Goal: Task Accomplishment & Management: Manage account settings

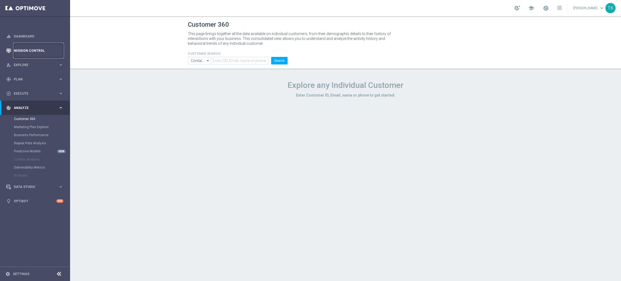
click at [25, 52] on link "Mission Control" at bounding box center [39, 50] width 50 height 14
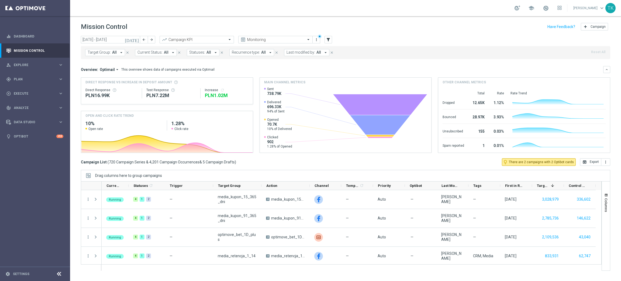
click at [96, 52] on span "Target Group:" at bounding box center [99, 52] width 23 height 5
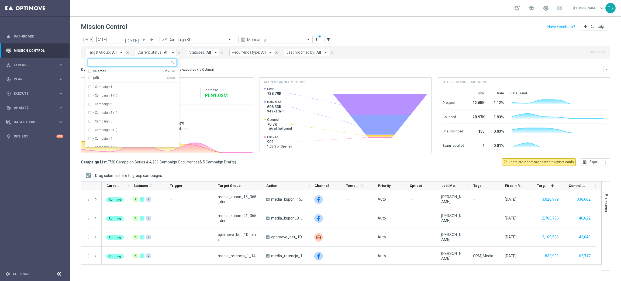
click at [94, 63] on input "text" at bounding box center [130, 62] width 79 height 5
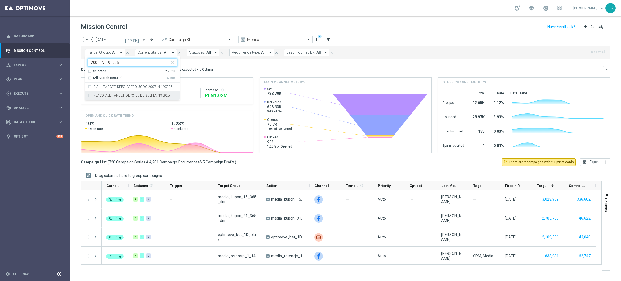
click at [107, 96] on label "REACQ_ALL_TARGET_DEPO_50 DO 200PLN_190925" at bounding box center [131, 95] width 77 height 3
type input "200PLN_190925"
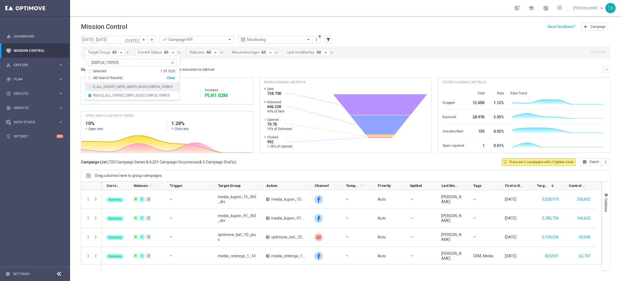
drag, startPoint x: 106, startPoint y: 87, endPoint x: 98, endPoint y: 84, distance: 8.7
click at [106, 87] on label "E_ALL_TARGET_DEPO_3DEPO_50 DO 200PLN_190925" at bounding box center [132, 86] width 79 height 3
click at [77, 57] on div "today 15 Sep 2025 - 21 Sep 2025 arrow_back arrow_forward Campaign KPI trending_…" at bounding box center [345, 156] width 551 height 240
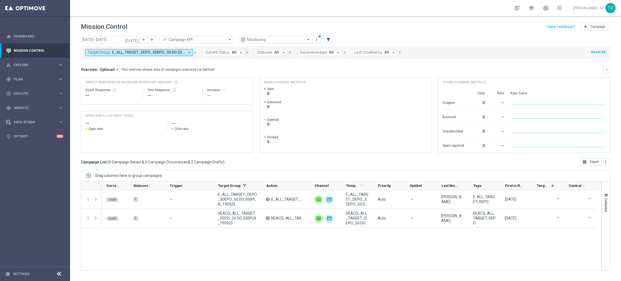
click at [108, 56] on div "Target Group: E_ALL_TARGET_DEPO_3DEPO_50 DO 200PLN_190925, REACQ_ALL_TARGET_DEP…" at bounding box center [345, 52] width 529 height 13
click at [98, 56] on div "Target Group: E_ALL_TARGET_DEPO_3DEPO_50 DO 200PLN_190925, REACQ_ALL_TARGET_DEP…" at bounding box center [345, 52] width 529 height 13
click at [98, 53] on span "Target Group:" at bounding box center [99, 52] width 23 height 5
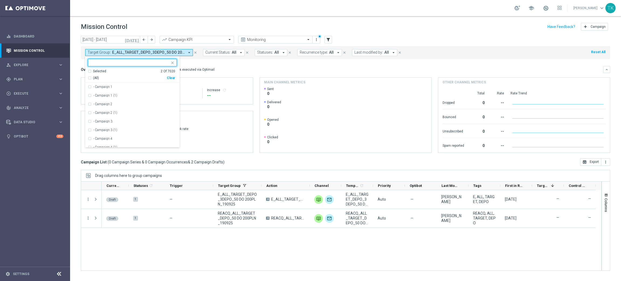
click at [95, 64] on input "text" at bounding box center [130, 62] width 79 height 5
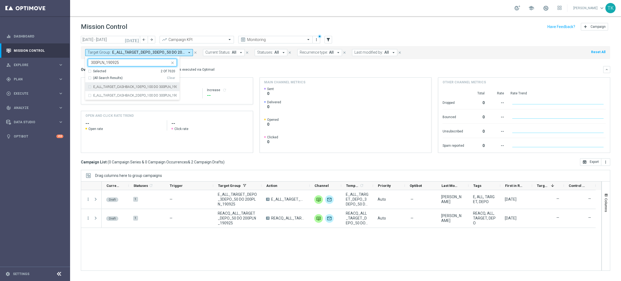
click at [102, 90] on div "E_ALL_TARGET_CASHBACK_1DEPO_100 DO 300PLN_190925" at bounding box center [132, 86] width 89 height 9
type input "300PLN_190925"
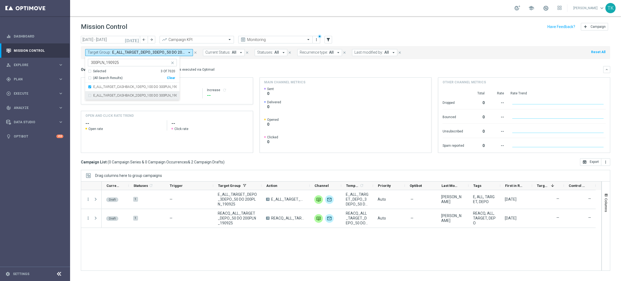
click at [102, 98] on div "E_ALL_TARGET_CASHBACK_2DEPO_100 DO 300PLN_190925" at bounding box center [132, 95] width 89 height 9
click at [76, 66] on div "today 15 Sep 2025 - 21 Sep 2025 arrow_back arrow_forward Campaign KPI trending_…" at bounding box center [345, 156] width 551 height 240
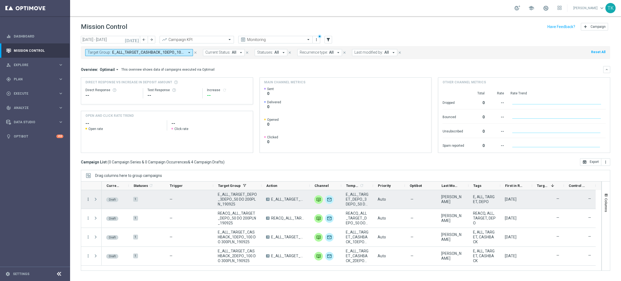
click at [87, 199] on icon "more_vert" at bounding box center [88, 199] width 5 height 5
click at [105, 221] on div "Edit" at bounding box center [124, 220] width 50 height 4
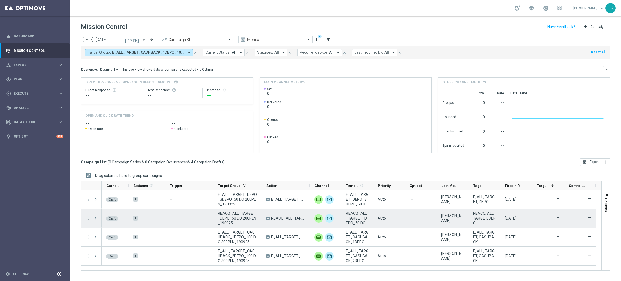
click at [88, 218] on icon "more_vert" at bounding box center [88, 218] width 5 height 5
click at [104, 239] on span "Edit" at bounding box center [102, 239] width 6 height 4
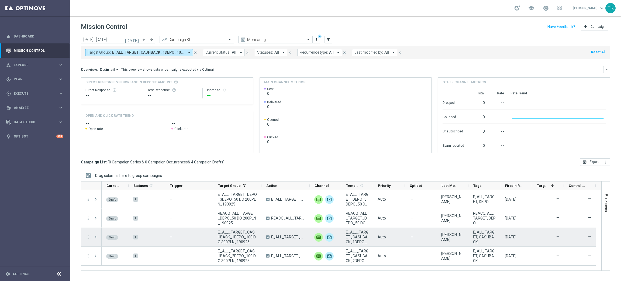
click at [88, 235] on icon "more_vert" at bounding box center [88, 237] width 5 height 5
click at [112, 256] on div "Edit" at bounding box center [124, 258] width 50 height 4
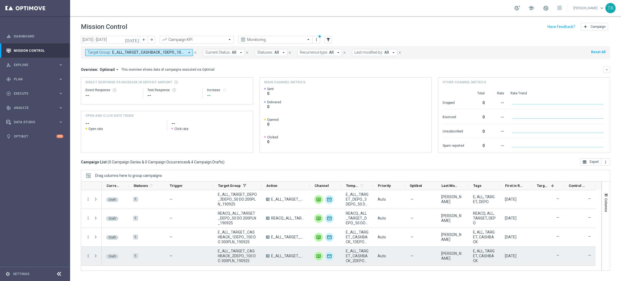
click at [88, 258] on icon "more_vert" at bounding box center [88, 255] width 5 height 5
click at [108, 239] on div "Edit" at bounding box center [124, 240] width 50 height 4
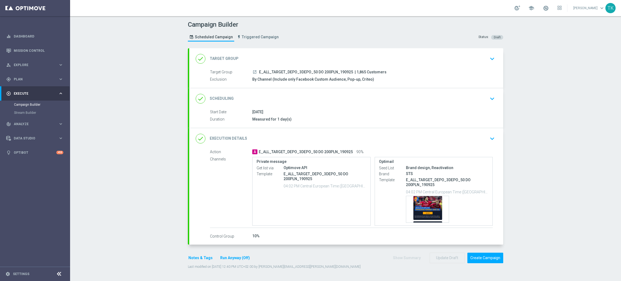
click at [310, 71] on span "E_ALL_TARGET_DEPO_3DEPO_50 DO 200PLN_190925" at bounding box center [306, 72] width 94 height 5
copy div "E_ALL_TARGET_DEPO_3DEPO_50 DO 200PLN_190925"
click at [320, 35] on div "Campaign Builder Scheduled Campaign Triggered Campaign Status: Draft" at bounding box center [345, 31] width 323 height 25
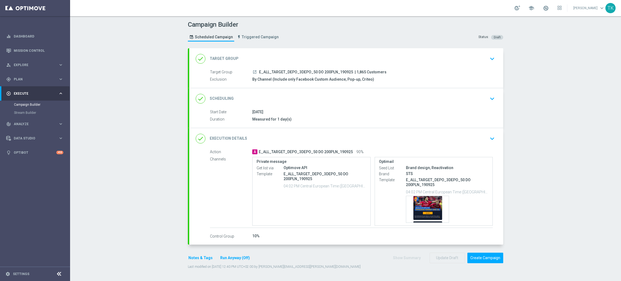
click at [321, 99] on div "done Scheduling keyboard_arrow_down" at bounding box center [346, 99] width 301 height 10
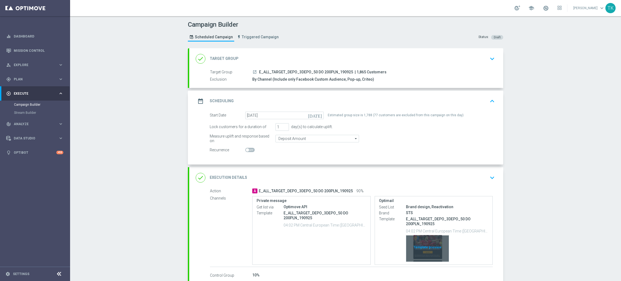
click at [428, 242] on div "Template preview" at bounding box center [427, 248] width 43 height 26
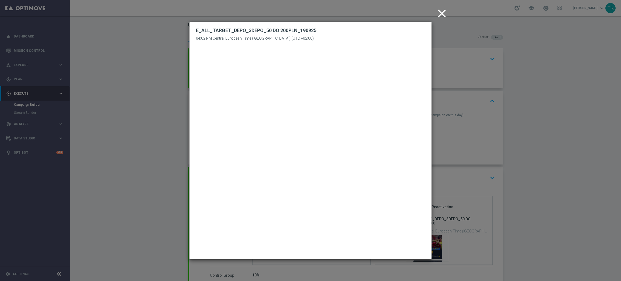
click at [444, 15] on icon "close" at bounding box center [441, 13] width 13 height 13
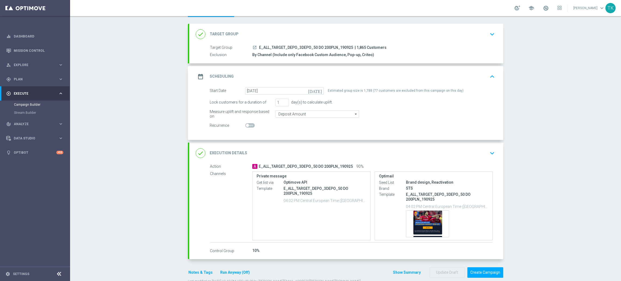
scroll to position [38, 0]
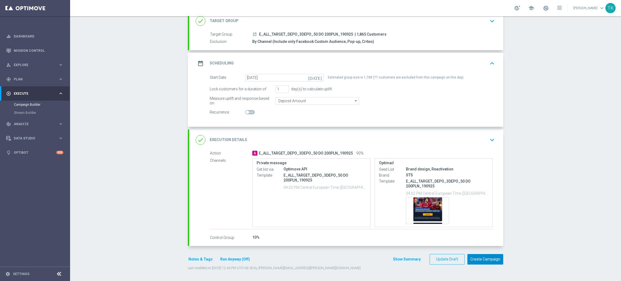
click at [474, 259] on button "Create Campaign" at bounding box center [485, 259] width 36 height 11
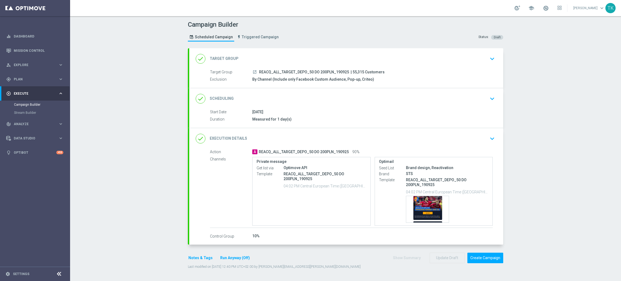
click at [302, 72] on span "REACQ_ALL_TARGET_DEPO_50 DO 200PLN_190925" at bounding box center [304, 72] width 90 height 5
copy div "REACQ_ALL_TARGET_DEPO_50 DO 200PLN_190925"
click at [316, 36] on div "Campaign Builder Scheduled Campaign Triggered Campaign Status: Draft" at bounding box center [345, 31] width 323 height 25
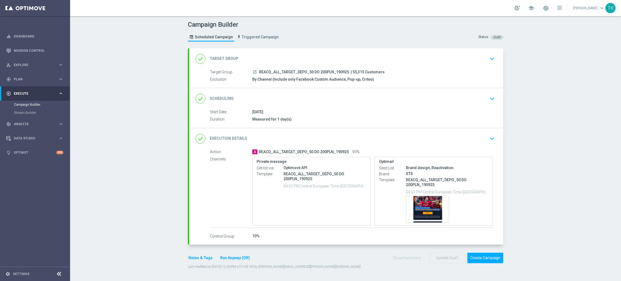
click at [343, 103] on div "done Scheduling keyboard_arrow_down" at bounding box center [346, 99] width 301 height 10
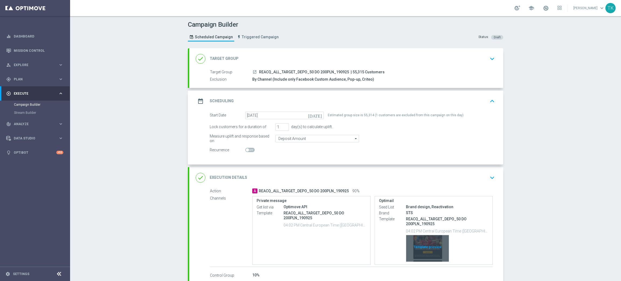
click at [420, 240] on div "Template preview" at bounding box center [427, 248] width 43 height 26
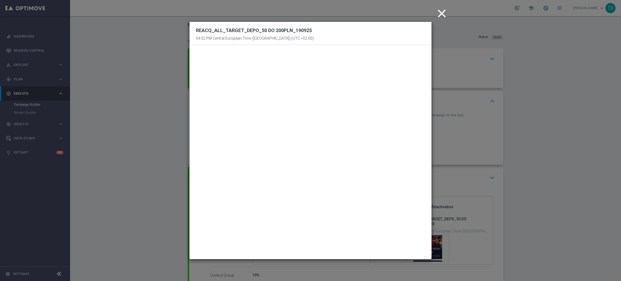
click at [441, 16] on icon "close" at bounding box center [441, 13] width 13 height 13
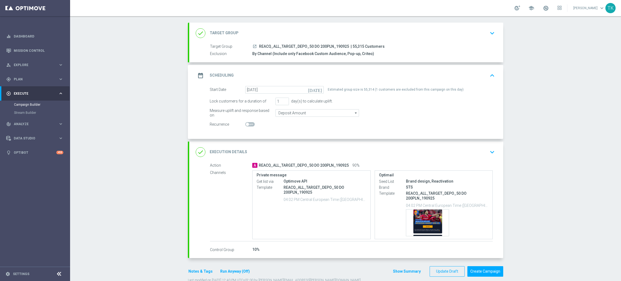
scroll to position [38, 0]
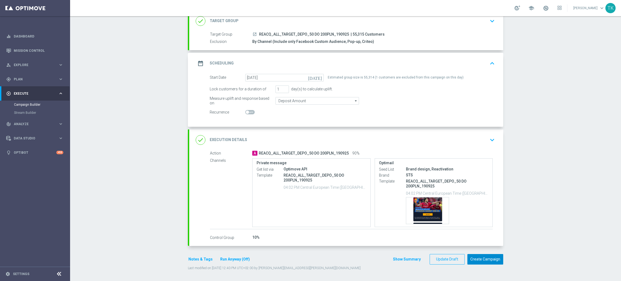
click at [473, 257] on button "Create Campaign" at bounding box center [485, 259] width 36 height 11
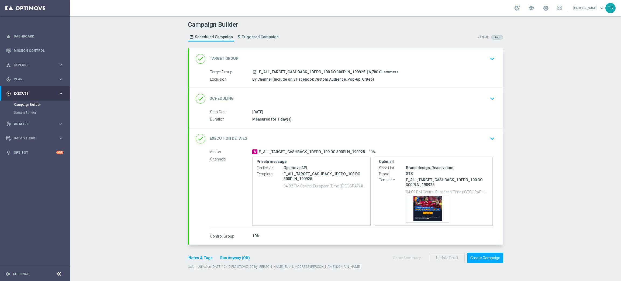
click at [298, 72] on span "E_ALL_TARGET_CASHBACK_1DEPO_100 DO 300PLN_190925" at bounding box center [312, 72] width 106 height 5
copy div "E_ALL_TARGET_CASHBACK_1DEPO_100 DO 300PLN_190925"
click at [313, 39] on div "Campaign Builder Scheduled Campaign Triggered Campaign Status: Draft" at bounding box center [345, 31] width 323 height 25
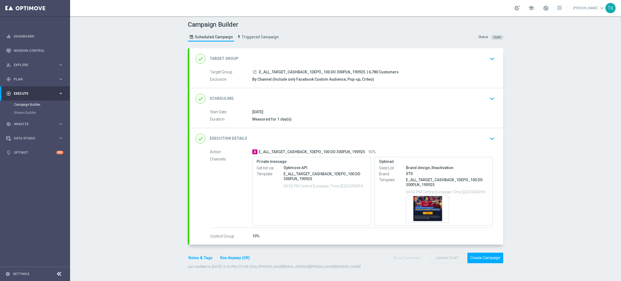
click at [354, 110] on div "[DATE]" at bounding box center [372, 111] width 240 height 5
click at [353, 104] on div "done Scheduling keyboard_arrow_down" at bounding box center [346, 98] width 314 height 21
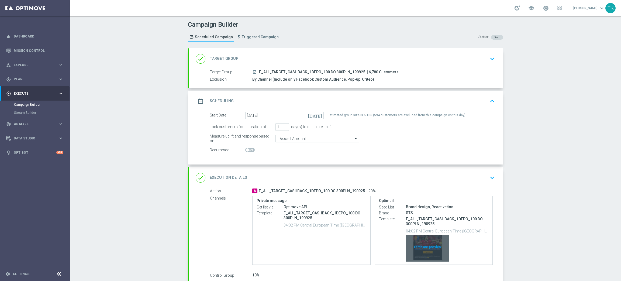
click at [422, 243] on div "Template preview" at bounding box center [427, 248] width 43 height 26
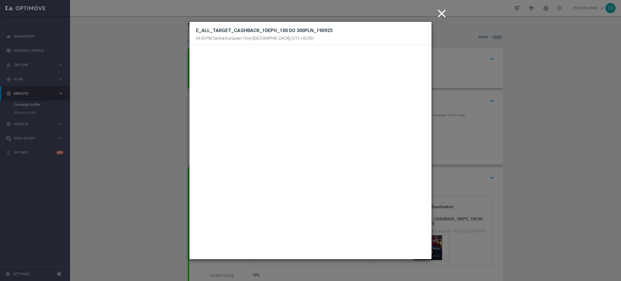
click at [442, 14] on icon "close" at bounding box center [441, 13] width 13 height 13
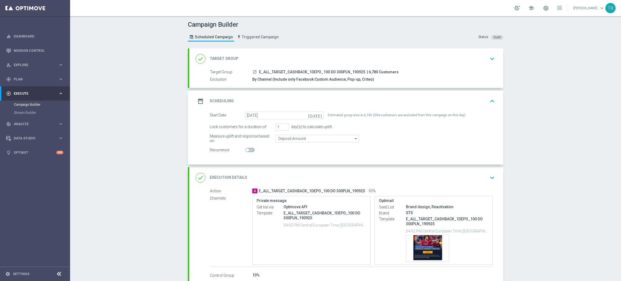
scroll to position [38, 0]
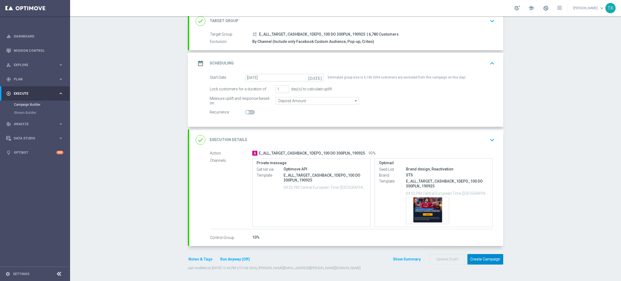
click at [477, 260] on button "Create Campaign" at bounding box center [485, 259] width 36 height 11
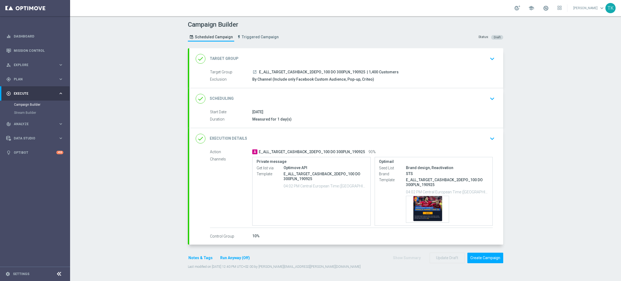
click at [291, 71] on span "E_ALL_TARGET_CASHBACK_2DEPO_100 DO 300PLN_190925" at bounding box center [312, 72] width 106 height 5
copy div "E_ALL_TARGET_CASHBACK_2DEPO_100 DO 300PLN_190925"
click at [311, 38] on div "Campaign Builder Scheduled Campaign Triggered Campaign Status: Draft" at bounding box center [345, 31] width 323 height 25
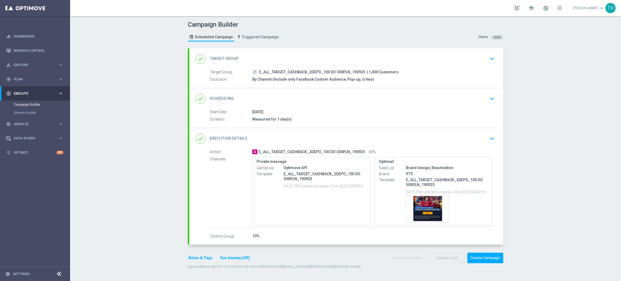
click at [350, 96] on div "done Scheduling keyboard_arrow_down" at bounding box center [346, 99] width 301 height 10
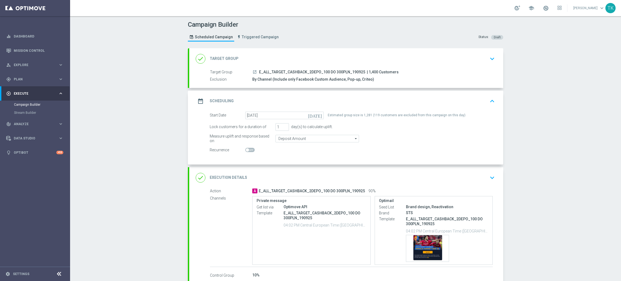
click at [344, 100] on div "date_range Scheduling keyboard_arrow_up" at bounding box center [346, 101] width 301 height 10
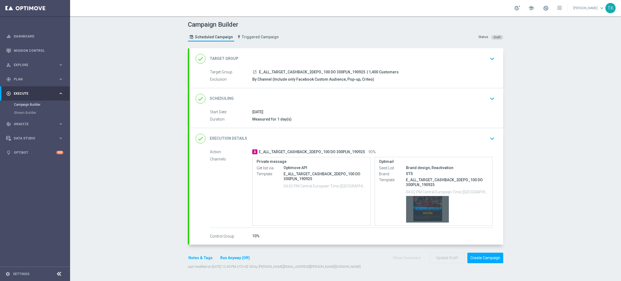
click at [422, 202] on div "Template preview" at bounding box center [427, 209] width 43 height 26
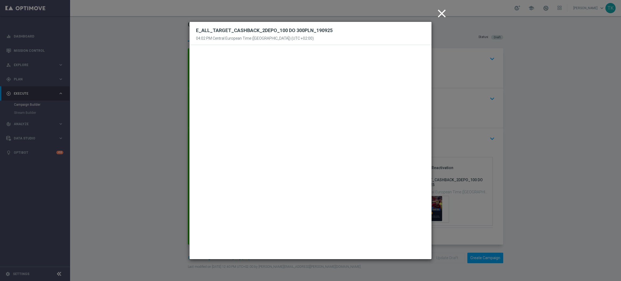
click at [444, 14] on icon "close" at bounding box center [441, 13] width 13 height 13
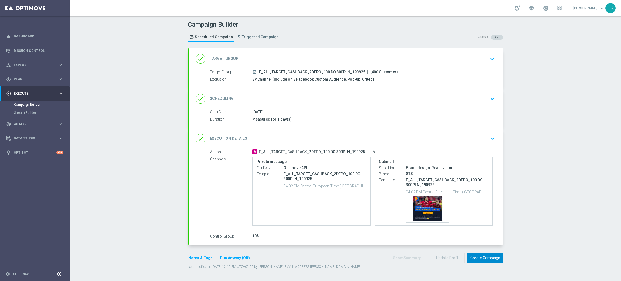
click at [479, 258] on button "Create Campaign" at bounding box center [485, 258] width 36 height 11
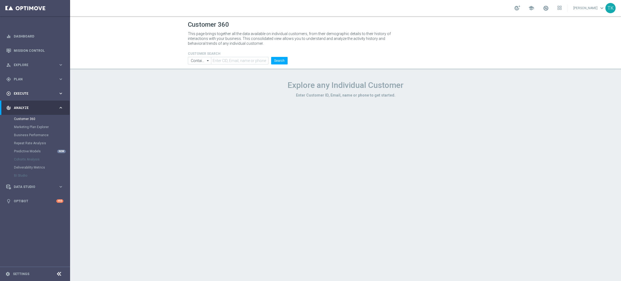
click at [20, 93] on span "Execute" at bounding box center [36, 93] width 44 height 3
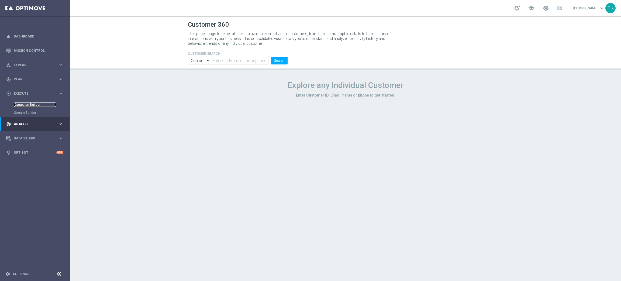
click at [26, 104] on link "Campaign Builder" at bounding box center [35, 104] width 42 height 4
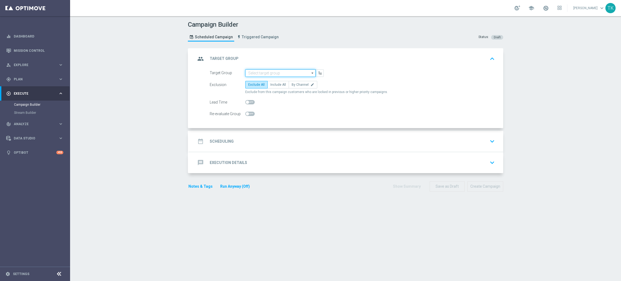
click at [256, 69] on input at bounding box center [280, 73] width 70 height 8
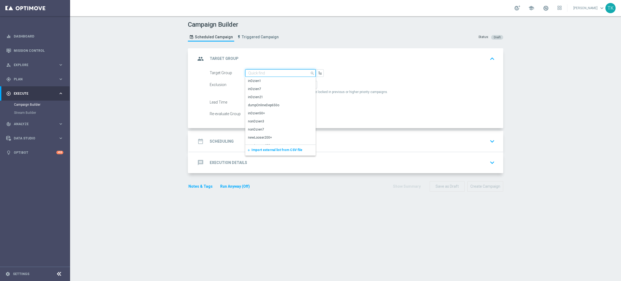
paste input "E_ALL_TARGET_OFFER_1-2DEPO_WO LIGOWY WEEKEND_190925"
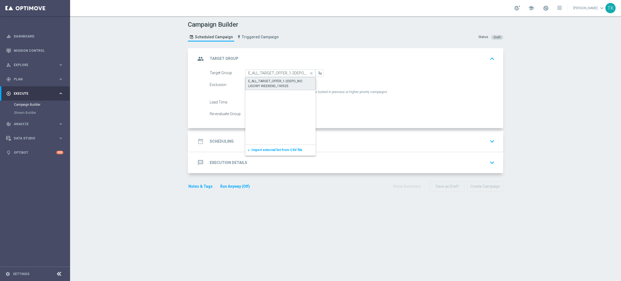
click at [267, 82] on div "E_ALL_TARGET_OFFER_1-2DEPO_WO LIGOWY WEEKEND_190925" at bounding box center [280, 84] width 64 height 10
type input "E_ALL_TARGET_OFFER_1-2DEPO_WO LIGOWY WEEKEND_190925"
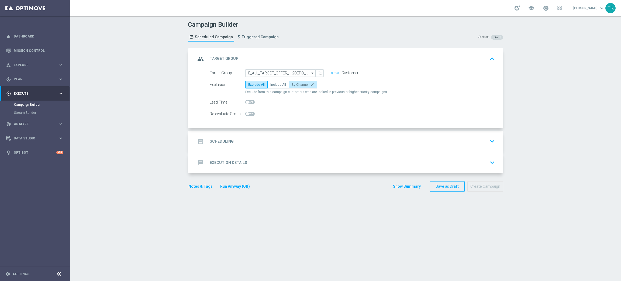
click at [300, 88] on label "By Channel edit" at bounding box center [303, 85] width 29 height 8
click at [295, 87] on input "By Channel edit" at bounding box center [294, 86] width 4 height 4
radio input "true"
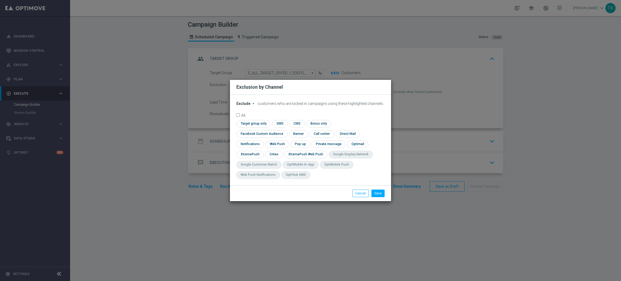
click at [239, 106] on span "Exclude" at bounding box center [243, 103] width 14 height 4
click at [0, 0] on span "Include" at bounding box center [0, 0] width 0 height 0
click at [285, 130] on input "checkbox" at bounding box center [260, 133] width 49 height 7
checkbox input "true"
click at [274, 154] on input "checkbox" at bounding box center [273, 154] width 17 height 7
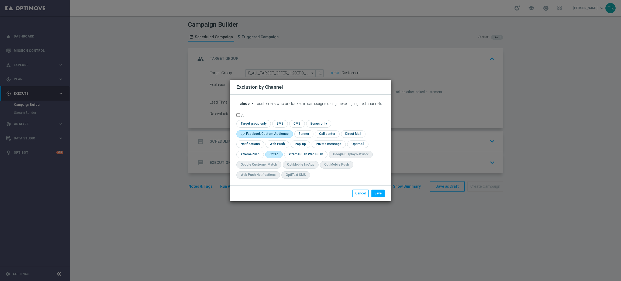
checkbox input "true"
click at [299, 145] on input "checkbox" at bounding box center [300, 143] width 19 height 7
checkbox input "true"
click at [376, 194] on button "Save" at bounding box center [377, 193] width 13 height 8
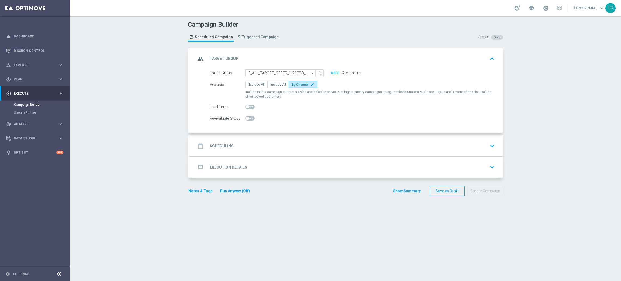
click at [248, 144] on div "date_range Scheduling keyboard_arrow_down" at bounding box center [346, 146] width 301 height 10
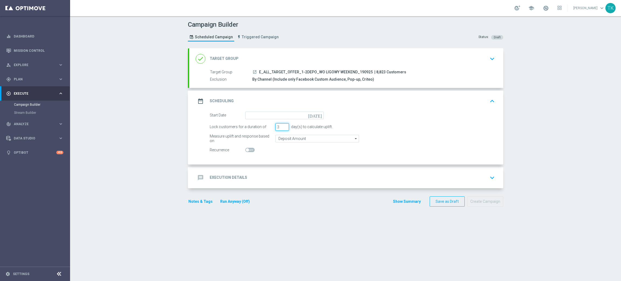
click at [282, 129] on input "3" at bounding box center [281, 127] width 13 height 8
click at [281, 127] on input "2" at bounding box center [281, 127] width 13 height 8
type input "1"
click at [281, 127] on input "1" at bounding box center [281, 127] width 13 height 8
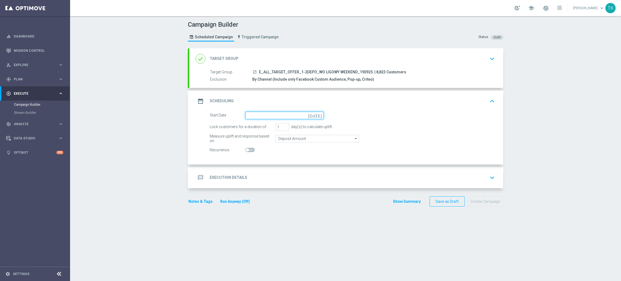
click at [252, 115] on input at bounding box center [284, 116] width 78 height 8
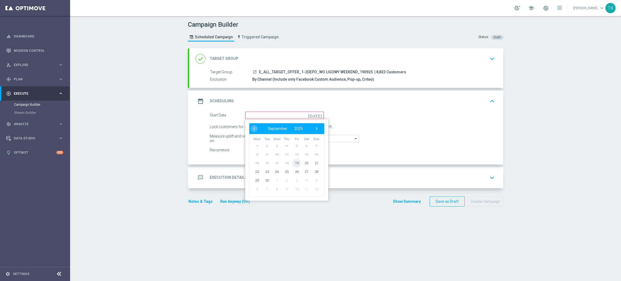
click at [295, 161] on span "19" at bounding box center [296, 162] width 9 height 9
type input "19 Sep 2025"
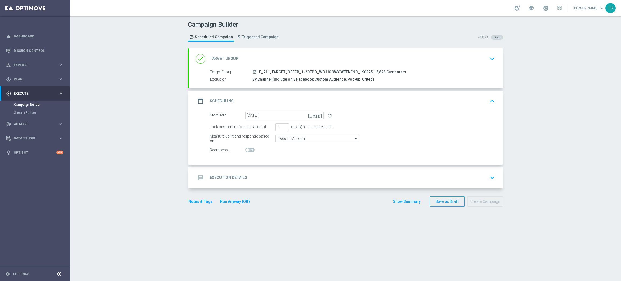
click at [310, 70] on span "E_ALL_TARGET_OFFER_1-2DEPO_WO LIGOWY WEEKEND_190925" at bounding box center [316, 72] width 114 height 5
click at [249, 174] on div "message Execution Details keyboard_arrow_down" at bounding box center [346, 178] width 301 height 10
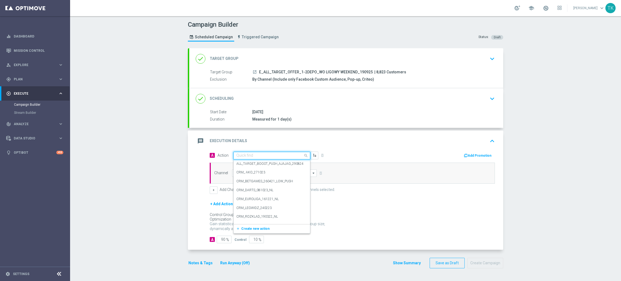
click at [237, 158] on input "text" at bounding box center [266, 155] width 60 height 5
paste input "E_ALL_TARGET_OFFER_3DEPO_LIGOWY WEEKEND_190925"
type input "E_ALL_TARGET_OFFER_3DEPO_LIGOWY WEEKEND_190925"
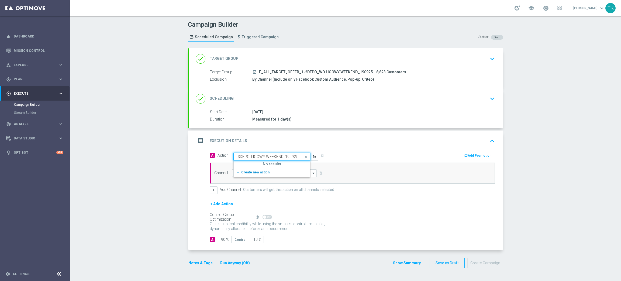
click at [241, 173] on span "Create new action" at bounding box center [255, 172] width 28 height 4
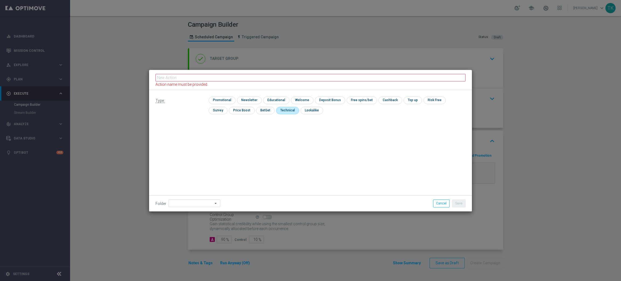
click at [276, 112] on input "checkbox" at bounding box center [287, 110] width 22 height 7
checkbox input "true"
click at [186, 77] on input "text" at bounding box center [311, 80] width 310 height 8
paste input "E_ALL_TARGET_OFFER_3DEPO_LIGOWY WEEKEND_190925"
type input "E_ALL_TARGET_OFFER_3DEPO_LIGOWY WEEKEND_190925"
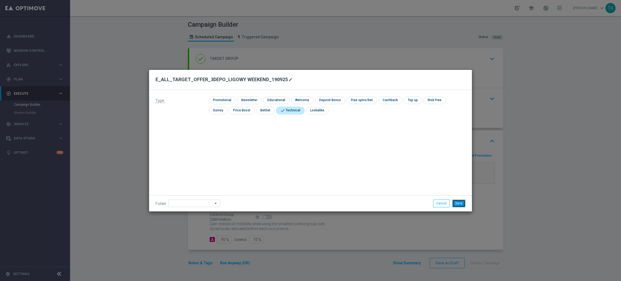
click at [460, 204] on button "Save" at bounding box center [458, 203] width 13 height 8
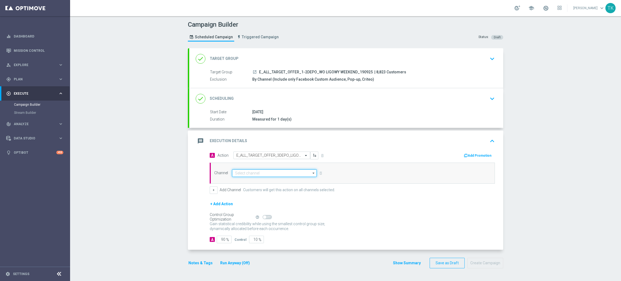
click at [241, 172] on input at bounding box center [274, 173] width 85 height 8
click at [250, 179] on div "Optimail" at bounding box center [274, 181] width 85 height 8
type input "Optimail"
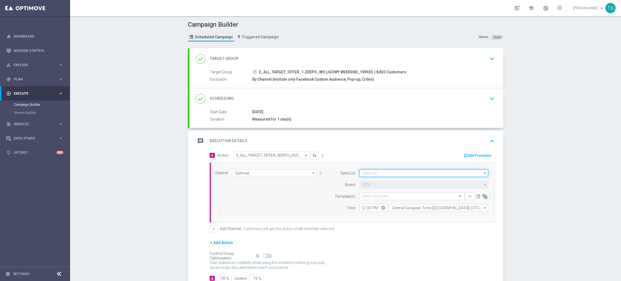
click at [363, 170] on input at bounding box center [423, 173] width 129 height 8
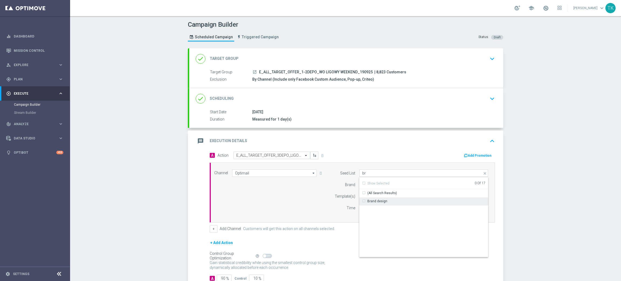
click at [374, 200] on div "Brand design" at bounding box center [377, 201] width 20 height 5
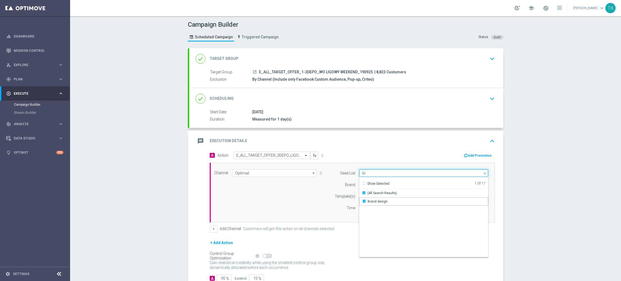
click at [364, 173] on input "br" at bounding box center [423, 173] width 129 height 8
click at [362, 199] on div "Brand design" at bounding box center [374, 201] width 25 height 5
click at [364, 175] on input "br" at bounding box center [423, 173] width 129 height 8
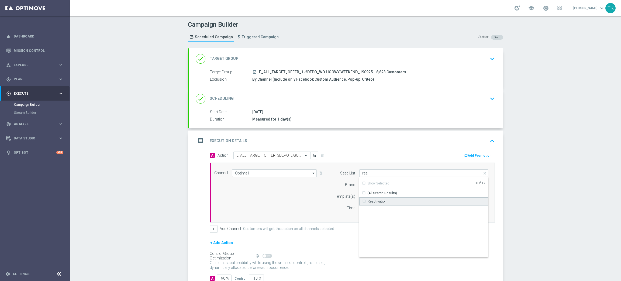
click at [371, 199] on div "Reactivation" at bounding box center [377, 201] width 19 height 5
click at [312, 198] on div "Channel Optimail Optimail arrow_drop_down Show Selected 1 of 22 Target group on…" at bounding box center [351, 192] width 282 height 46
type input "Reactivation"
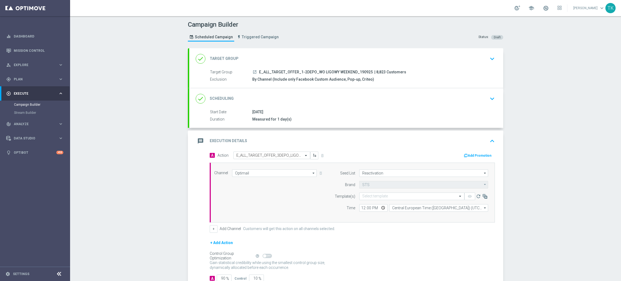
click at [313, 72] on span "E_ALL_TARGET_OFFER_1-2DEPO_WO LIGOWY WEEKEND_190925" at bounding box center [316, 72] width 114 height 5
copy div "E_ALL_TARGET_OFFER_1-2DEPO_WO LIGOWY WEEKEND_190925"
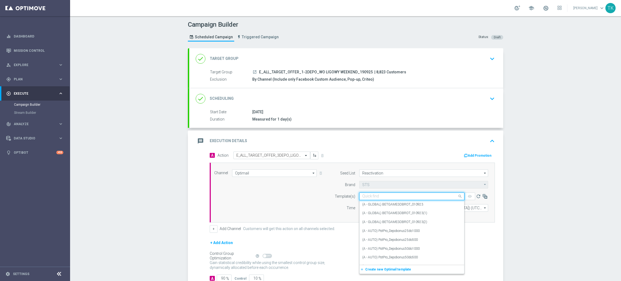
click at [363, 197] on input "text" at bounding box center [406, 196] width 88 height 5
paste input "E_ALL_TARGET_OFFER_1-2DEPO_WO LIGOWY WEEKEND_190925"
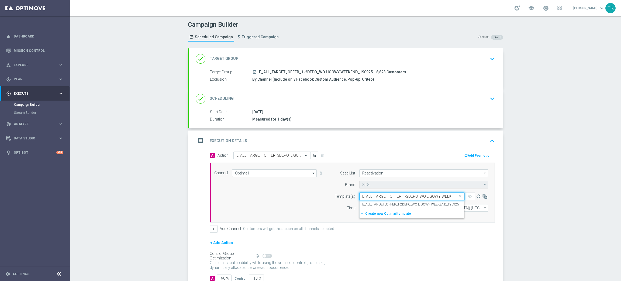
scroll to position [0, 21]
click at [367, 202] on label "E_ALL_TARGET_OFFER_1-2DEPO_WO LIGOWY WEEKEND_190925" at bounding box center [410, 204] width 97 height 5
type input "E_ALL_TARGET_OFFER_1-2DEPO_WO LIGOWY WEEKEND_190925"
click at [361, 208] on input "12:00" at bounding box center [373, 208] width 28 height 8
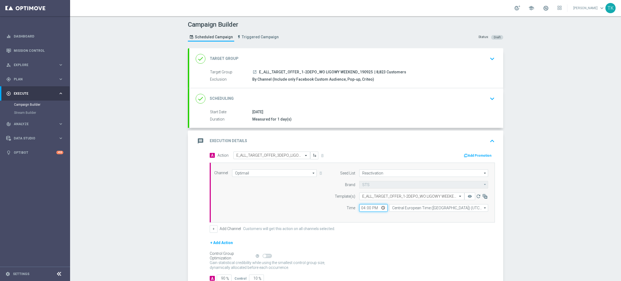
type input "16:02"
click at [394, 210] on input "Central European Time (Warsaw) (UTC +02:00)" at bounding box center [438, 208] width 99 height 8
click at [401, 217] on div "Central European Time (Warsaw) (UTC +02:00)" at bounding box center [436, 215] width 88 height 5
type input "Central European Time ([GEOGRAPHIC_DATA]) (UTC +02:00)"
click at [312, 71] on span "E_ALL_TARGET_OFFER_1-2DEPO_WO LIGOWY WEEKEND_190925" at bounding box center [316, 72] width 114 height 5
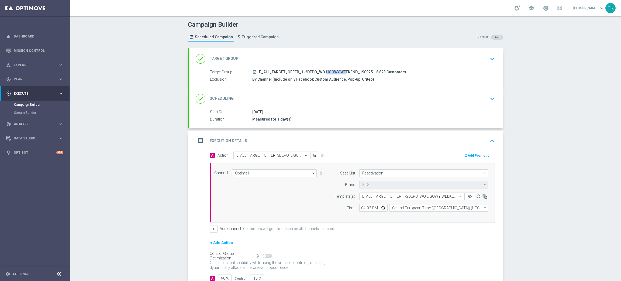
click at [312, 71] on span "E_ALL_TARGET_OFFER_1-2DEPO_WO LIGOWY WEEKEND_190925" at bounding box center [316, 72] width 114 height 5
copy div "E_ALL_TARGET_OFFER_1-2DEPO_WO LIGOWY WEEKEND_190925"
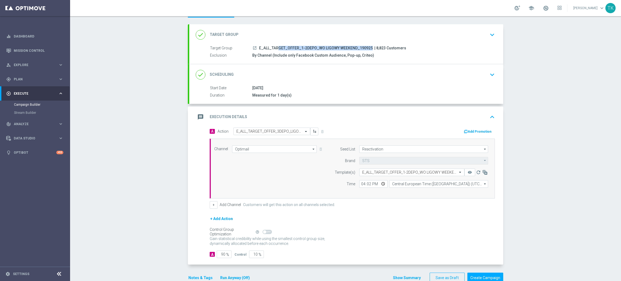
scroll to position [37, 0]
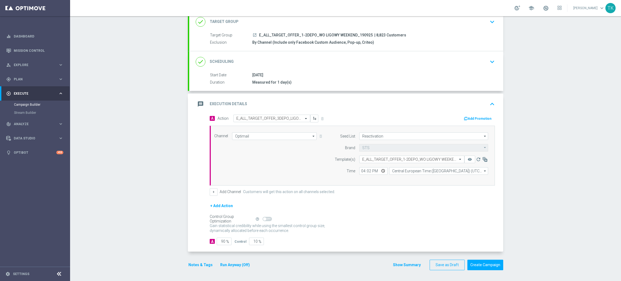
click at [398, 261] on div "Show Summary Save as Draft Create Campaign" at bounding box center [448, 265] width 111 height 11
click at [399, 266] on button "Show Summary" at bounding box center [407, 265] width 28 height 6
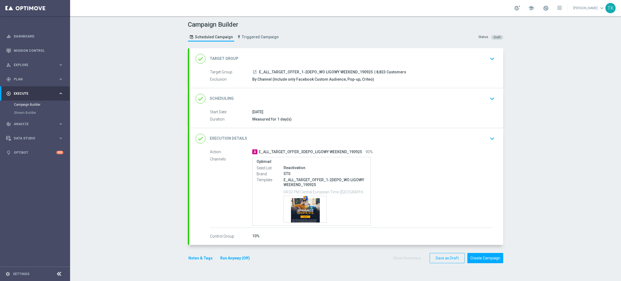
scroll to position [0, 0]
click at [323, 32] on div "Campaign Builder Scheduled Campaign Triggered Campaign Status: Draft" at bounding box center [345, 31] width 323 height 25
click at [197, 257] on button "Notes & Tags" at bounding box center [200, 257] width 25 height 7
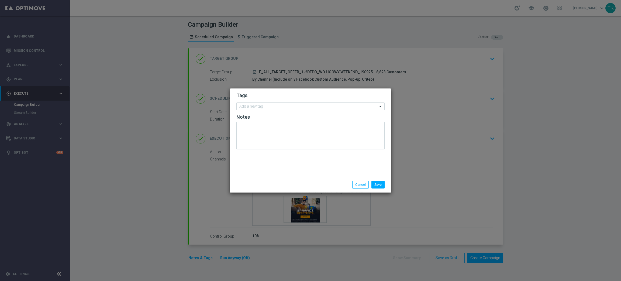
click at [261, 108] on input "text" at bounding box center [308, 106] width 138 height 5
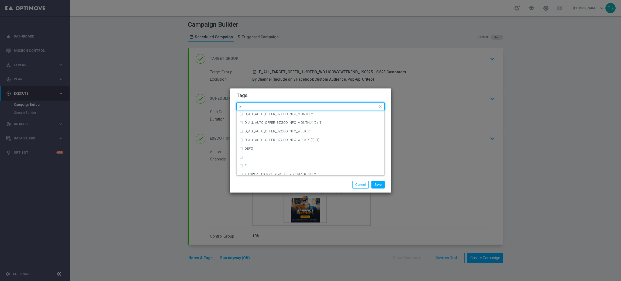
scroll to position [768, 0]
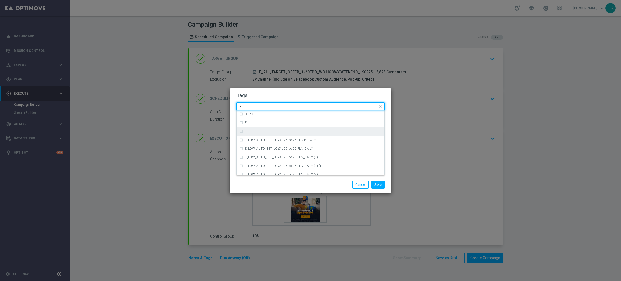
click at [256, 130] on div "E" at bounding box center [313, 131] width 137 height 3
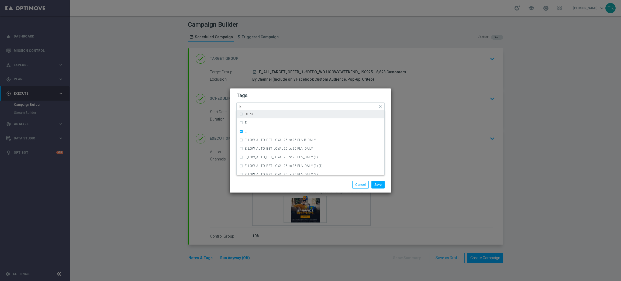
click at [250, 107] on input "E" at bounding box center [308, 106] width 138 height 5
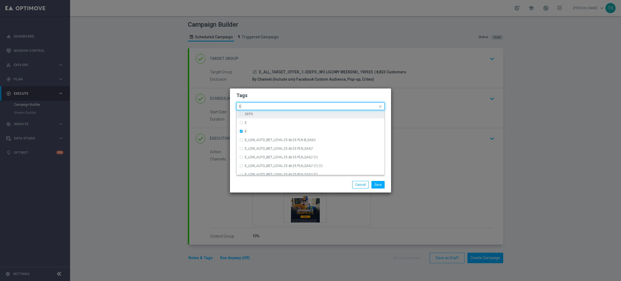
click at [250, 107] on input "E" at bounding box center [308, 106] width 138 height 5
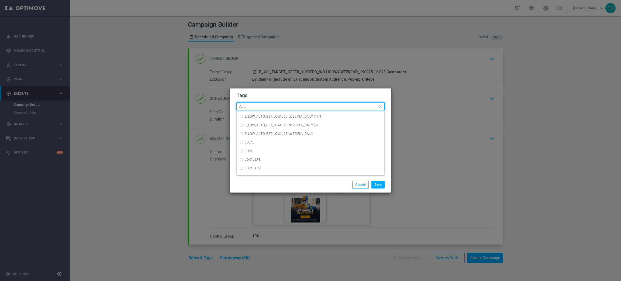
scroll to position [0, 0]
click at [256, 114] on div "ALL" at bounding box center [313, 114] width 137 height 3
click at [250, 106] on input "ALL" at bounding box center [308, 106] width 138 height 5
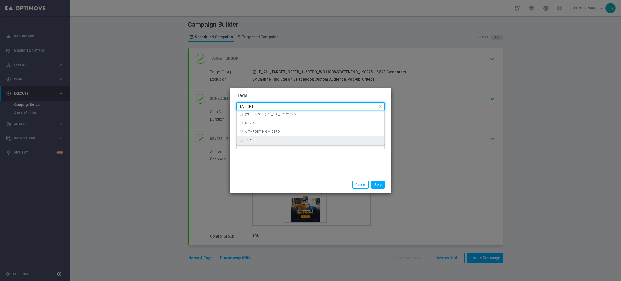
click at [254, 142] on div "TARGET" at bounding box center [310, 140] width 142 height 9
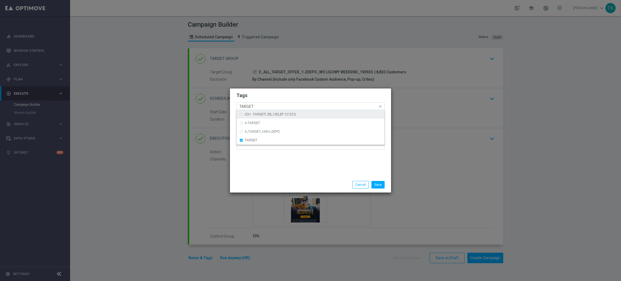
click at [243, 107] on input "TARGET" at bounding box center [308, 106] width 138 height 5
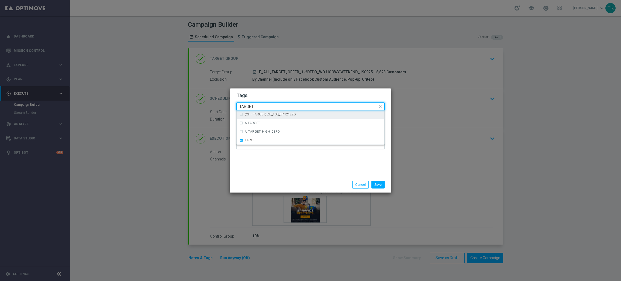
click at [243, 107] on input "TARGET" at bounding box center [308, 106] width 138 height 5
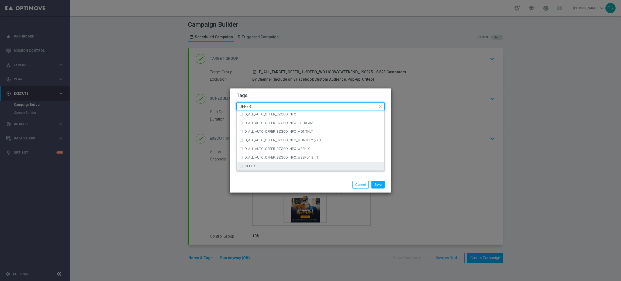
click at [263, 166] on div "OFFER" at bounding box center [313, 165] width 137 height 3
type input "OFFER"
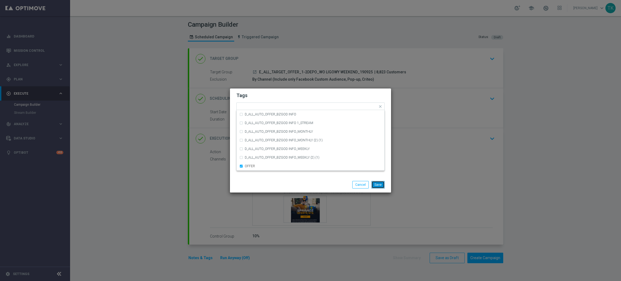
click at [374, 184] on button "Save" at bounding box center [377, 185] width 13 height 8
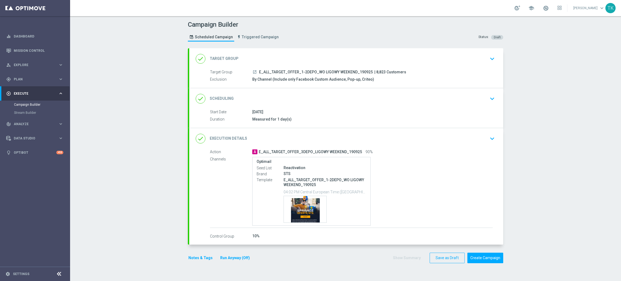
click at [354, 100] on div "done Scheduling keyboard_arrow_down" at bounding box center [346, 99] width 301 height 10
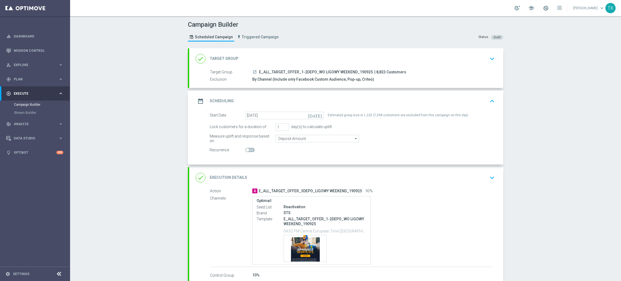
click at [357, 98] on div "date_range Scheduling keyboard_arrow_up" at bounding box center [346, 101] width 301 height 10
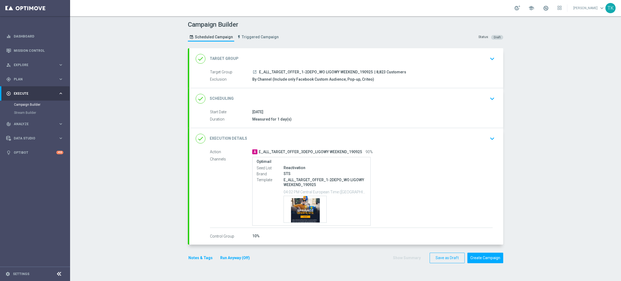
click at [353, 94] on div "done Scheduling keyboard_arrow_down" at bounding box center [346, 99] width 301 height 10
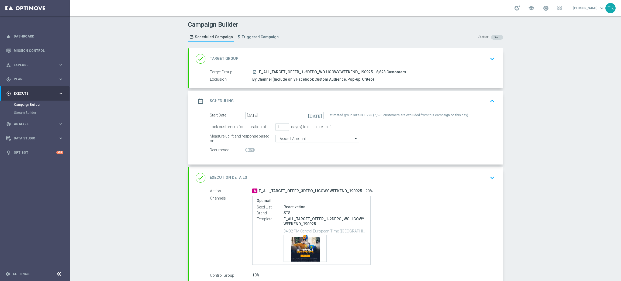
click at [346, 115] on div "Estimated group size is 1,225 (7,598 customers are excluded from this campaign …" at bounding box center [398, 116] width 140 height 8
copy form "Estimated group size is 1,225 (7,598 customers are excluded from this campaign …"
click at [398, 139] on div "Measure uplift and response based on Deposit Amount Deposit Amount arrow_drop_d…" at bounding box center [352, 139] width 293 height 8
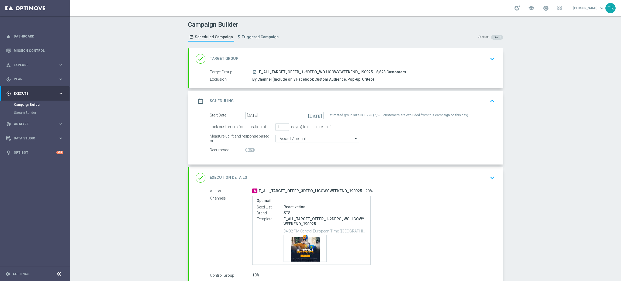
click at [394, 132] on form "Start Date 19 Sep 2025 today Estimated group size is 1,225 (7,598 customers are…" at bounding box center [352, 133] width 285 height 42
click at [392, 128] on div "Lock customers for a duration of 1 day(s) to calculate uplift." at bounding box center [352, 127] width 293 height 8
click at [386, 103] on div "date_range Scheduling keyboard_arrow_up" at bounding box center [346, 101] width 301 height 10
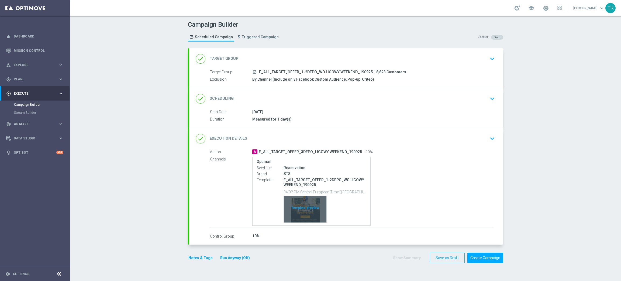
click at [298, 197] on div "Template preview" at bounding box center [305, 209] width 43 height 26
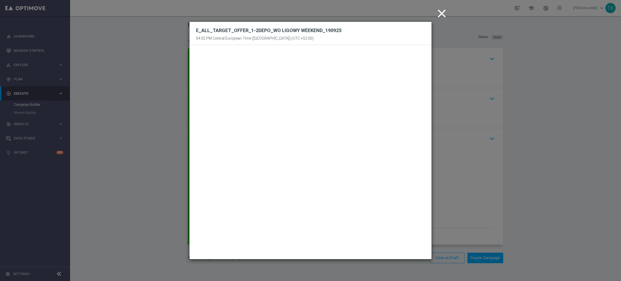
click at [441, 14] on icon "close" at bounding box center [441, 13] width 13 height 13
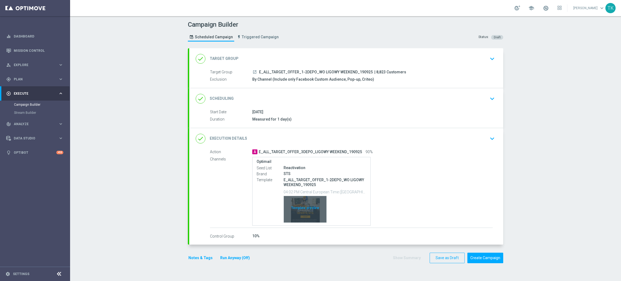
click at [291, 211] on div "Template preview" at bounding box center [305, 209] width 43 height 26
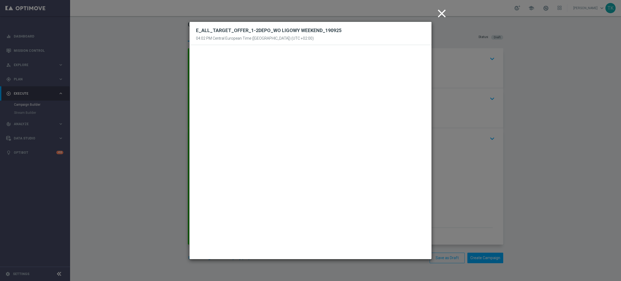
click at [442, 16] on icon "close" at bounding box center [441, 13] width 13 height 13
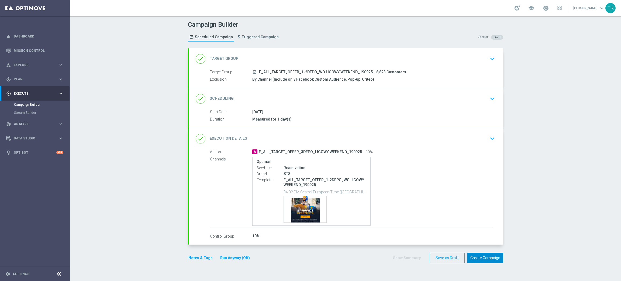
click at [481, 257] on button "Create Campaign" at bounding box center [485, 258] width 36 height 11
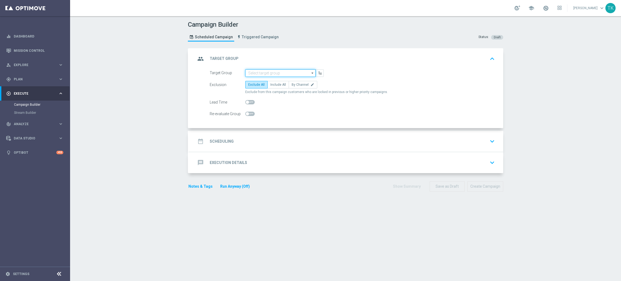
click at [259, 71] on input at bounding box center [280, 73] width 70 height 8
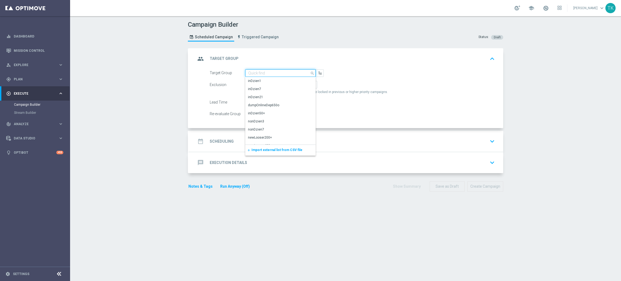
paste input "E_ALL_TARGET_OFFER_3DEPO_LIGOWY WEEKEND_190925"
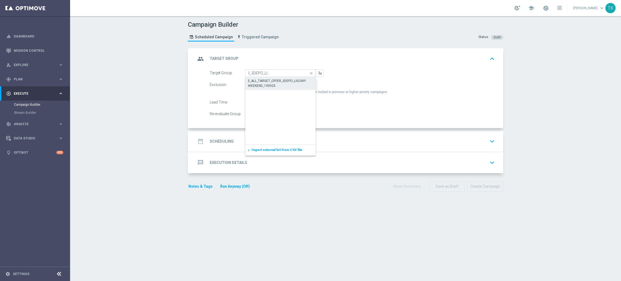
click at [261, 79] on div "E_ALL_TARGET_OFFER_3DEPO_LIGOWY WEEKEND_190925" at bounding box center [280, 83] width 65 height 10
type input "E_ALL_TARGET_OFFER_3DEPO_LIGOWY WEEKEND_190925"
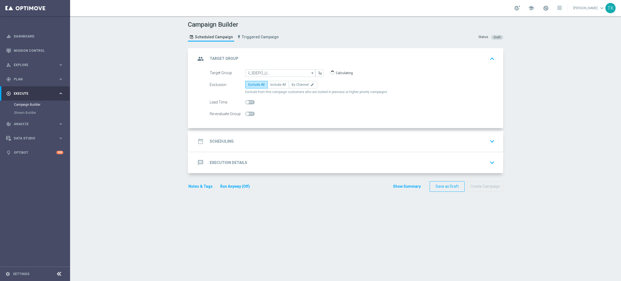
scroll to position [0, 0]
click at [292, 87] on label "By Channel edit" at bounding box center [303, 85] width 29 height 8
click at [292, 87] on input "By Channel edit" at bounding box center [294, 86] width 4 height 4
radio input "true"
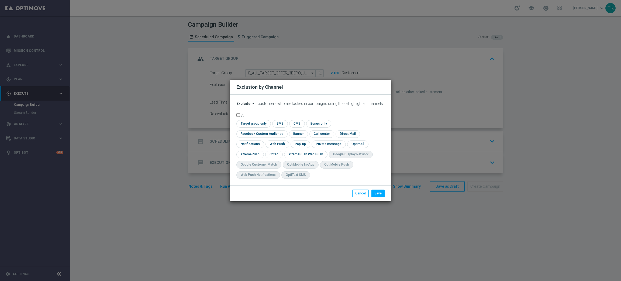
click at [237, 106] on span "Exclude" at bounding box center [243, 103] width 14 height 4
click at [0, 0] on span "Include" at bounding box center [0, 0] width 0 height 0
click at [285, 130] on input "checkbox" at bounding box center [260, 133] width 49 height 7
checkbox input "true"
click at [274, 153] on input "checkbox" at bounding box center [273, 154] width 17 height 7
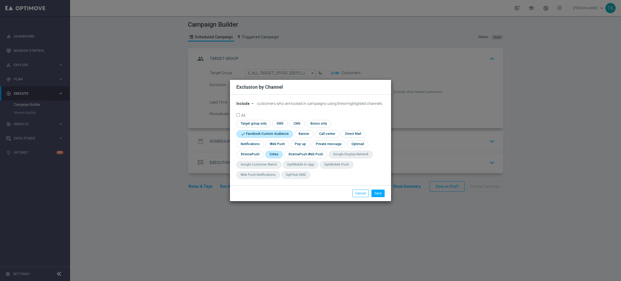
checkbox input "true"
click at [302, 142] on input "checkbox" at bounding box center [300, 143] width 19 height 7
checkbox input "true"
click at [378, 192] on button "Save" at bounding box center [377, 193] width 13 height 8
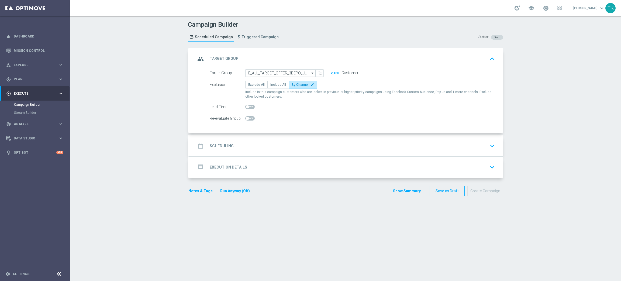
click at [257, 142] on div "date_range Scheduling keyboard_arrow_down" at bounding box center [346, 146] width 301 height 10
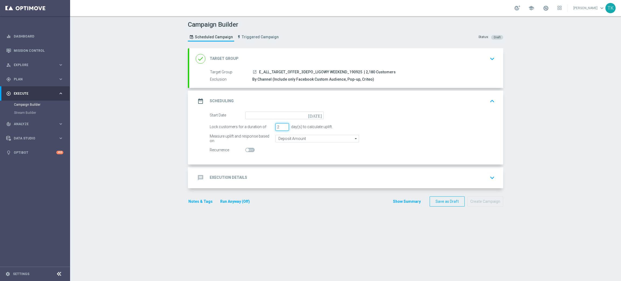
click at [281, 127] on input "2" at bounding box center [281, 127] width 13 height 8
type input "1"
click at [281, 127] on input "1" at bounding box center [281, 127] width 13 height 8
click at [252, 115] on input at bounding box center [284, 116] width 78 height 8
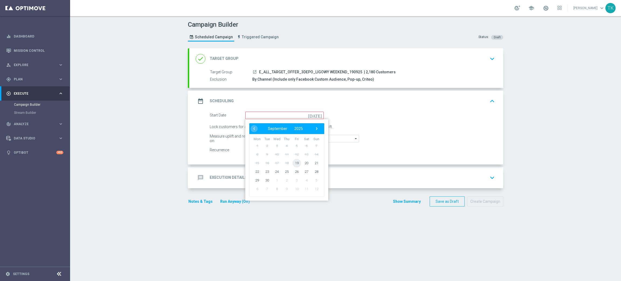
click at [295, 159] on span "19" at bounding box center [296, 162] width 9 height 9
type input "19 Sep 2025"
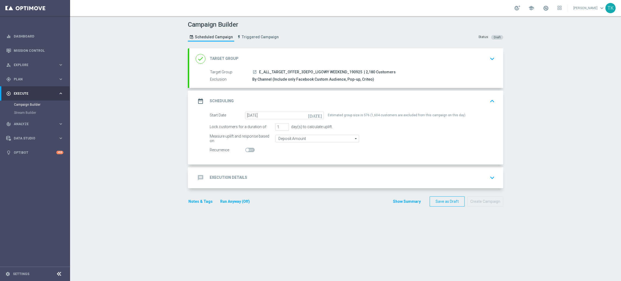
click at [295, 70] on span "E_ALL_TARGET_OFFER_3DEPO_LIGOWY WEEKEND_190925" at bounding box center [310, 72] width 103 height 5
copy div "E_ALL_TARGET_OFFER_3DEPO_LIGOWY WEEKEND_190925"
click at [256, 175] on div "message Execution Details keyboard_arrow_down" at bounding box center [346, 178] width 301 height 10
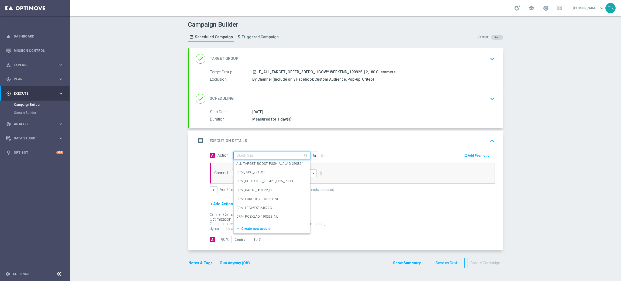
click at [240, 156] on input "text" at bounding box center [266, 155] width 60 height 5
paste input "E_ALL_TARGET_OFFER_3DEPO_LIGOWY WEEKEND_190925"
type input "E_ALL_TARGET_OFFER_3DEPO_LIGOWY WEEKEND_190925"
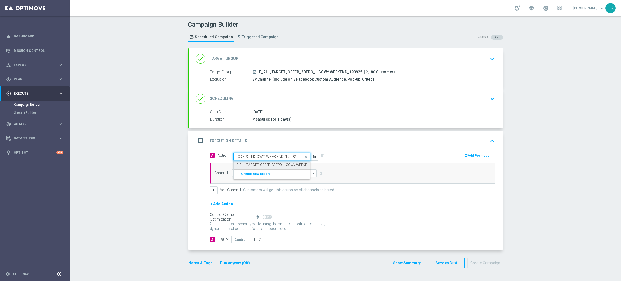
click at [243, 165] on label "E_ALL_TARGET_OFFER_3DEPO_LIGOWY WEEKEND_190925" at bounding box center [280, 165] width 88 height 5
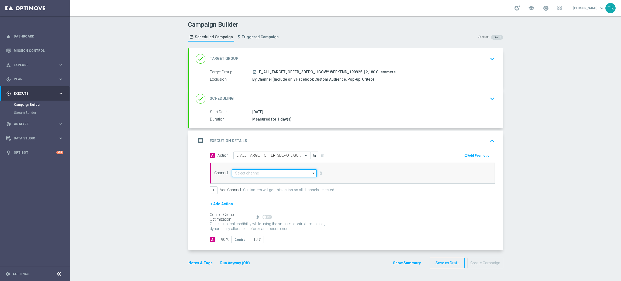
click at [237, 171] on input at bounding box center [274, 173] width 85 height 8
click at [245, 180] on div "Optimail" at bounding box center [274, 181] width 85 height 8
type input "Optimail"
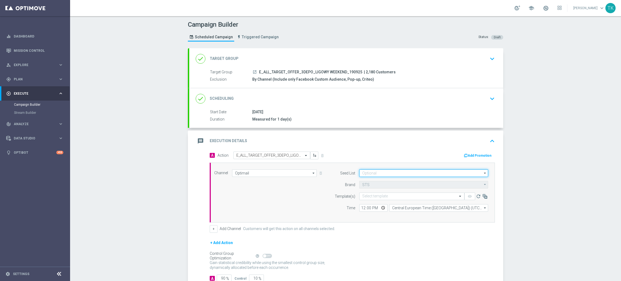
click at [364, 171] on input at bounding box center [423, 173] width 129 height 8
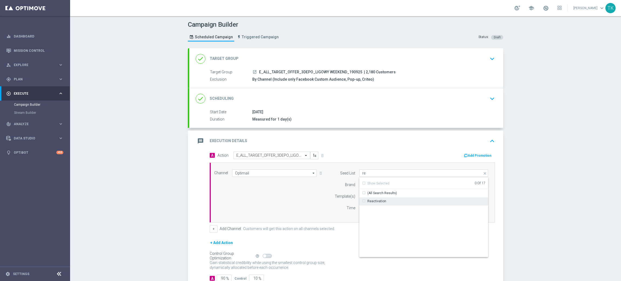
click at [373, 203] on div "Reactivation" at bounding box center [376, 201] width 19 height 5
click at [300, 204] on div "Channel Optimail Optimail arrow_drop_down Show Selected 1 of 22 Target group on…" at bounding box center [351, 192] width 282 height 46
type input "Reactivation"
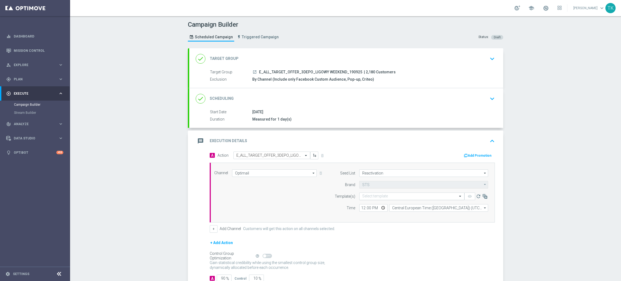
click at [366, 194] on input "text" at bounding box center [406, 196] width 88 height 5
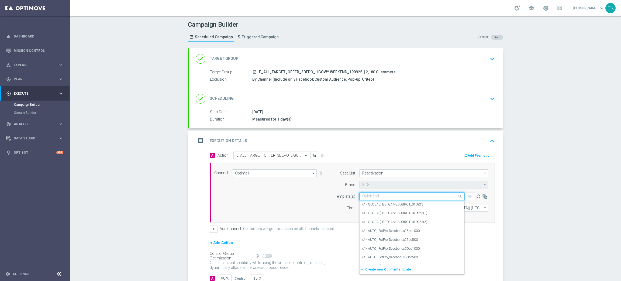
paste input "E_ALL_TARGET_OFFER_3DEPO_LIGOWY WEEKEND_190925"
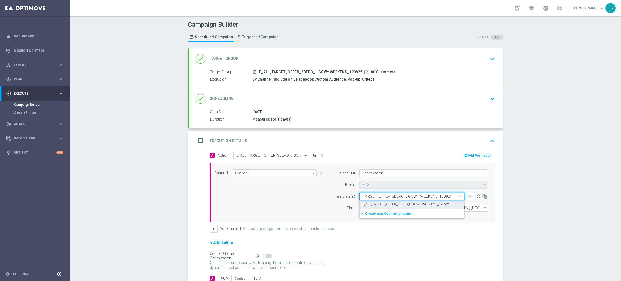
click at [370, 202] on label "E_ALL_TARGET_OFFER_3DEPO_LIGOWY WEEKEND_190925" at bounding box center [406, 204] width 88 height 5
type input "E_ALL_TARGET_OFFER_3DEPO_LIGOWY WEEKEND_190925"
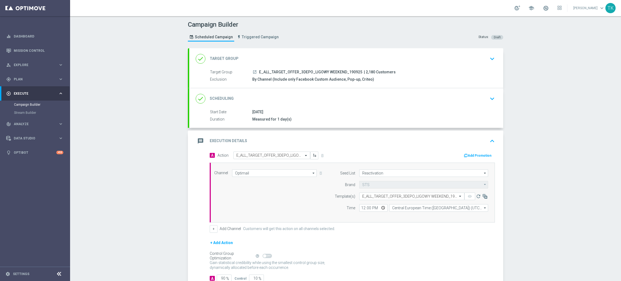
scroll to position [0, 0]
click at [359, 206] on input "12:00" at bounding box center [373, 208] width 28 height 8
type input "16:02"
click at [390, 206] on input "Central European Time (Warsaw) (UTC +02:00)" at bounding box center [438, 208] width 99 height 8
click at [399, 213] on div "Central European Time (Warsaw) (UTC +02:00)" at bounding box center [436, 215] width 88 height 5
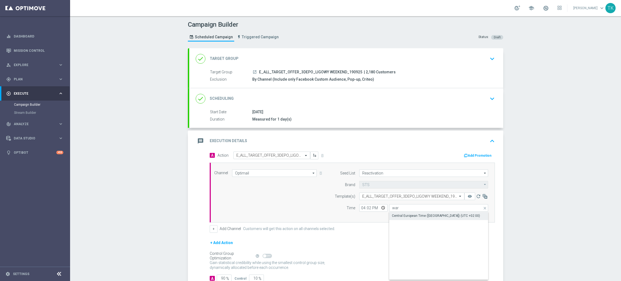
type input "Central European Time (Warsaw) (UTC +02:00)"
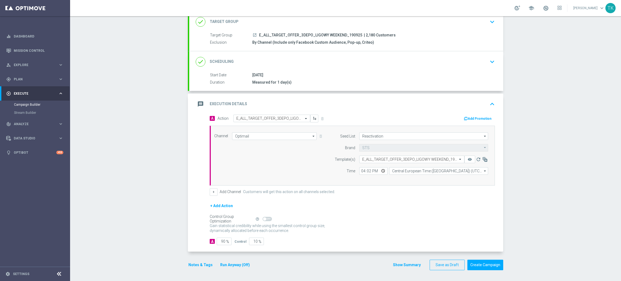
click at [407, 264] on button "Show Summary" at bounding box center [407, 265] width 28 height 6
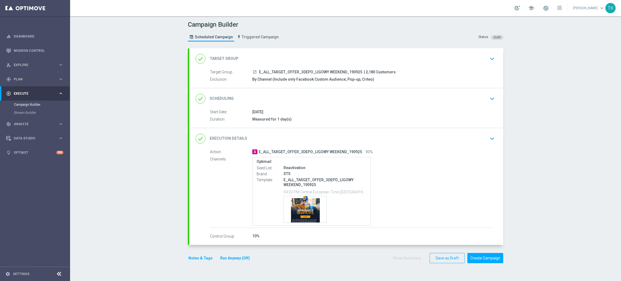
scroll to position [0, 0]
click at [301, 70] on span "E_ALL_TARGET_OFFER_3DEPO_LIGOWY WEEKEND_190925" at bounding box center [310, 72] width 103 height 5
copy div "E_ALL_TARGET_OFFER_3DEPO_LIGOWY WEEKEND_190925"
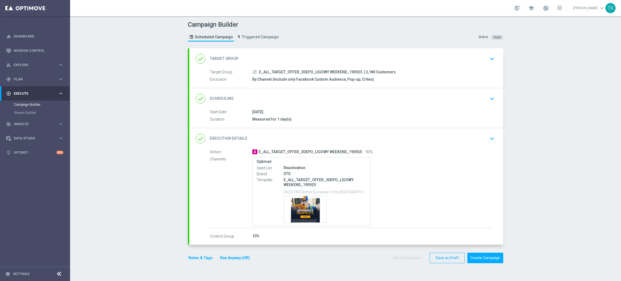
click at [310, 34] on div "Campaign Builder Scheduled Campaign Triggered Campaign Status: Draft" at bounding box center [345, 31] width 323 height 25
click at [194, 253] on div "Notes & Tags Run Anyway (Off)" at bounding box center [222, 258] width 69 height 11
click at [191, 256] on button "Notes & Tags" at bounding box center [200, 257] width 25 height 7
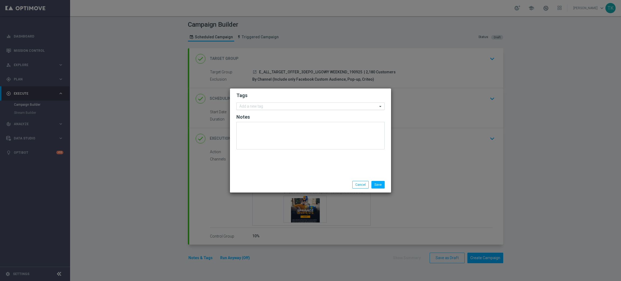
click at [248, 106] on input "text" at bounding box center [308, 106] width 138 height 5
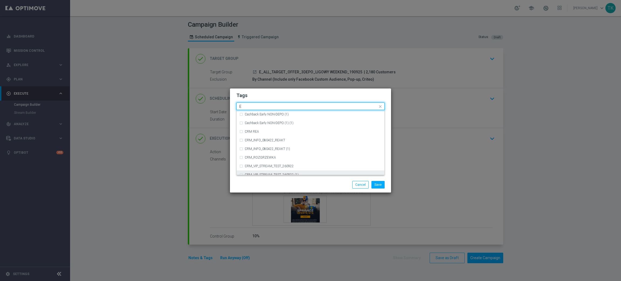
scroll to position [728, 0]
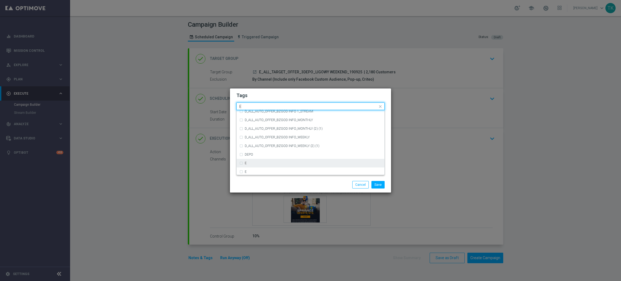
click at [256, 161] on div "E" at bounding box center [310, 163] width 142 height 9
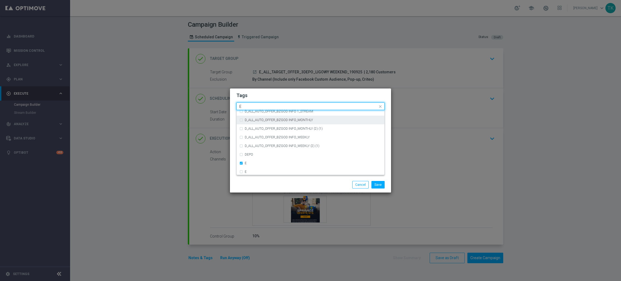
click at [242, 106] on input "E" at bounding box center [308, 106] width 138 height 5
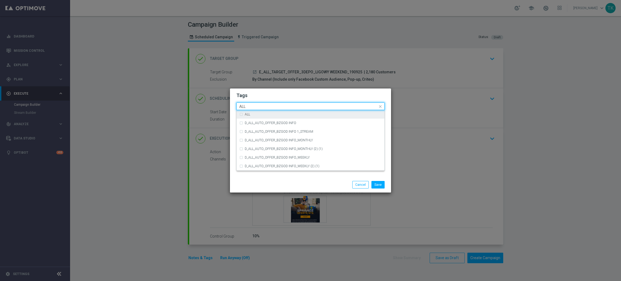
click at [249, 116] on div "ALL" at bounding box center [310, 114] width 142 height 9
click at [249, 107] on input "ALL" at bounding box center [308, 106] width 138 height 5
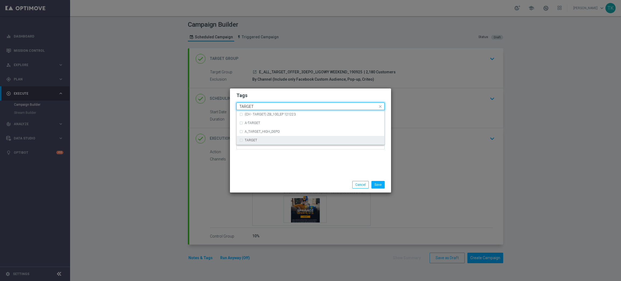
click at [258, 137] on div "TARGET" at bounding box center [310, 140] width 142 height 9
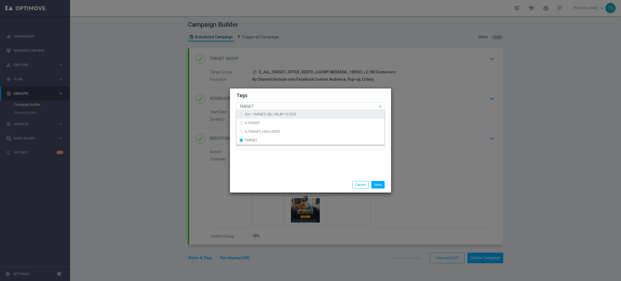
click at [255, 104] on input "TARGET" at bounding box center [308, 106] width 138 height 5
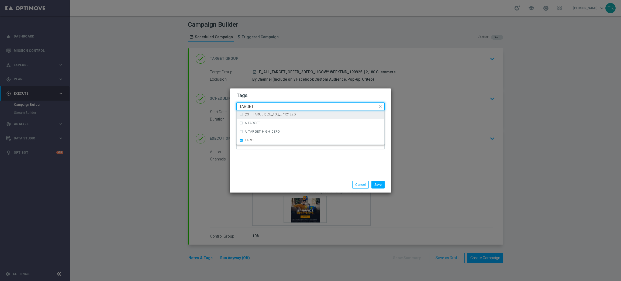
click at [255, 104] on input "TARGET" at bounding box center [308, 106] width 138 height 5
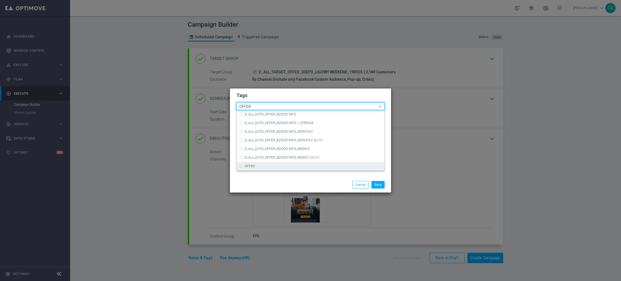
click at [252, 163] on div "OFFER" at bounding box center [310, 166] width 142 height 9
type input "OFFER"
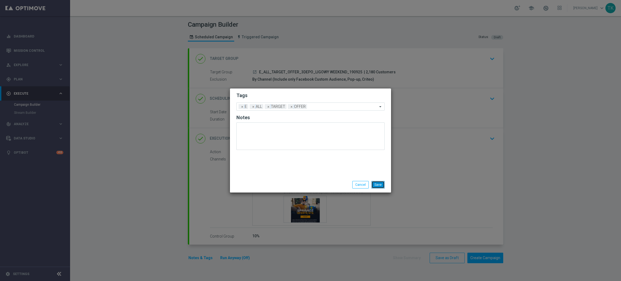
click at [381, 183] on button "Save" at bounding box center [377, 185] width 13 height 8
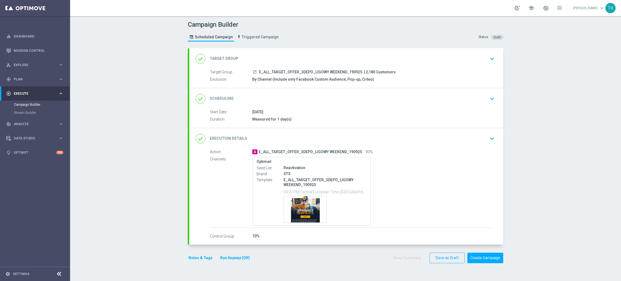
click at [373, 103] on div "done Scheduling keyboard_arrow_down" at bounding box center [346, 99] width 301 height 10
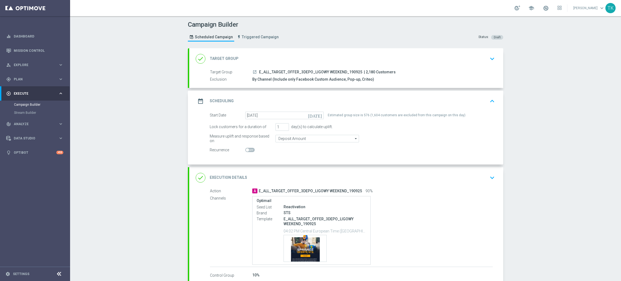
click at [373, 103] on div "date_range Scheduling keyboard_arrow_up" at bounding box center [346, 101] width 301 height 10
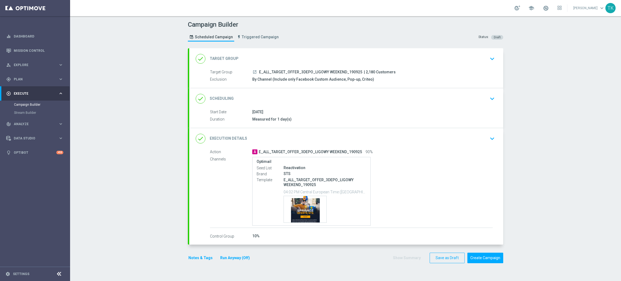
click at [318, 108] on div "done Scheduling keyboard_arrow_down" at bounding box center [346, 98] width 314 height 21
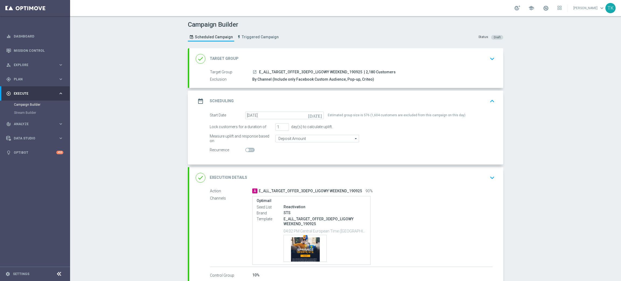
click at [372, 115] on div "Estimated group size is 576 (1,604 customers are excluded from this campaign on…" at bounding box center [397, 116] width 138 height 8
copy form "Estimated group size is 576 (1,604 customers are excluded from this campaign on…"
click at [371, 94] on div "date_range Scheduling keyboard_arrow_up" at bounding box center [346, 101] width 314 height 21
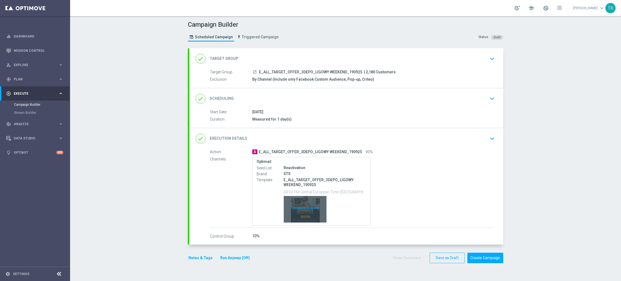
click at [303, 204] on div "Template preview" at bounding box center [305, 209] width 43 height 26
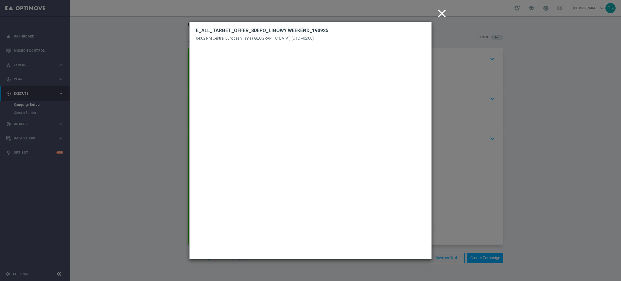
click at [439, 14] on icon "close" at bounding box center [441, 13] width 13 height 13
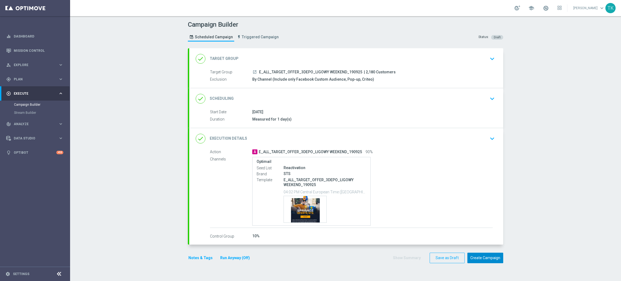
click at [477, 257] on button "Create Campaign" at bounding box center [485, 258] width 36 height 11
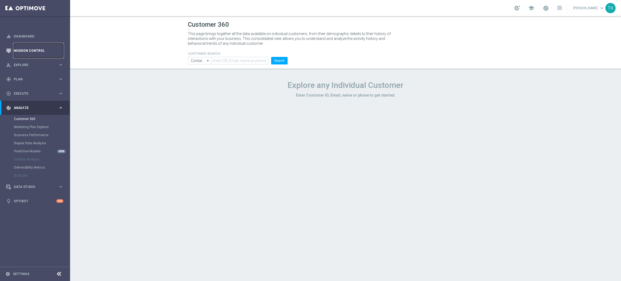
click at [30, 51] on link "Mission Control" at bounding box center [39, 50] width 50 height 14
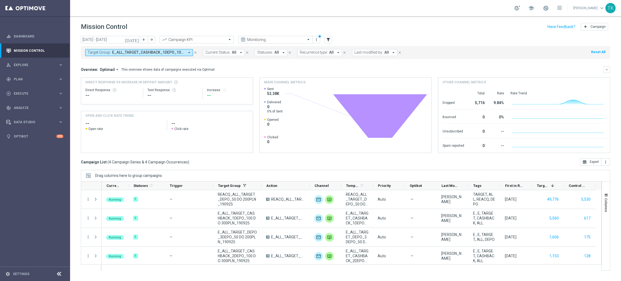
click at [160, 50] on button "Target Group: E_ALL_TARGET_CASHBACK_1DEPO_100 DO 300PLN_190925, E_ALL_TARGET_CA…" at bounding box center [139, 52] width 108 height 7
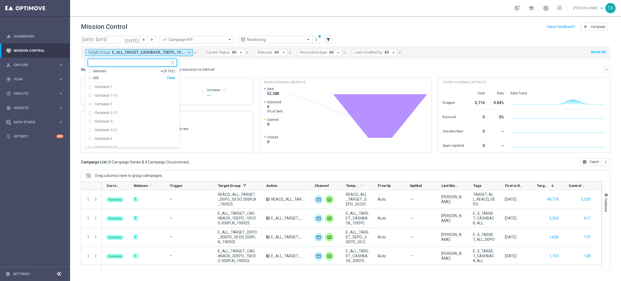
click at [0, 0] on div "Clear" at bounding box center [0, 0] width 0 height 0
click at [108, 64] on input "text" at bounding box center [130, 62] width 79 height 5
paste input "E_ALL_TARGET_DEPO_3DEPO_50 DO 200PLN_190925"
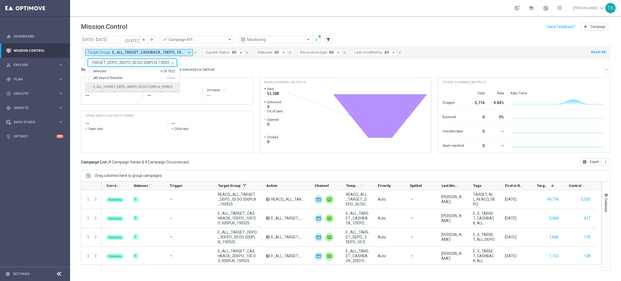
click at [111, 87] on label "E_ALL_TARGET_DEPO_3DEPO_50 DO 200PLN_190925" at bounding box center [132, 86] width 79 height 3
type input "E_ALL_TARGET_DEPO_3DEPO_50 DO 200PLN_190925"
click at [77, 59] on div "today 15 Sep 2025 - 21 Sep 2025 arrow_back arrow_forward Campaign KPI trending_…" at bounding box center [345, 156] width 551 height 240
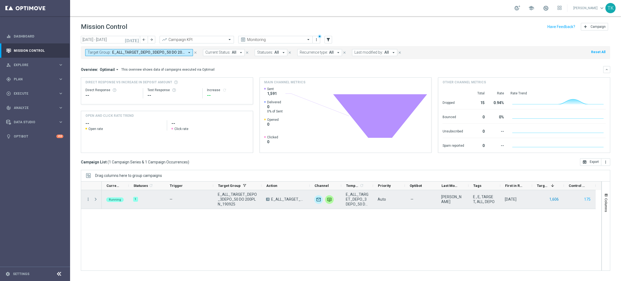
click at [550, 201] on button "1,606" at bounding box center [554, 199] width 11 height 7
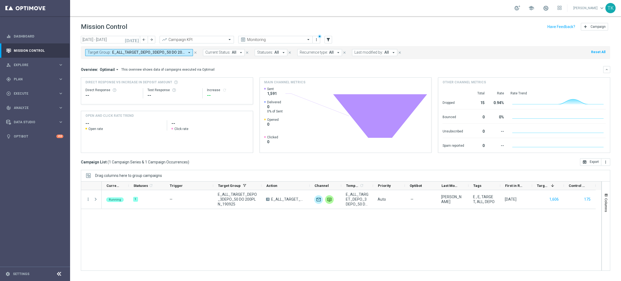
click at [156, 52] on span "E_ALL_TARGET_DEPO_3DEPO_50 DO 200PLN_190925" at bounding box center [148, 52] width 73 height 5
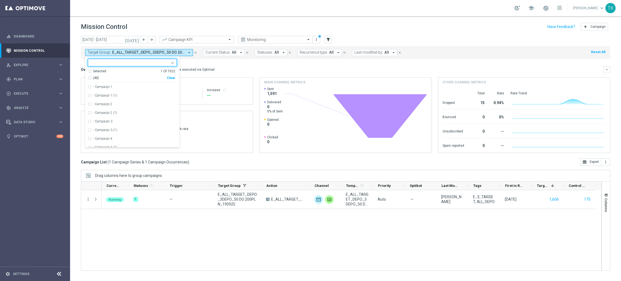
click at [0, 0] on div "Clear" at bounding box center [0, 0] width 0 height 0
click at [106, 66] on div at bounding box center [132, 63] width 89 height 8
paste input "REACQ_ALL_TARGET_DEPO_50 DO 200PLN_190925"
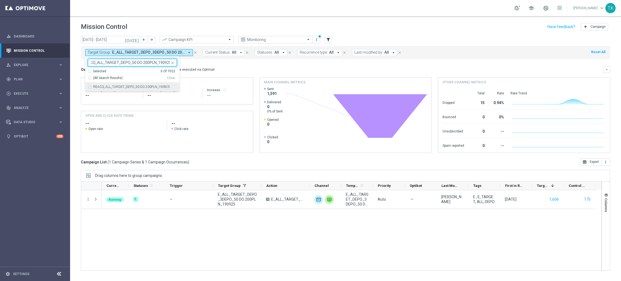
click at [107, 88] on label "REACQ_ALL_TARGET_DEPO_50 DO 200PLN_190925" at bounding box center [131, 86] width 77 height 3
type input "REACQ_ALL_TARGET_DEPO_50 DO 200PLN_190925"
click at [76, 71] on div "today 15 Sep 2025 - 21 Sep 2025 arrow_back arrow_forward Campaign KPI trending_…" at bounding box center [345, 156] width 551 height 240
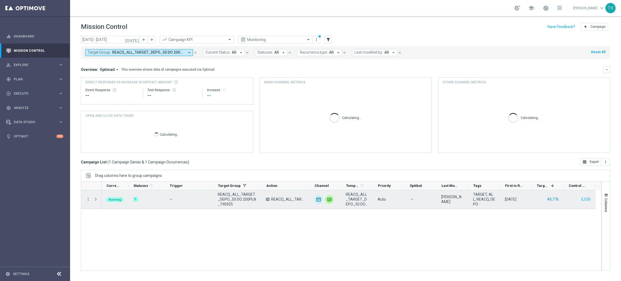
click at [550, 199] on button "49,776" at bounding box center [553, 199] width 13 height 7
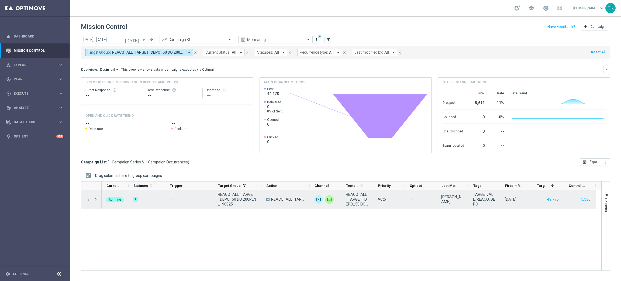
click at [228, 197] on span "REACQ_ALL_TARGET_DEPO_50 DO 200PLN_190925" at bounding box center [237, 199] width 39 height 15
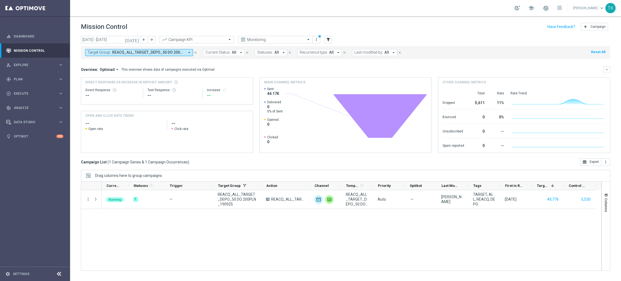
click at [157, 48] on div "Target Group: REACQ_ALL_TARGET_DEPO_50 DO 200PLN_190925 arrow_drop_down close C…" at bounding box center [345, 52] width 529 height 13
click at [157, 53] on span "REACQ_ALL_TARGET_DEPO_50 DO 200PLN_190925" at bounding box center [148, 52] width 73 height 5
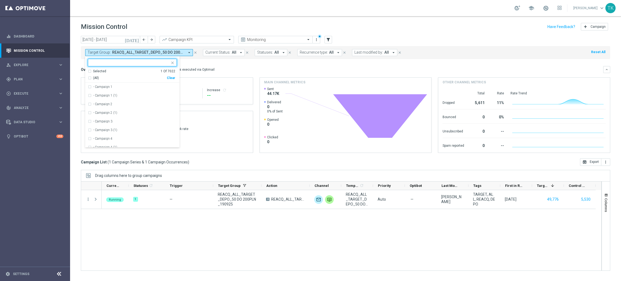
click at [0, 0] on div "Clear" at bounding box center [0, 0] width 0 height 0
click at [106, 61] on input "text" at bounding box center [130, 62] width 79 height 5
paste input "E_ALL_TARGET_CASHBACK_1DEPO_100 DO 300PLN_190925"
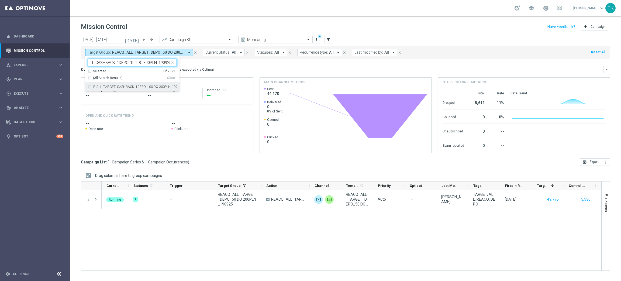
click at [113, 88] on label "E_ALL_TARGET_CASHBACK_1DEPO_100 DO 300PLN_190925" at bounding box center [135, 86] width 84 height 3
type input "E_ALL_TARGET_CASHBACK_1DEPO_100 DO 300PLN_190925"
click at [76, 63] on div "today 15 Sep 2025 - 21 Sep 2025 arrow_back arrow_forward Campaign KPI trending_…" at bounding box center [345, 156] width 551 height 240
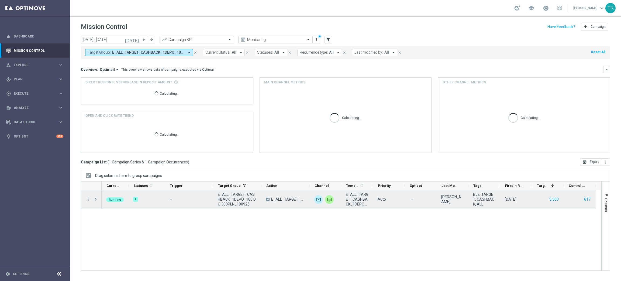
click at [554, 197] on button "5,560" at bounding box center [554, 199] width 11 height 7
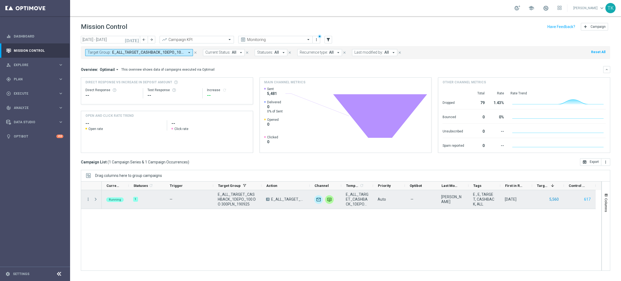
click at [554, 197] on button "5,560" at bounding box center [554, 199] width 11 height 7
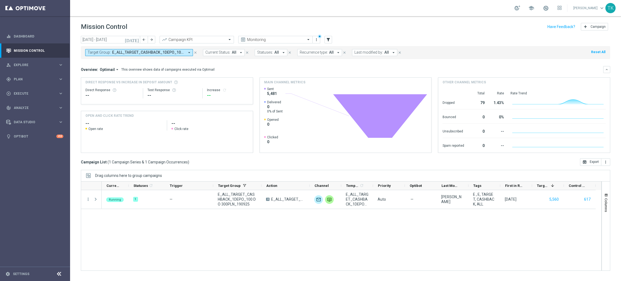
click at [156, 53] on span "E_ALL_TARGET_CASHBACK_1DEPO_100 DO 300PLN_190925" at bounding box center [148, 52] width 73 height 5
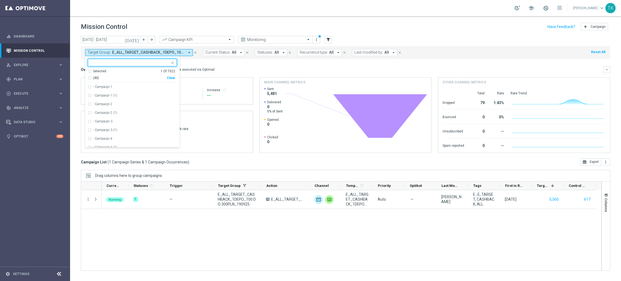
click at [0, 0] on div "Clear" at bounding box center [0, 0] width 0 height 0
click at [134, 63] on input "text" at bounding box center [130, 62] width 79 height 5
paste input "E_ALL_TARGET_CASHBACK_2DEPO_100 DO 300PLN_190925"
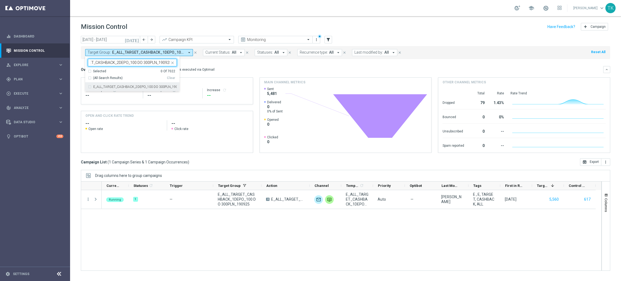
click at [126, 87] on label "E_ALL_TARGET_CASHBACK_2DEPO_100 DO 300PLN_190925" at bounding box center [135, 86] width 84 height 3
type input "E_ALL_TARGET_CASHBACK_2DEPO_100 DO 300PLN_190925"
click at [79, 72] on div "today 15 Sep 2025 - 21 Sep 2025 arrow_back arrow_forward Campaign KPI trending_…" at bounding box center [345, 156] width 551 height 240
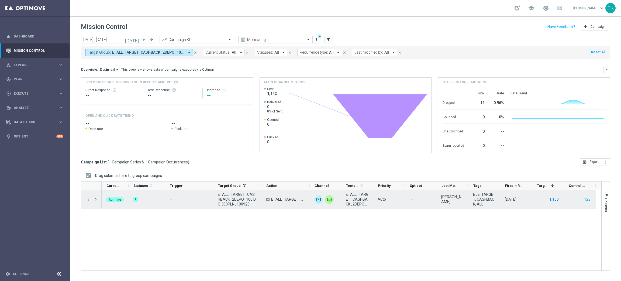
click at [551, 198] on button "1,153" at bounding box center [554, 199] width 11 height 7
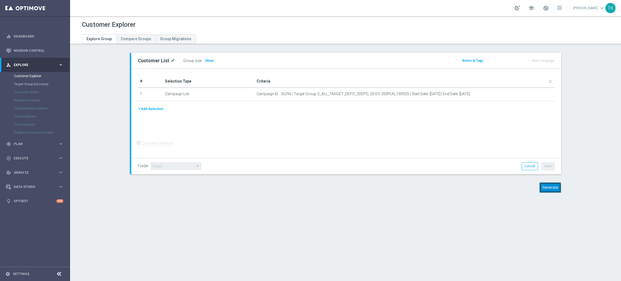
click at [543, 189] on button "Generate" at bounding box center [550, 187] width 22 height 11
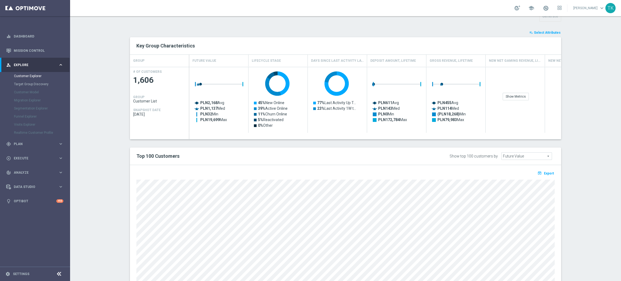
scroll to position [229, 0]
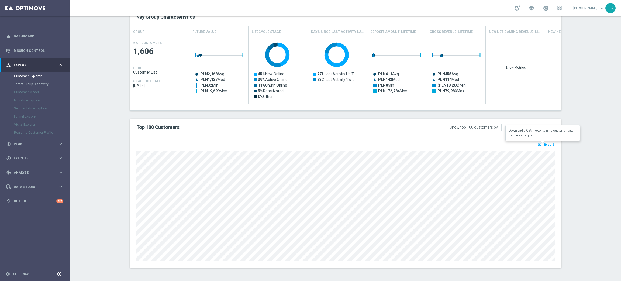
click at [544, 143] on span "Export" at bounding box center [549, 145] width 10 height 4
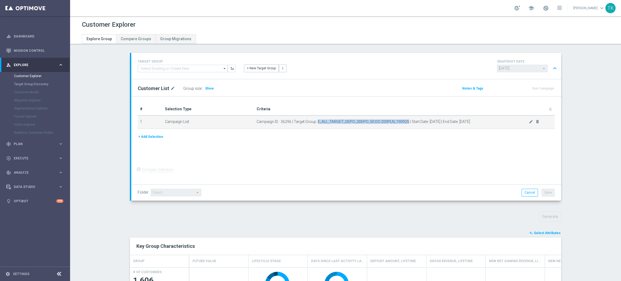
drag, startPoint x: 314, startPoint y: 120, endPoint x: 404, endPoint y: 119, distance: 89.2
click at [404, 119] on span "Campaign ID : 36296 | Target Group: E_ALL_TARGET_DEPO_3DEPO_50 DO 200PLN_190925…" at bounding box center [393, 121] width 272 height 5
copy span "E_ALL_TARGET_DEPO_3DEPO_50 DO 200PLN_190925"
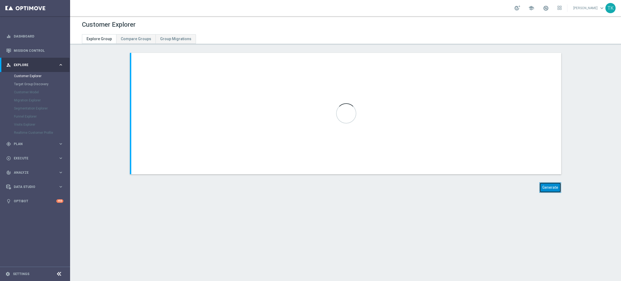
click at [551, 187] on button "Generate" at bounding box center [550, 187] width 22 height 11
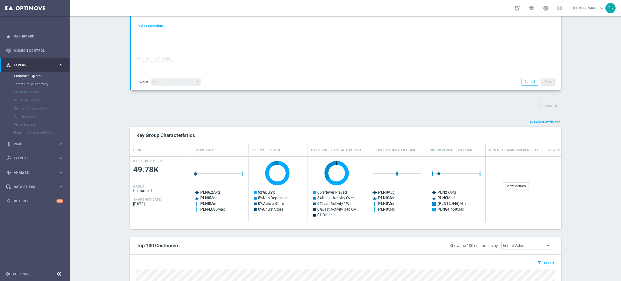
scroll to position [229, 0]
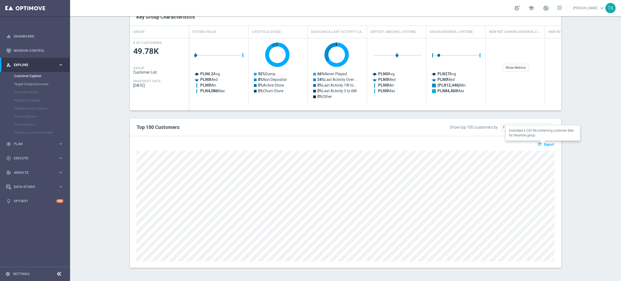
click at [542, 141] on button "open_in_browser Export" at bounding box center [546, 144] width 18 height 7
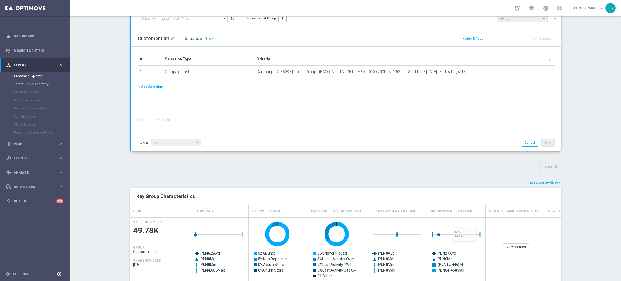
scroll to position [27, 0]
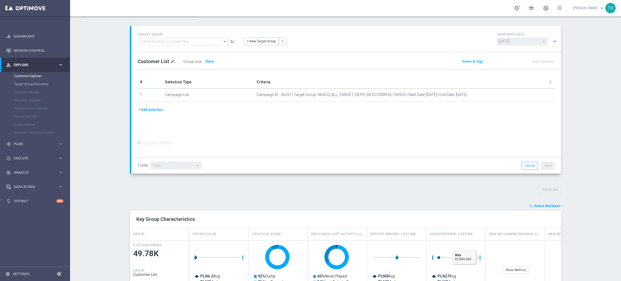
click at [576, 218] on section "TARGET GROUP arrow_drop_down Show Selected 0 of NaN - Campaign 1" at bounding box center [345, 252] width 551 height 452
drag, startPoint x: 601, startPoint y: 145, endPoint x: 587, endPoint y: 139, distance: 15.3
click at [601, 145] on section "TARGET GROUP arrow_drop_down Show Selected 0 of NaN - Campaign 1" at bounding box center [345, 252] width 551 height 452
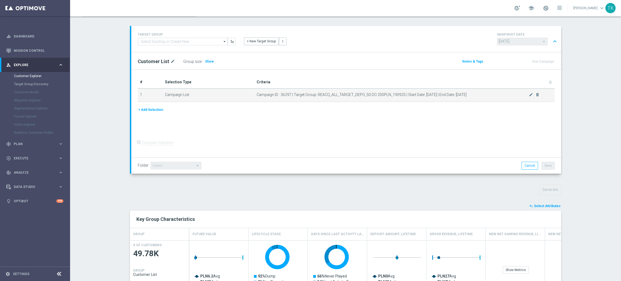
drag, startPoint x: 315, startPoint y: 92, endPoint x: 318, endPoint y: 94, distance: 4.2
click at [321, 93] on span "Campaign ID : 36297 | Target Group: REACQ_ALL_TARGET_DEPO_50 DO 200PLN_190925 |…" at bounding box center [393, 94] width 272 height 5
drag, startPoint x: 314, startPoint y: 95, endPoint x: 400, endPoint y: 93, distance: 85.7
click at [400, 93] on span "Campaign ID : 36297 | Target Group: REACQ_ALL_TARGET_DEPO_50 DO 200PLN_190925 |…" at bounding box center [393, 94] width 272 height 5
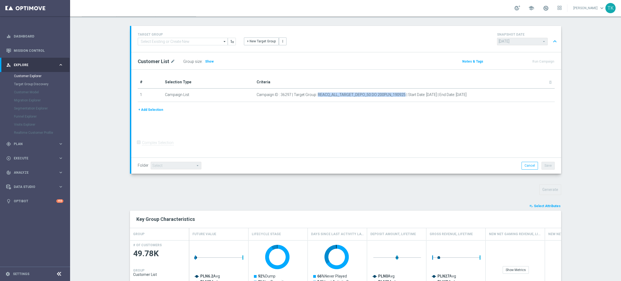
copy span "REACQ_ALL_TARGET_DEPO_50 DO 200PLN_190925"
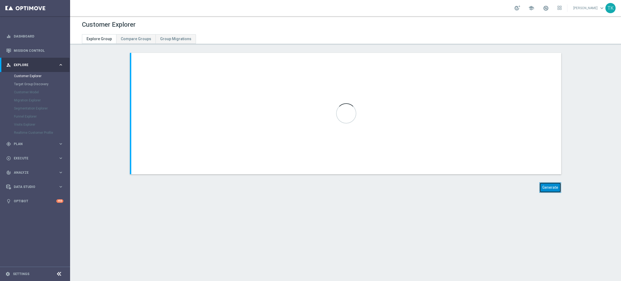
click at [549, 187] on button "Generate" at bounding box center [550, 187] width 22 height 11
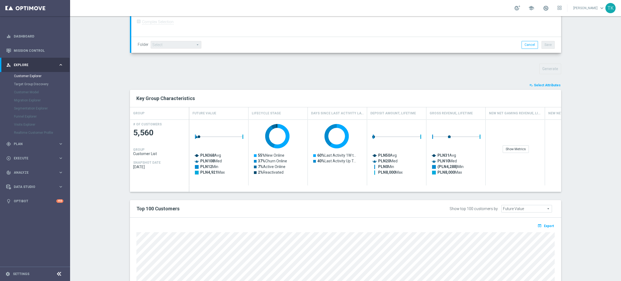
scroll to position [162, 0]
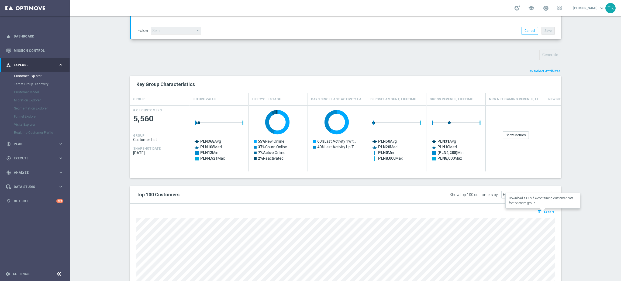
click at [546, 210] on span "Export" at bounding box center [549, 212] width 10 height 4
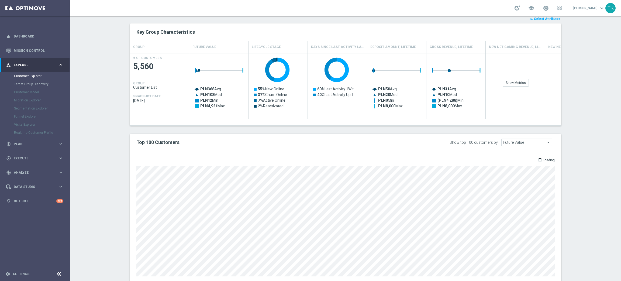
scroll to position [229, 0]
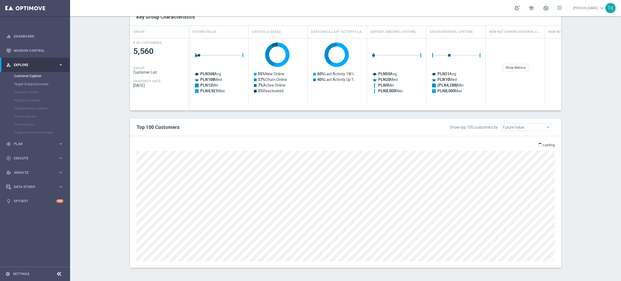
click at [596, 67] on section "TARGET GROUP arrow_drop_down Show Selected 0 of NaN - Campaign 1" at bounding box center [345, 50] width 551 height 452
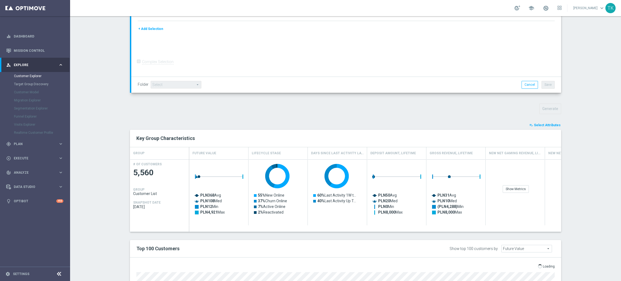
scroll to position [0, 0]
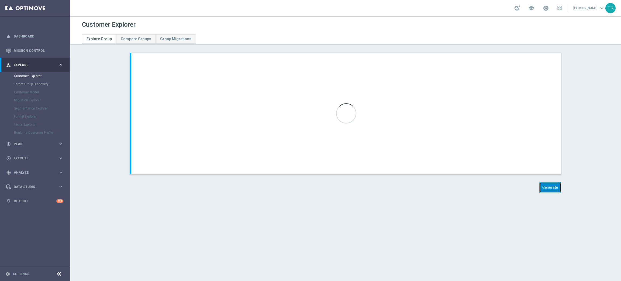
click at [551, 190] on button "Generate" at bounding box center [550, 187] width 22 height 11
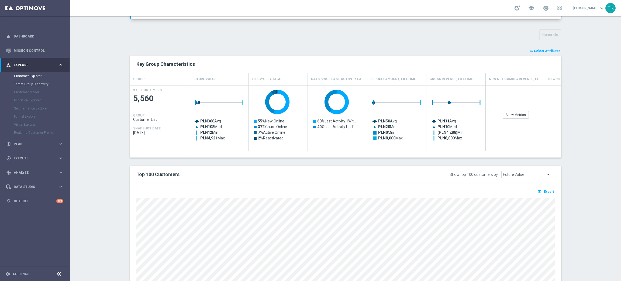
scroll to position [229, 0]
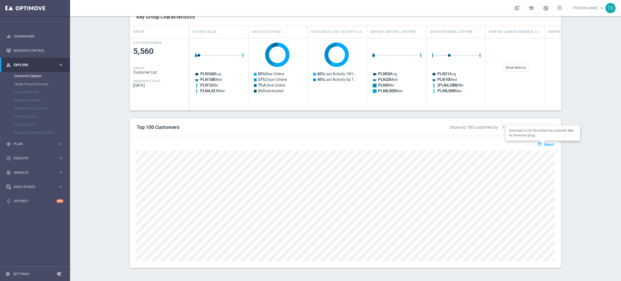
click at [542, 141] on button "open_in_browser Export" at bounding box center [546, 144] width 18 height 7
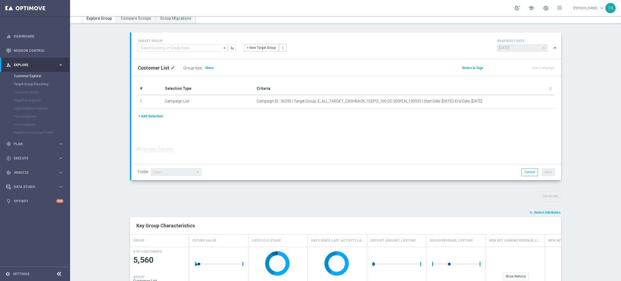
scroll to position [0, 0]
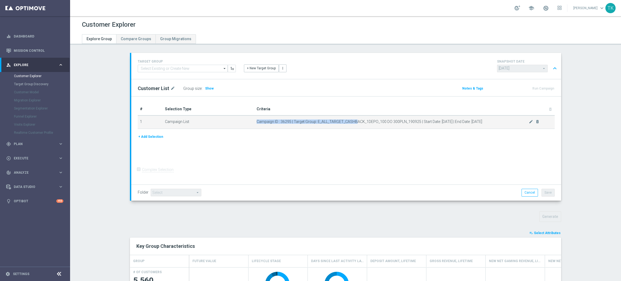
drag, startPoint x: 314, startPoint y: 119, endPoint x: 352, endPoint y: 123, distance: 38.0
click at [352, 123] on span "Campaign ID : 36295 | Target Group: E_ALL_TARGET_CASHBACK_1DEPO_100 DO 300PLN_1…" at bounding box center [393, 121] width 272 height 5
drag, startPoint x: 315, startPoint y: 121, endPoint x: 329, endPoint y: 122, distance: 13.8
click at [337, 122] on span "Campaign ID : 36295 | Target Group: E_ALL_TARGET_CASHBACK_1DEPO_100 DO 300PLN_1…" at bounding box center [393, 121] width 272 height 5
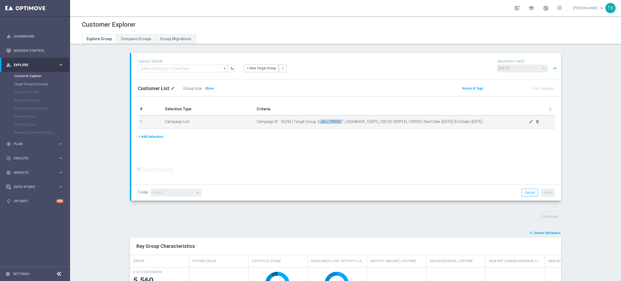
click at [315, 122] on span "Campaign ID : 36295 | Target Group: E_ALL_TARGET_CASHBACK_1DEPO_100 DO 300PLN_1…" at bounding box center [393, 121] width 272 height 5
drag, startPoint x: 315, startPoint y: 119, endPoint x: 321, endPoint y: 120, distance: 6.5
click at [322, 119] on span "Campaign ID : 36295 | Target Group: E_ALL_TARGET_CASHBACK_1DEPO_100 DO 300PLN_1…" at bounding box center [393, 121] width 272 height 5
drag, startPoint x: 314, startPoint y: 120, endPoint x: 415, endPoint y: 121, distance: 100.5
click at [415, 121] on span "Campaign ID : 36295 | Target Group: E_ALL_TARGET_CASHBACK_1DEPO_100 DO 300PLN_1…" at bounding box center [393, 121] width 272 height 5
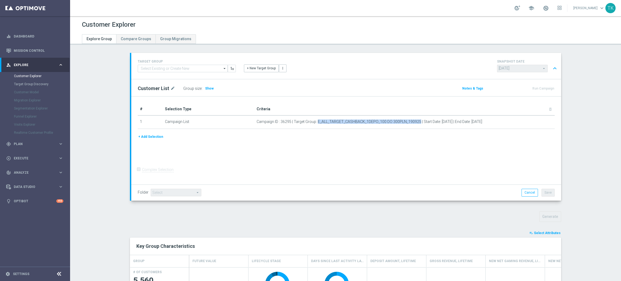
copy span "E_ALL_TARGET_CASHBACK_1DEPO_100 DO 300PLN_190925"
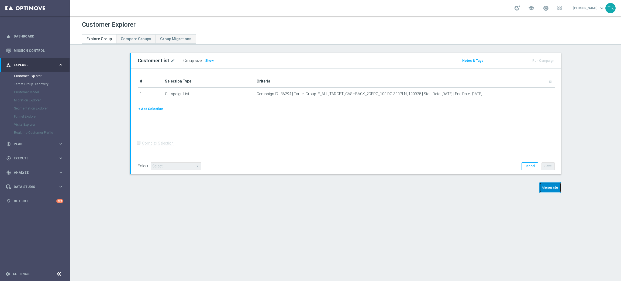
click at [542, 182] on button "Generate" at bounding box center [550, 187] width 22 height 11
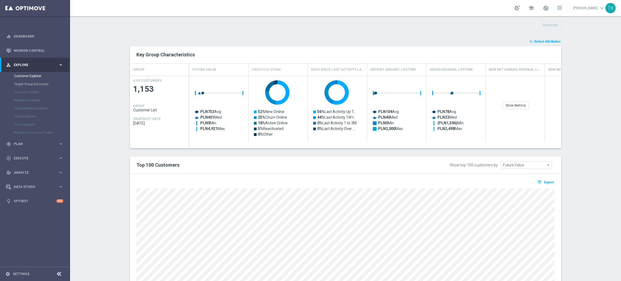
scroll to position [229, 0]
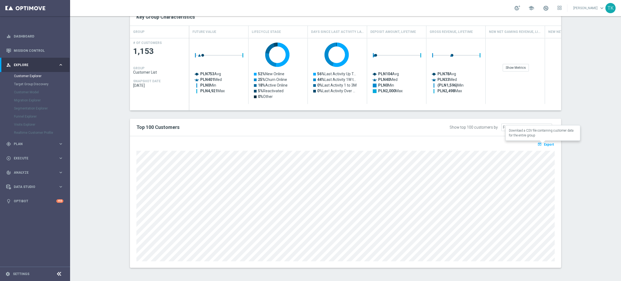
click at [546, 143] on span "Export" at bounding box center [549, 145] width 10 height 4
click at [572, 84] on section "TARGET GROUP arrow_drop_down Show Selected 0 of NaN - Campaign 1" at bounding box center [345, 50] width 551 height 452
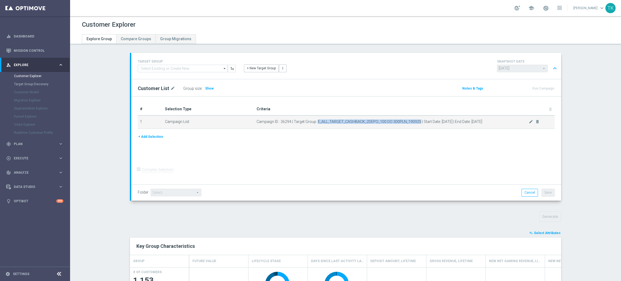
drag, startPoint x: 314, startPoint y: 121, endPoint x: 416, endPoint y: 122, distance: 101.6
click at [416, 122] on span "Campaign ID : 36294 | Target Group: E_ALL_TARGET_CASHBACK_2DEPO_100 DO 300PLN_1…" at bounding box center [393, 121] width 272 height 5
copy span "E_ALL_TARGET_CASHBACK_2DEPO_100 DO 300PLN_190925"
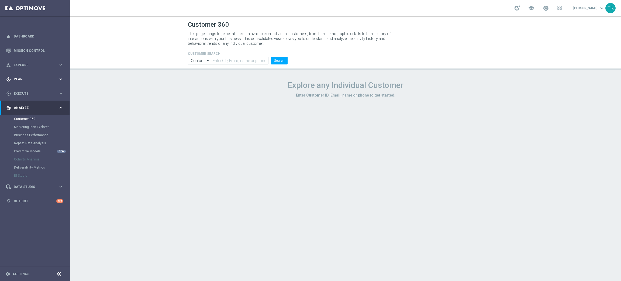
click at [18, 78] on span "Plan" at bounding box center [36, 79] width 44 height 3
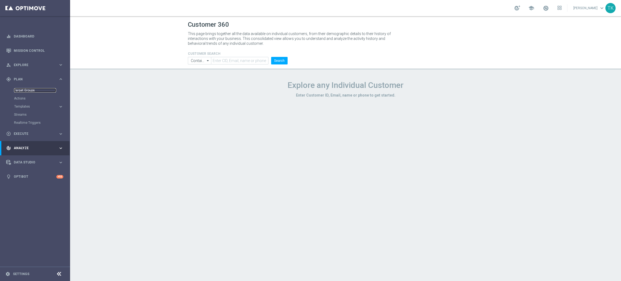
click at [23, 90] on link "Target Groups" at bounding box center [35, 90] width 42 height 4
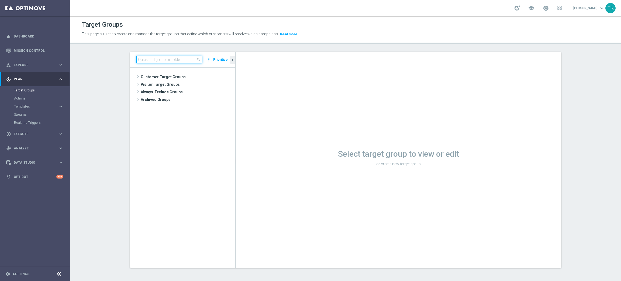
click at [145, 59] on input at bounding box center [169, 60] width 66 height 8
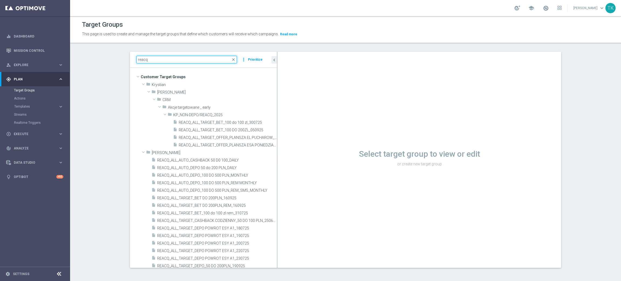
drag, startPoint x: 232, startPoint y: 153, endPoint x: 291, endPoint y: 158, distance: 59.0
click at [291, 158] on as-split "reacq close more_vert Prioritize Customer Target Groups library_add create_new_…" at bounding box center [345, 160] width 431 height 216
type input "reacq"
click at [234, 205] on span "REACQ_ALL_TARGET_BET DO 200PLN_REM_160925" at bounding box center [210, 205] width 107 height 5
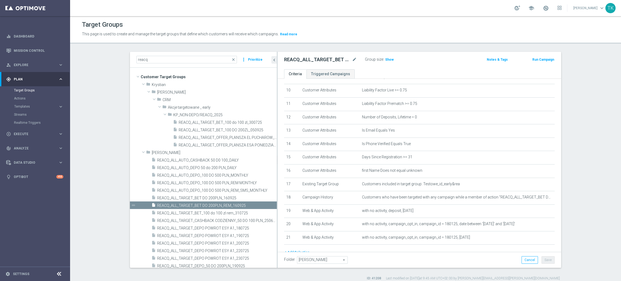
scroll to position [157, 0]
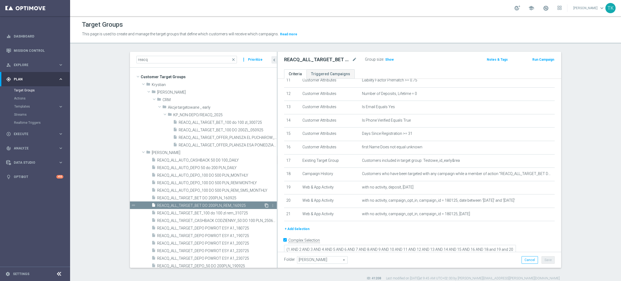
click at [264, 203] on icon "content_copy" at bounding box center [266, 205] width 4 height 4
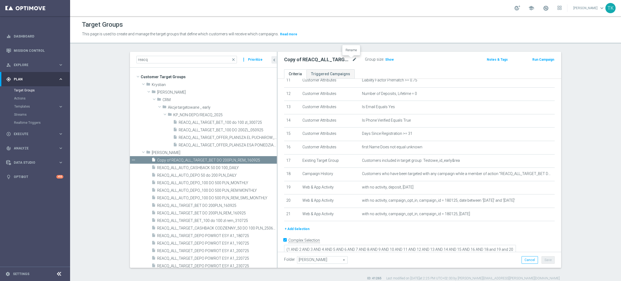
click at [352, 58] on icon "mode_edit" at bounding box center [354, 59] width 5 height 6
type input "REACQ_ALL_TARGET_DEPO_50 DO 200PLN_REM_190925"
click at [427, 69] on ul "Criteria Triggered Campaigns" at bounding box center [420, 73] width 284 height 9
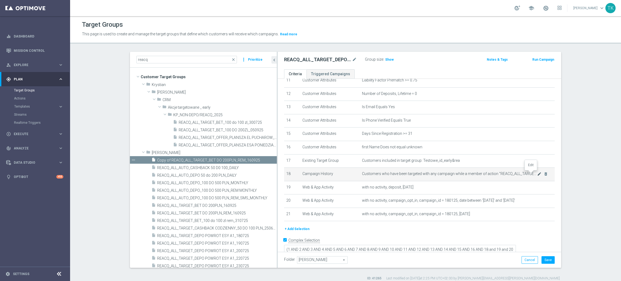
click at [537, 174] on icon "mode_edit" at bounding box center [539, 174] width 4 height 4
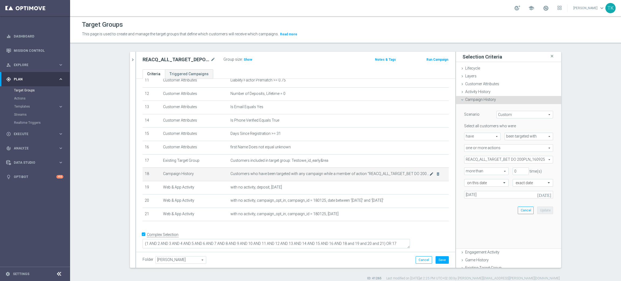
scroll to position [151, 0]
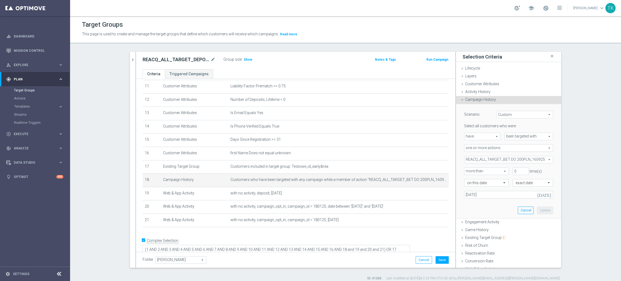
click at [468, 157] on span "REACQ_ALL_TARGET_BET DO 200PLN_160925" at bounding box center [508, 159] width 88 height 7
click at [466, 171] on input "Show Selected" at bounding box center [468, 172] width 4 height 4
checkbox input "true"
click at [468, 188] on input "REACQ_ALL_TARGET_BET DO 200PLN_160925" at bounding box center [470, 187] width 4 height 4
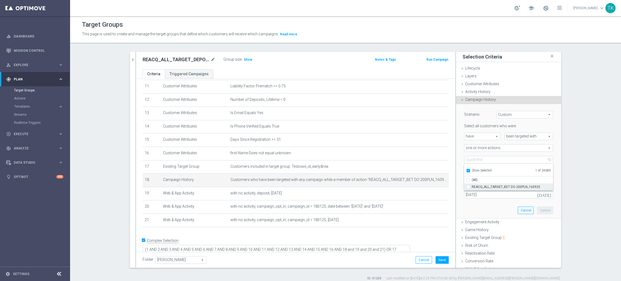
checkbox input "false"
type input "Select Action"
checkbox input "false"
click at [467, 164] on ul "Show Selected 0 of 34689" at bounding box center [508, 170] width 89 height 12
click at [466, 172] on input "Show Selected" at bounding box center [468, 172] width 4 height 4
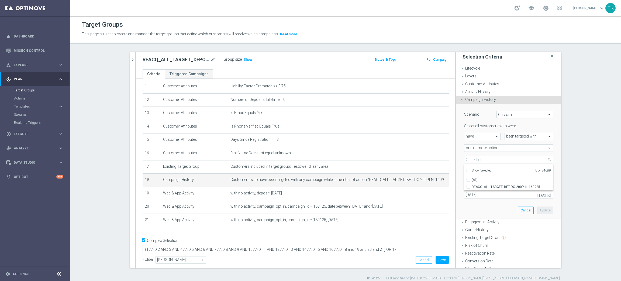
checkbox input "false"
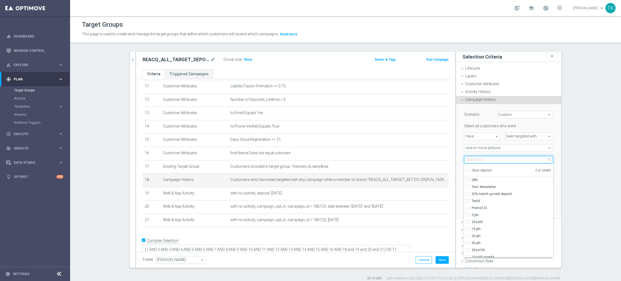
click at [470, 162] on input "search" at bounding box center [508, 160] width 89 height 8
paste input "REACQ_ALL_TARGET_DEPO_50 DO 200PLN_190925"
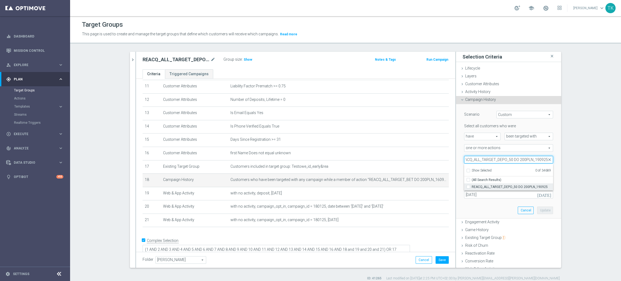
type input "REACQ_ALL_TARGET_DEPO_50 DO 200PLN_190925"
click at [481, 185] on span "REACQ_ALL_TARGET_DEPO_50 DO 200PLN_190925" at bounding box center [512, 187] width 81 height 4
click at [472, 185] on input "REACQ_ALL_TARGET_DEPO_50 DO 200PLN_190925" at bounding box center [470, 187] width 4 height 4
checkbox input "true"
type input "REACQ_ALL_TARGET_DEPO_50 DO 200PLN_190925"
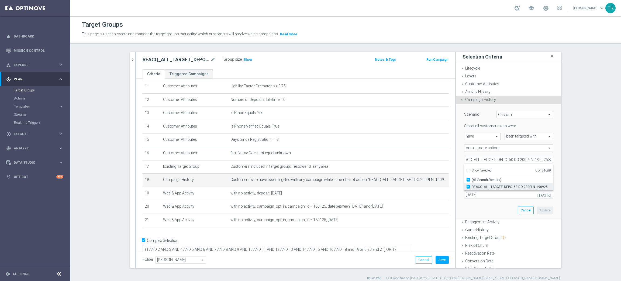
checkbox input "true"
click at [460, 163] on div "REACQ_ALL_TARGET_DEPO_50 DO 200PLN_190925 REACQ_ALL_TARGET_DEPO_50 DO 200PLN_19…" at bounding box center [508, 160] width 97 height 8
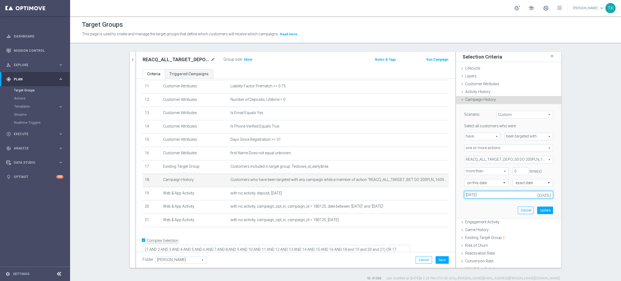
click at [473, 197] on input "16 Sep 2025" at bounding box center [508, 195] width 89 height 8
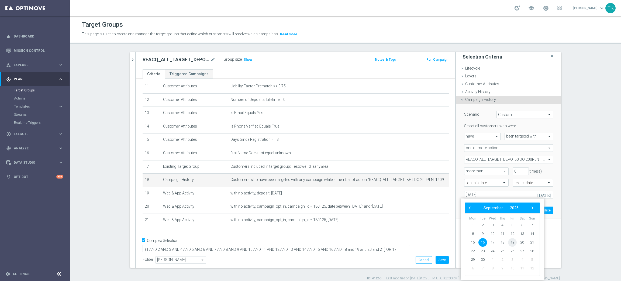
click at [510, 244] on span "19" at bounding box center [512, 242] width 9 height 9
type input "19 Sep 2025"
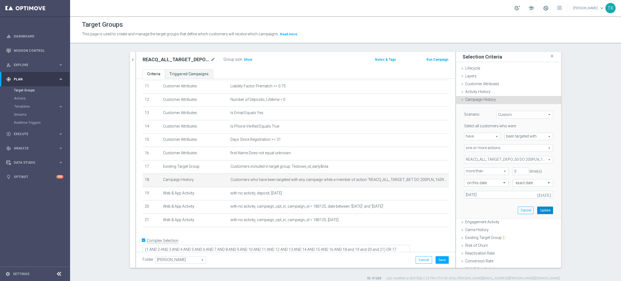
click at [539, 207] on button "Update" at bounding box center [545, 210] width 16 height 8
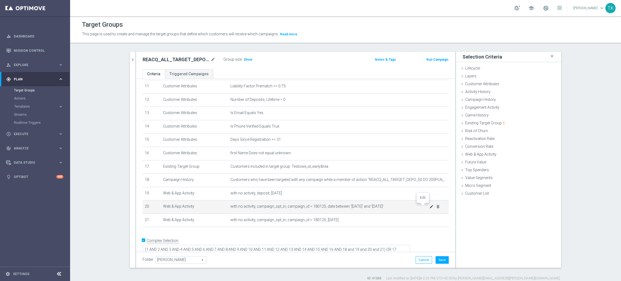
click at [429, 206] on icon "mode_edit" at bounding box center [431, 206] width 4 height 4
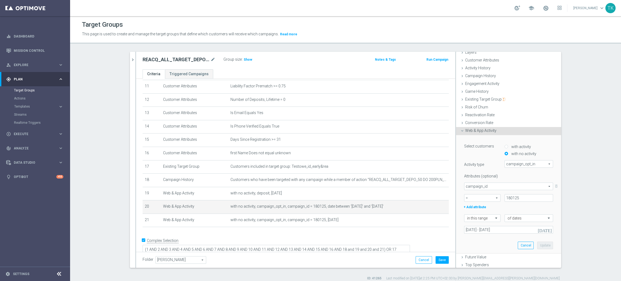
scroll to position [48, 0]
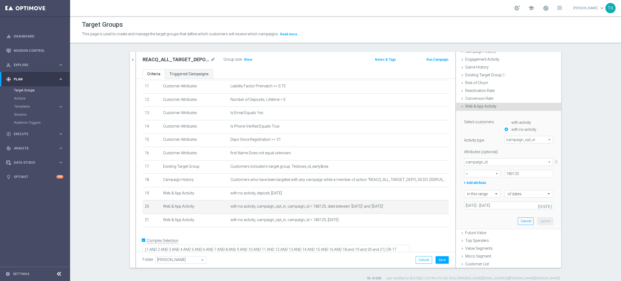
click at [487, 209] on div "Select customers with activity with no activity Activity type campaign_opt_in c…" at bounding box center [508, 170] width 97 height 118
click at [487, 208] on input "16 Sep 2025 - 18 Sep 2025" at bounding box center [508, 206] width 89 height 8
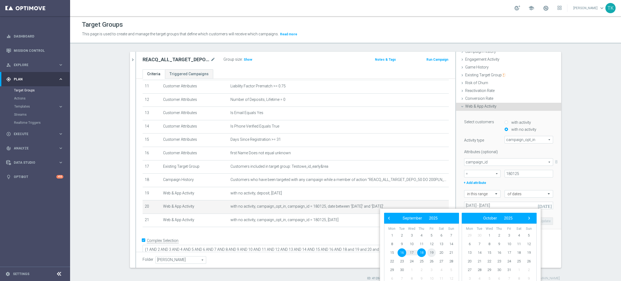
click at [434, 250] on span "19" at bounding box center [431, 252] width 9 height 9
click at [453, 252] on span "21" at bounding box center [451, 252] width 9 height 9
type input "19 Sep 2025 - 21 Sep 2025"
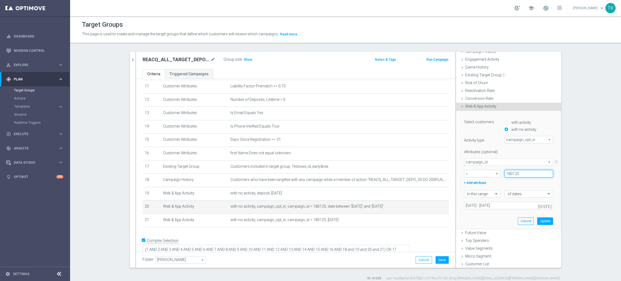
click at [505, 172] on input "180125" at bounding box center [529, 174] width 49 height 8
paste input "907"
type input "180907"
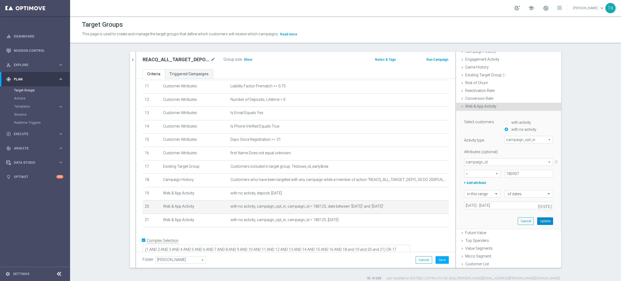
click at [537, 222] on button "Update" at bounding box center [545, 221] width 16 height 8
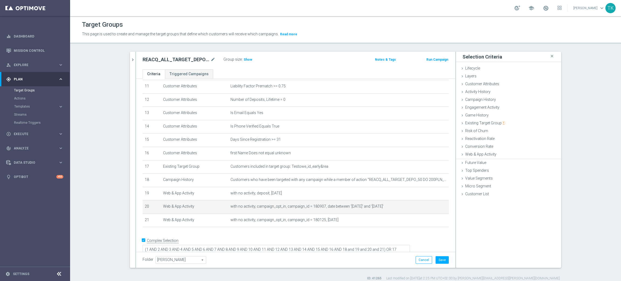
scroll to position [0, 0]
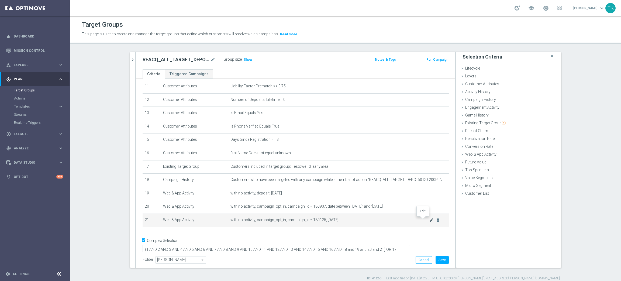
click at [429, 218] on icon "mode_edit" at bounding box center [431, 220] width 4 height 4
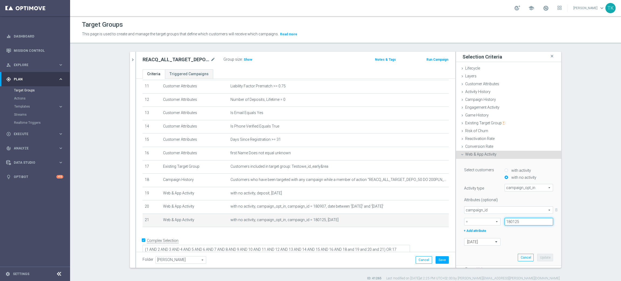
click at [507, 220] on input "180125" at bounding box center [529, 222] width 49 height 8
paste input "907"
type input "180907"
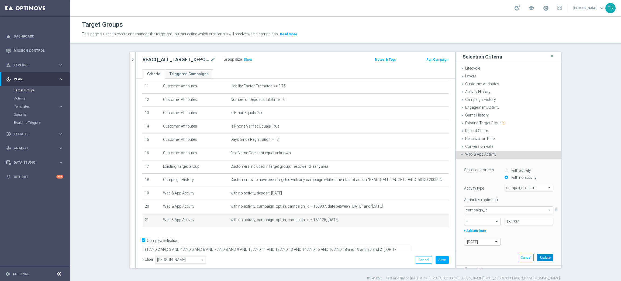
click at [537, 254] on button "Update" at bounding box center [545, 258] width 16 height 8
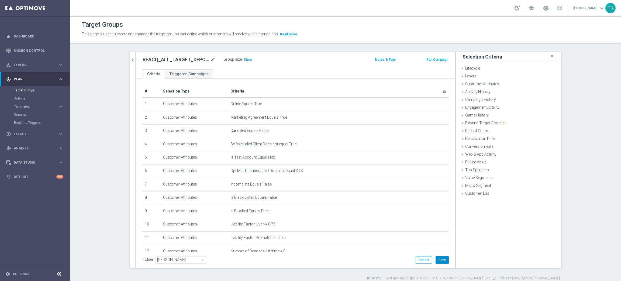
click at [444, 262] on button "Save" at bounding box center [442, 260] width 13 height 8
click at [211, 59] on icon "mode_edit" at bounding box center [213, 59] width 5 height 6
click at [130, 55] on button "chevron_right" at bounding box center [132, 60] width 5 height 16
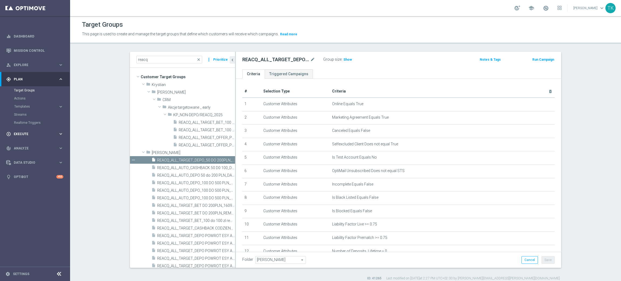
click at [20, 136] on div "play_circle_outline Execute keyboard_arrow_right" at bounding box center [35, 134] width 70 height 14
click at [29, 103] on link "Campaign Builder" at bounding box center [35, 104] width 42 height 4
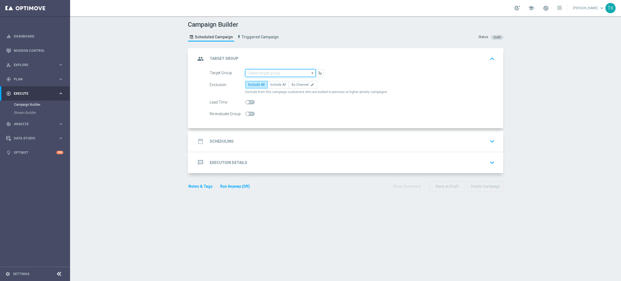
click at [248, 73] on input at bounding box center [280, 73] width 70 height 8
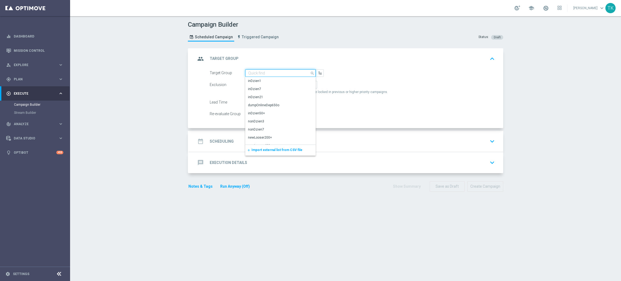
paste input "REACQ_ALL_TARGET_DEPO_50 DO 200PLN_REM_190925"
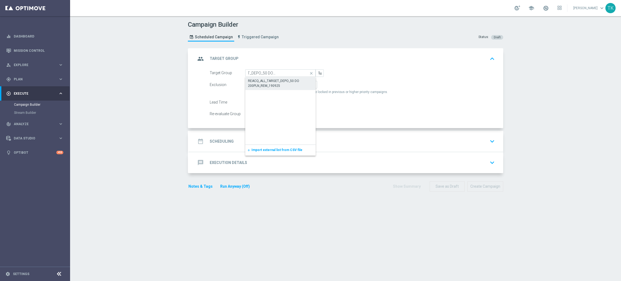
drag, startPoint x: 262, startPoint y: 85, endPoint x: 280, endPoint y: 85, distance: 17.3
click at [263, 85] on div "REACQ_ALL_TARGET_DEPO_50 DO 200PLN_REM_190925" at bounding box center [280, 83] width 65 height 10
type input "REACQ_ALL_TARGET_DEPO_50 DO 200PLN_REM_190925"
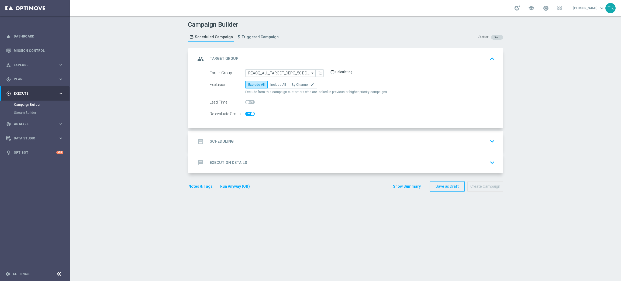
checkbox input "true"
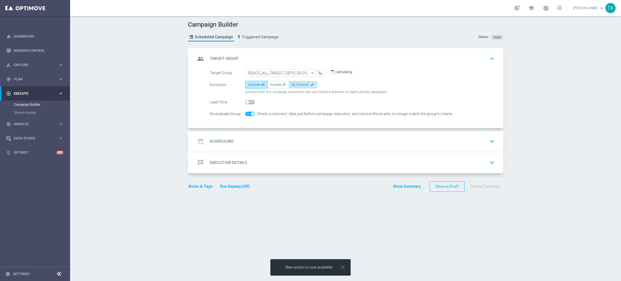
click at [294, 85] on span "By Channel" at bounding box center [300, 85] width 17 height 4
click at [294, 85] on input "By Channel edit" at bounding box center [294, 86] width 4 height 4
radio input "true"
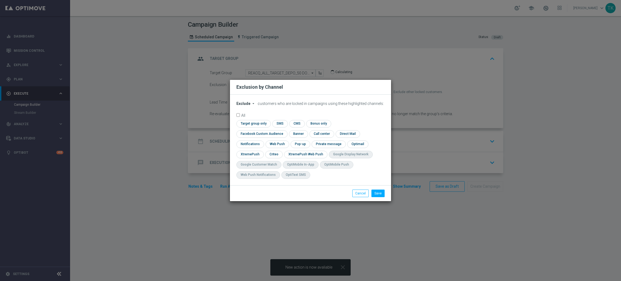
click at [240, 106] on span "Exclude" at bounding box center [243, 103] width 14 height 4
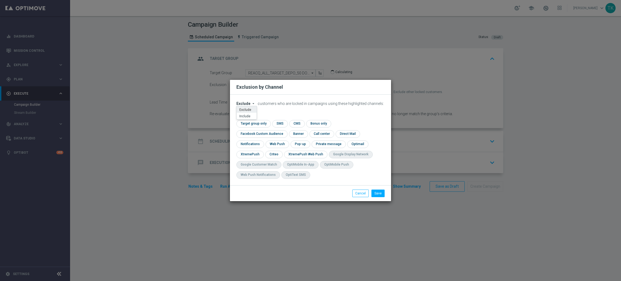
click at [544, 81] on modal-container "Exclusion by Channel Exclude arrow_drop_down × Exclude Exclude Include customer…" at bounding box center [310, 140] width 621 height 281
click at [359, 189] on button "Cancel" at bounding box center [360, 193] width 16 height 8
radio input "true"
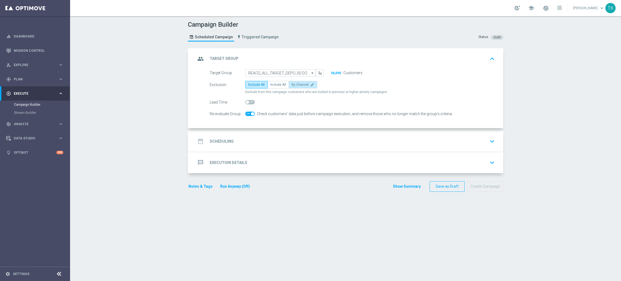
click at [302, 81] on label "By Channel edit" at bounding box center [303, 85] width 29 height 8
click at [295, 84] on input "By Channel edit" at bounding box center [294, 86] width 4 height 4
radio input "true"
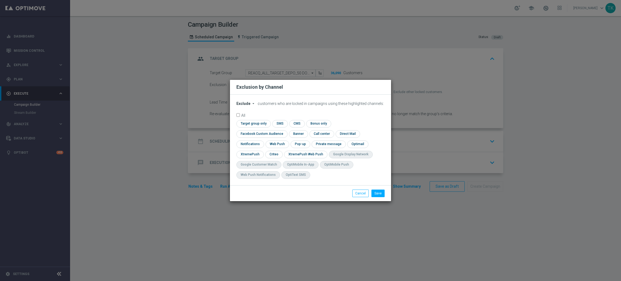
click at [240, 106] on span "Exclude" at bounding box center [243, 103] width 14 height 4
click at [0, 0] on span "Include" at bounding box center [0, 0] width 0 height 0
click at [285, 130] on input "checkbox" at bounding box center [260, 133] width 49 height 7
checkbox input "true"
click at [271, 153] on input "checkbox" at bounding box center [273, 154] width 17 height 7
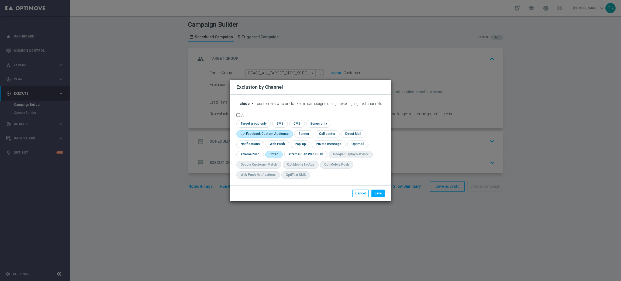
checkbox input "true"
click at [303, 144] on input "checkbox" at bounding box center [300, 143] width 19 height 7
checkbox input "true"
click at [378, 191] on button "Save" at bounding box center [377, 193] width 13 height 8
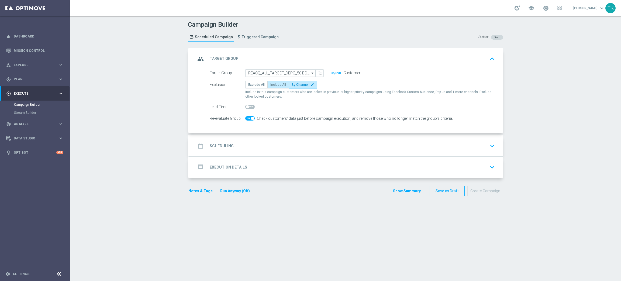
click at [272, 83] on span "Include All" at bounding box center [278, 85] width 16 height 4
click at [272, 84] on input "Include All" at bounding box center [272, 86] width 4 height 4
radio input "true"
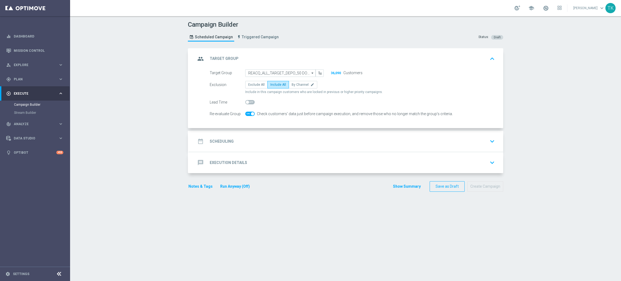
click at [222, 115] on div "Re-evaluate Group" at bounding box center [228, 114] width 36 height 8
copy div "Re-evaluate Group"
click at [286, 59] on div "group Target Group keyboard_arrow_up" at bounding box center [346, 59] width 301 height 10
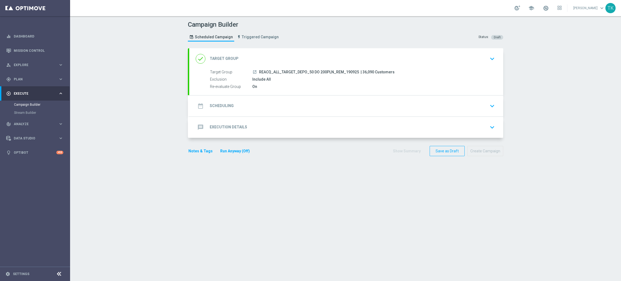
click at [289, 72] on span "REACQ_ALL_TARGET_DEPO_50 DO 200PLN_REM_190925" at bounding box center [309, 72] width 100 height 5
copy div "REACQ_ALL_TARGET_DEPO_50 DO 200PLN_REM_190925"
click at [241, 103] on div "date_range Scheduling keyboard_arrow_down" at bounding box center [346, 106] width 301 height 10
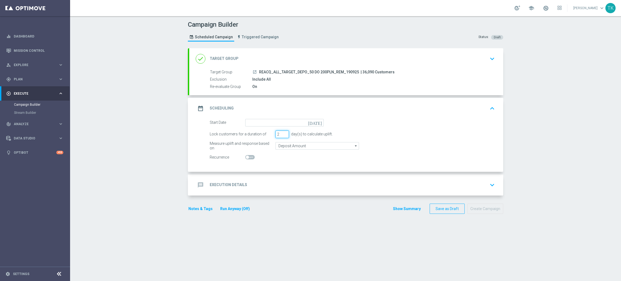
click at [282, 136] on input "2" at bounding box center [281, 134] width 13 height 8
type input "1"
click at [282, 136] on input "1" at bounding box center [281, 134] width 13 height 8
click at [255, 122] on input at bounding box center [284, 123] width 78 height 8
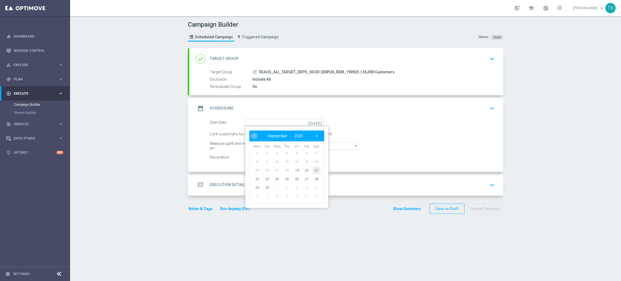
click at [312, 171] on span "21" at bounding box center [316, 170] width 9 height 9
type input "[DATE]"
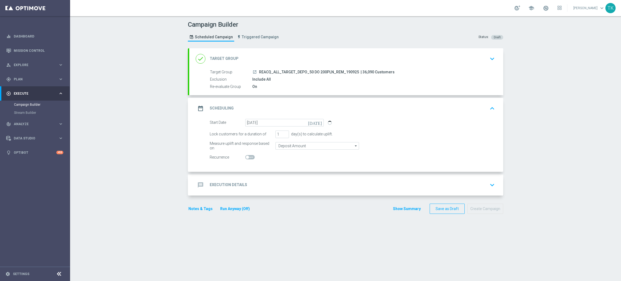
click at [248, 187] on div "message Execution Details keyboard_arrow_down" at bounding box center [346, 185] width 301 height 10
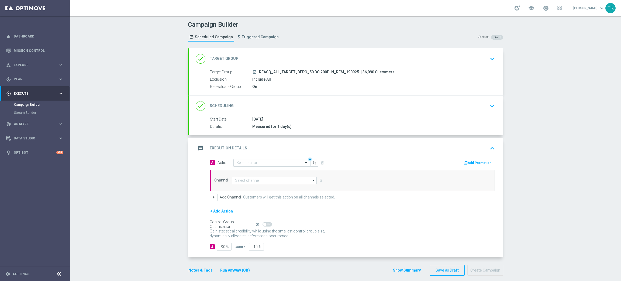
click at [238, 163] on input "text" at bounding box center [266, 163] width 60 height 5
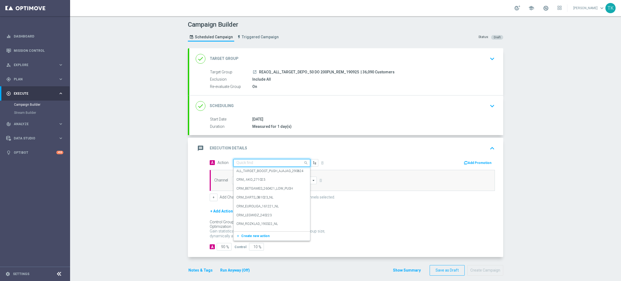
paste input "REACQ_ALL_TARGET_DEPO_50 DO 200PLN_REM_190925"
type input "REACQ_ALL_TARGET_DEPO_50 DO 200PLN_REM_190925"
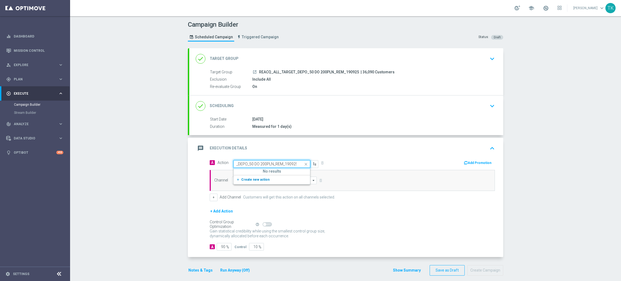
click at [242, 178] on span "Create new action" at bounding box center [255, 180] width 28 height 4
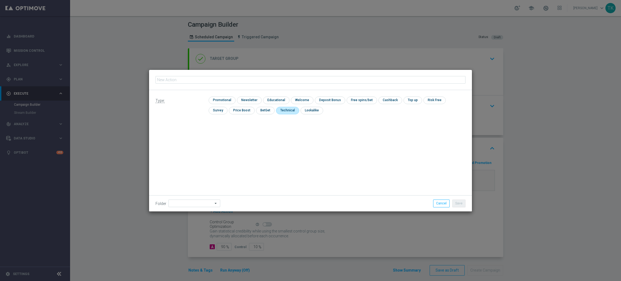
click at [276, 113] on input "checkbox" at bounding box center [287, 110] width 22 height 7
checkbox input "true"
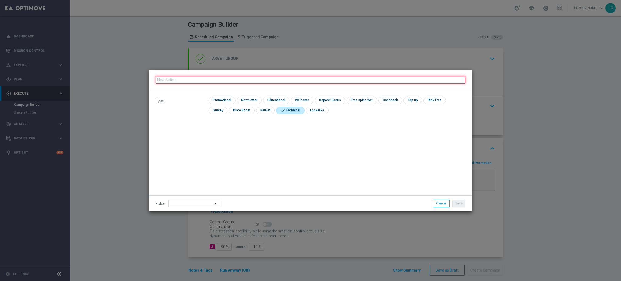
click at [192, 78] on input "text" at bounding box center [311, 80] width 310 height 8
paste input "REACQ_ALL_TARGET_DEPO_50 DO 200PLN_REM_190925"
type input "REACQ_ALL_TARGET_DEPO_50 DO 200PLN_REM_190925"
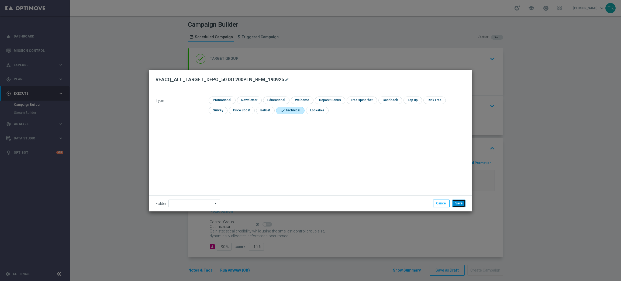
click at [464, 202] on button "Save" at bounding box center [458, 203] width 13 height 8
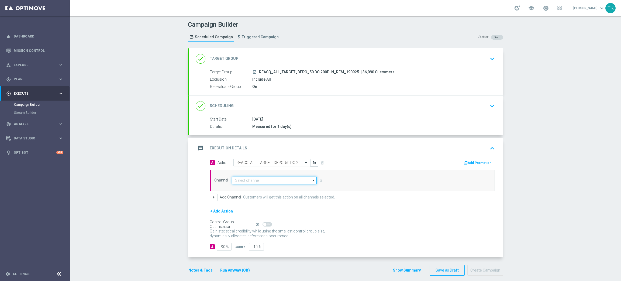
click at [240, 180] on input at bounding box center [274, 181] width 85 height 8
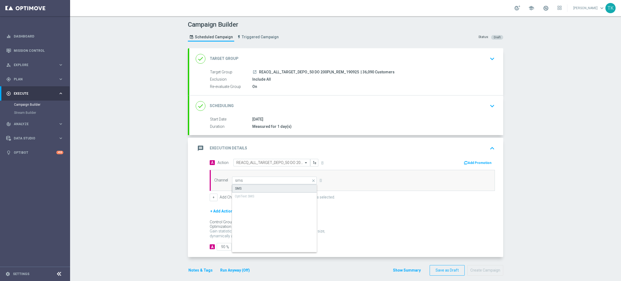
click at [244, 187] on div "SMS" at bounding box center [274, 188] width 85 height 8
type input "SMS"
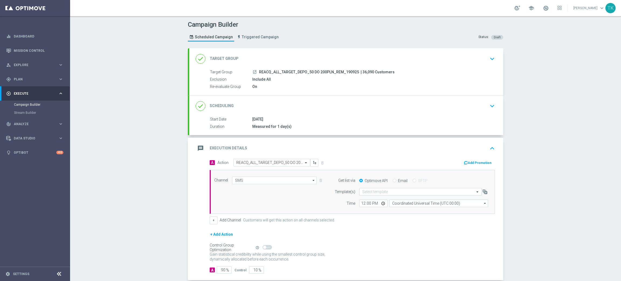
click at [295, 54] on div "done Target Group keyboard_arrow_down" at bounding box center [346, 59] width 301 height 10
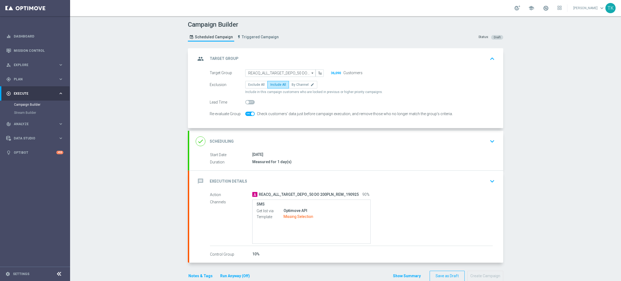
click at [298, 79] on form "Target Group REACQ_ALL_TARGET_DEPO_50 DO 200PLN_REM_190925 REACQ_ALL_TARGET_DEP…" at bounding box center [352, 93] width 285 height 49
click at [297, 87] on label "By Channel edit" at bounding box center [303, 85] width 29 height 8
click at [295, 87] on input "By Channel edit" at bounding box center [294, 86] width 4 height 4
radio input "true"
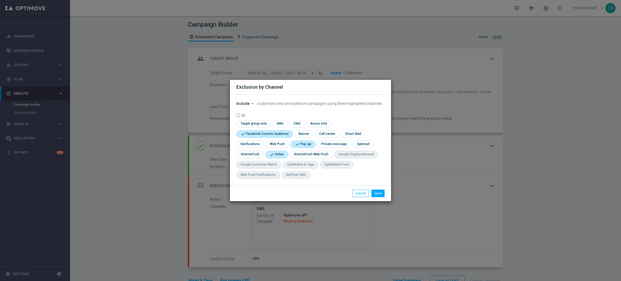
click at [242, 103] on span "Include" at bounding box center [242, 103] width 13 height 4
click at [0, 0] on span "Include" at bounding box center [0, 0] width 0 height 0
click at [380, 199] on div "Save Cancel" at bounding box center [310, 193] width 161 height 16
click at [379, 197] on li "Save" at bounding box center [378, 193] width 16 height 8
click at [380, 194] on button "Save" at bounding box center [377, 193] width 13 height 8
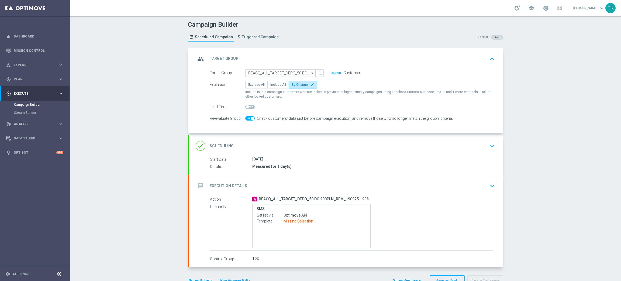
click at [356, 52] on div "group Target Group keyboard_arrow_up" at bounding box center [346, 58] width 314 height 21
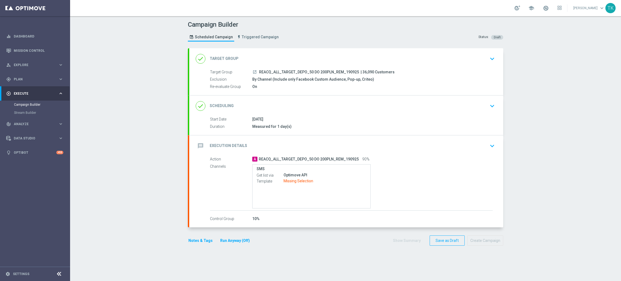
click at [328, 145] on div "message Execution Details keyboard_arrow_down" at bounding box center [346, 146] width 301 height 10
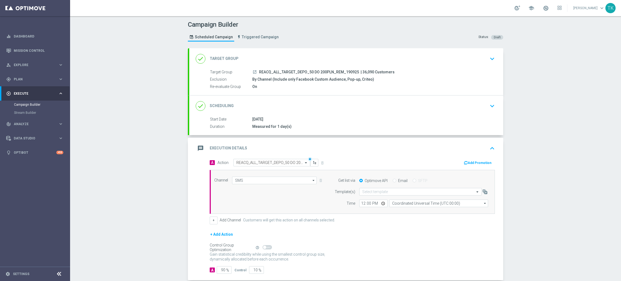
click at [317, 70] on span "REACQ_ALL_TARGET_DEPO_50 DO 200PLN_REM_190925" at bounding box center [309, 72] width 100 height 5
copy div "REACQ_ALL_TARGET_DEPO_50 DO 200PLN_REM_190925"
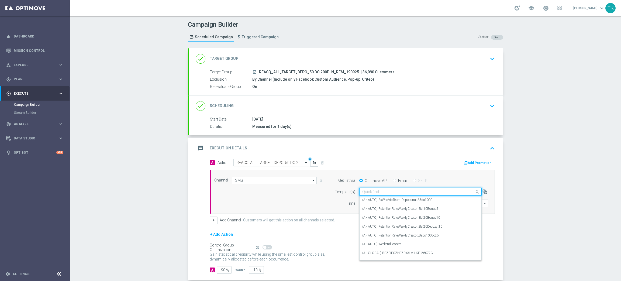
click at [368, 190] on input "text" at bounding box center [415, 191] width 106 height 5
paste input "REACQ_ALL_TARGET_DEPO_50 DO 200PLN_REM_190925"
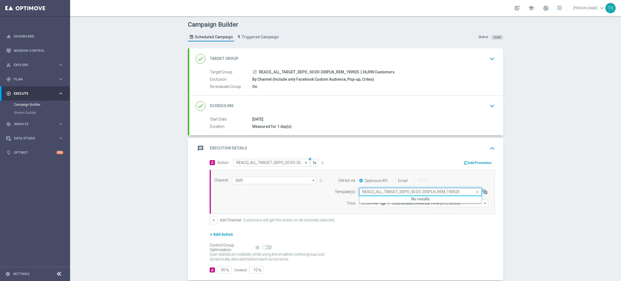
click at [397, 192] on input "REACQ_ALL_TARGET_DEPO_50 DO 200PLN_REM_190925" at bounding box center [415, 191] width 106 height 5
type input "REACQ_ALL_TARGET_DEPO_50 DO 200PLN_REM_190925"
click at [379, 191] on input "REACQ_ALL_TARGET_DEPO_50 DO 200PLN_REM_190925" at bounding box center [415, 191] width 106 height 5
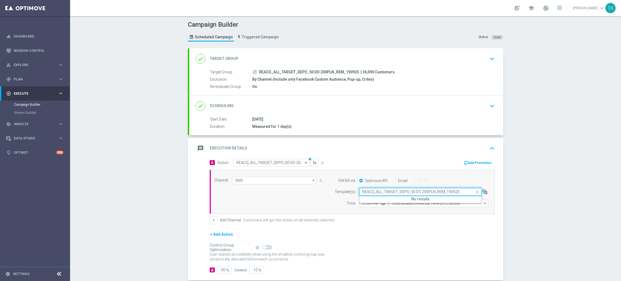
click at [379, 191] on input "REACQ_ALL_TARGET_DEPO_50 DO 200PLN_REM_190925" at bounding box center [415, 191] width 106 height 5
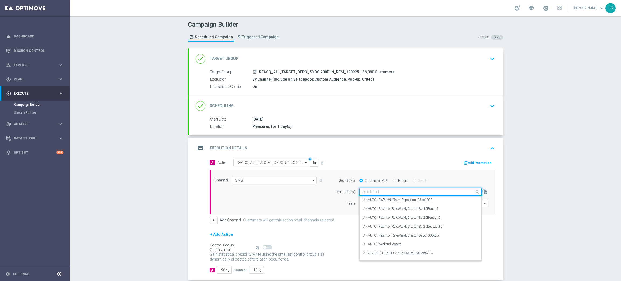
paste input "No to pora na mecz! Juz dzisiaj Barcelona zagra z Getafe, a na Ciebie wciaz cze…"
type input "No to pora na mecz! Juz dzisiaj Barcelona zagra z Getafe, a na Ciebie wciaz cze…"
click at [367, 191] on input "text" at bounding box center [415, 191] width 106 height 5
paste input "REACQ_ALL_TARGET_DEPO_50 DO 200PLN_REM_190925"
type input "REACQ_ALL_TARGET_DEPO_50 DO 200PLN_REM_190925"
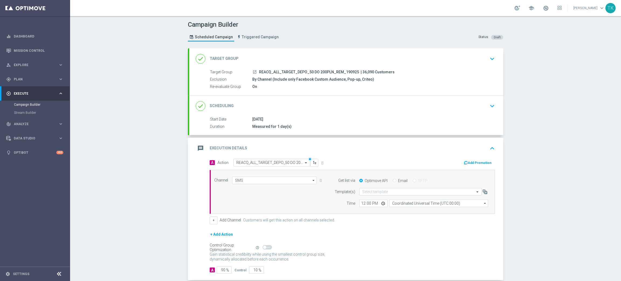
click at [313, 197] on div "Channel SMS SMS arrow_drop_down Show Selected 1 of 22 Target group only SMS" at bounding box center [351, 192] width 282 height 31
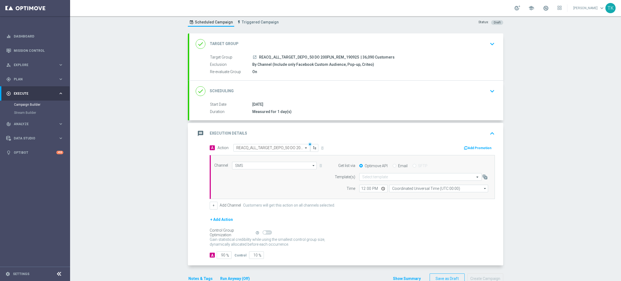
scroll to position [29, 0]
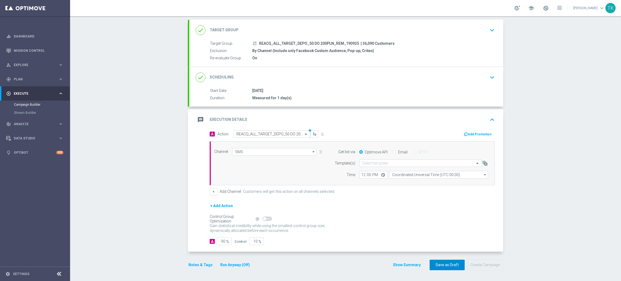
click at [437, 264] on button "Save as Draft" at bounding box center [447, 265] width 35 height 11
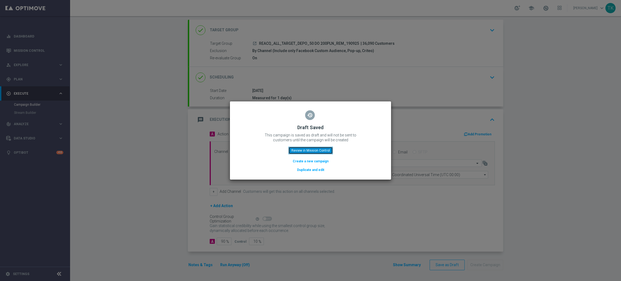
click at [317, 149] on button "Review in Mission Control" at bounding box center [310, 151] width 44 height 8
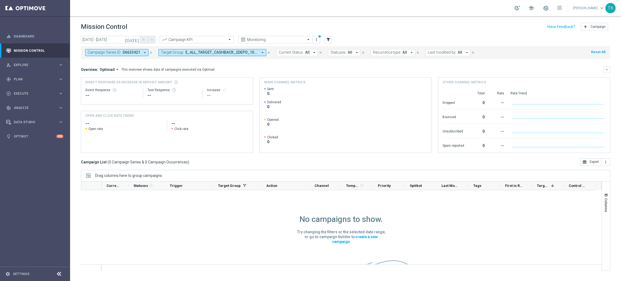
click at [149, 53] on icon "close" at bounding box center [151, 53] width 4 height 4
click at [139, 51] on span "E_ALL_TARGET_CASHBACK_2DEPO_100 DO 300PLN_190925" at bounding box center [148, 52] width 73 height 5
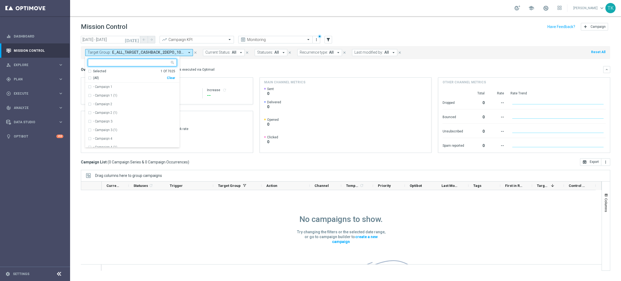
click at [128, 62] on input "text" at bounding box center [130, 62] width 79 height 5
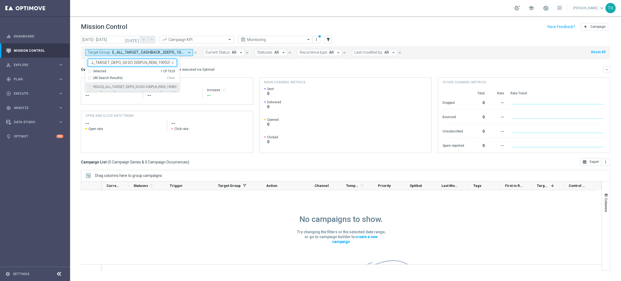
click at [103, 89] on div "REACQ_ALL_TARGET_DEPO_50 DO 200PLN_REM_190925" at bounding box center [132, 86] width 89 height 9
type input "REACQ_ALL_TARGET_DEPO_50 DO 200PLN_REM_190925"
click at [71, 82] on div "today 21 Sep 2025 - 21 Sep 2025 arrow_back arrow_forward Campaign KPI trending_…" at bounding box center [345, 156] width 551 height 240
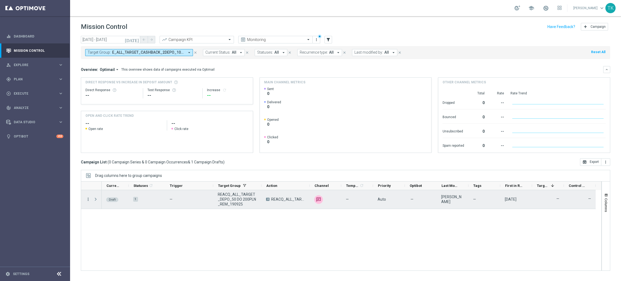
click at [88, 200] on icon "more_vert" at bounding box center [88, 199] width 5 height 5
click at [108, 219] on div "Edit" at bounding box center [124, 220] width 50 height 4
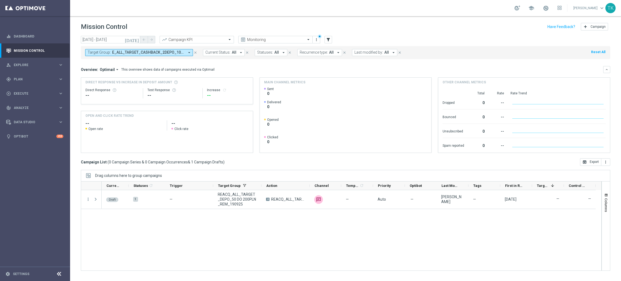
click at [154, 53] on span "E_ALL_TARGET_CASHBACK_2DEPO_100 DO 300PLN_190925, REACQ_ALL_TARGET_DEPO_50 DO 2…" at bounding box center [148, 52] width 73 height 5
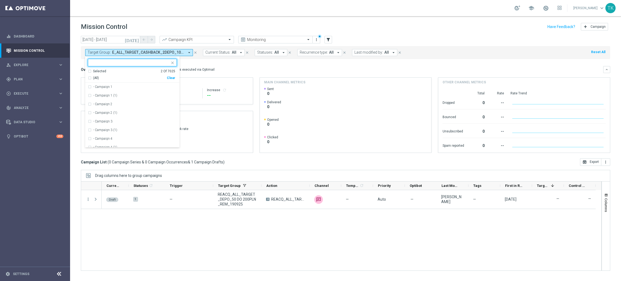
click at [0, 0] on div "Clear" at bounding box center [0, 0] width 0 height 0
click at [116, 61] on input "text" at bounding box center [130, 62] width 79 height 5
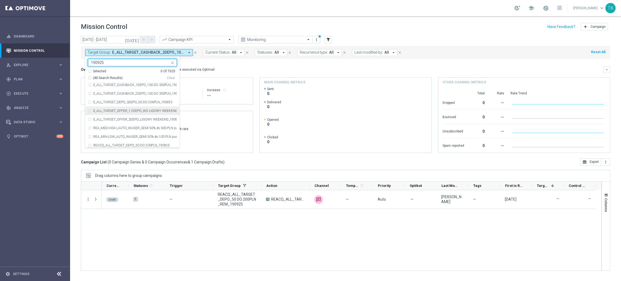
scroll to position [121, 0]
click at [128, 88] on label "E_ALL_TARGET_CASHBACK_2DEPO_100 DO 300PLN_190925" at bounding box center [135, 86] width 84 height 3
type input "190925"
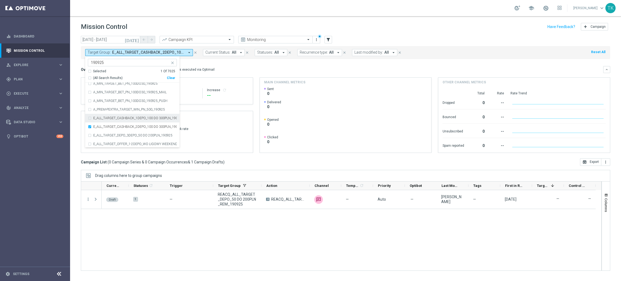
click at [122, 120] on div "E_ALL_TARGET_CASHBACK_1DEPO_100 DO 300PLN_190925" at bounding box center [132, 118] width 89 height 9
click at [133, 96] on label "E_ALL_TARGET_DEPO_3DEPO_50 DO 200PLN_190925" at bounding box center [132, 95] width 79 height 3
click at [133, 133] on label "REACQ_ALL_TARGET_DEPO_50 DO 200PLN_190925" at bounding box center [131, 134] width 77 height 3
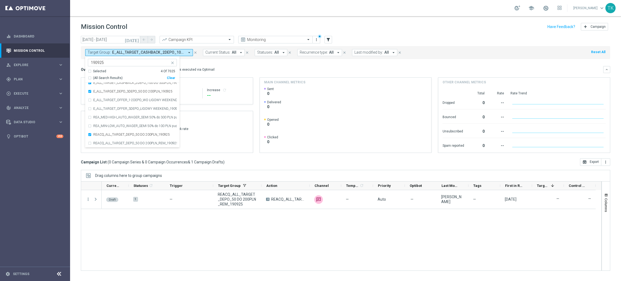
click at [78, 89] on div "today 21 Sep 2025 - 21 Sep 2025 arrow_back arrow_forward Campaign KPI trending_…" at bounding box center [345, 156] width 551 height 240
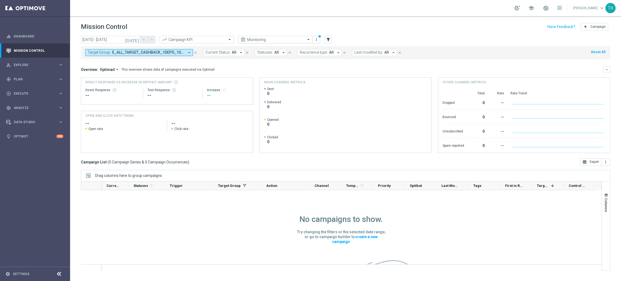
click at [270, 40] on input "text" at bounding box center [270, 39] width 58 height 5
click at [159, 222] on div "No campaigns to show. Try changing the filters or the selected date range, or g…" at bounding box center [341, 255] width 521 height 130
click at [161, 223] on div "No campaigns to show. Try changing the filters or the selected date range, or g…" at bounding box center [341, 255] width 521 height 130
click at [120, 38] on input "21 Sep 2025 - 21 Sep 2025" at bounding box center [110, 40] width 59 height 8
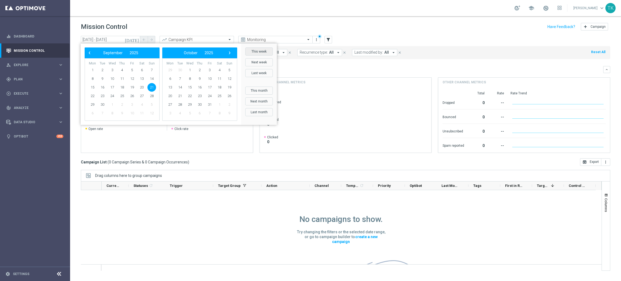
click at [257, 55] on button "This week" at bounding box center [258, 51] width 27 height 8
type input "15 Sep 2025 - 21 Sep 2025"
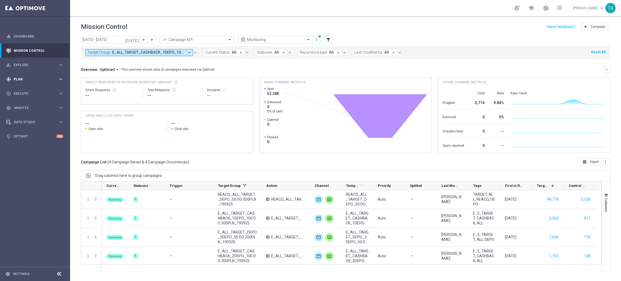
click at [18, 78] on span "Plan" at bounding box center [36, 79] width 44 height 3
click at [25, 90] on link "Target Groups" at bounding box center [35, 90] width 42 height 4
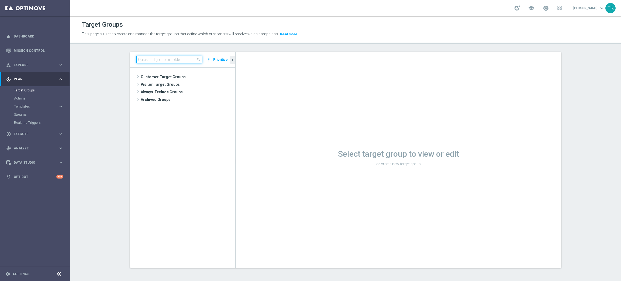
click at [155, 61] on input at bounding box center [169, 60] width 66 height 8
type input "rem"
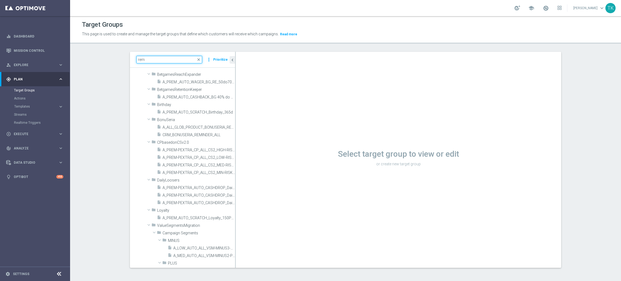
scroll to position [323, 0]
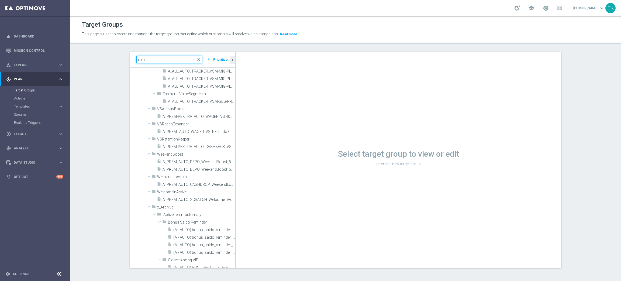
click at [150, 59] on input "rem" at bounding box center [169, 60] width 66 height 8
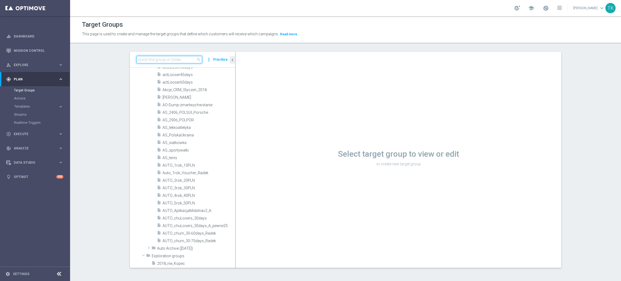
scroll to position [0, 0]
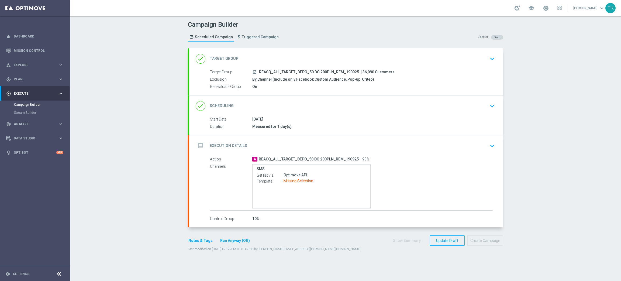
click at [374, 145] on div "message Execution Details keyboard_arrow_down" at bounding box center [346, 146] width 301 height 10
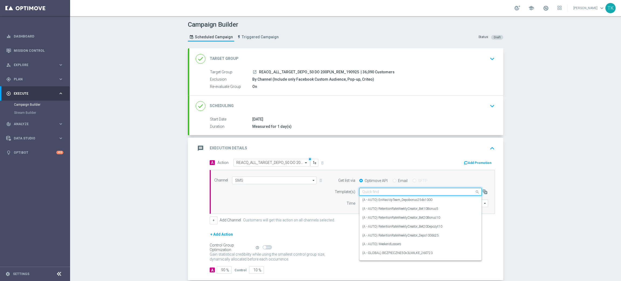
click at [368, 192] on input "text" at bounding box center [415, 191] width 106 height 5
paste input "REACQ_ALL_TARGET_DEPO_50 DO 200PLN_REM_190925"
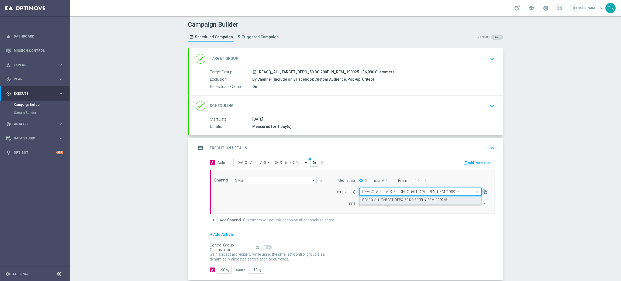
click at [373, 201] on label "REACQ_ALL_TARGET_DEPO_50 DO 200PLN_REM_190925" at bounding box center [404, 200] width 85 height 5
type input "REACQ_ALL_TARGET_DEPO_50 DO 200PLN_REM_190925"
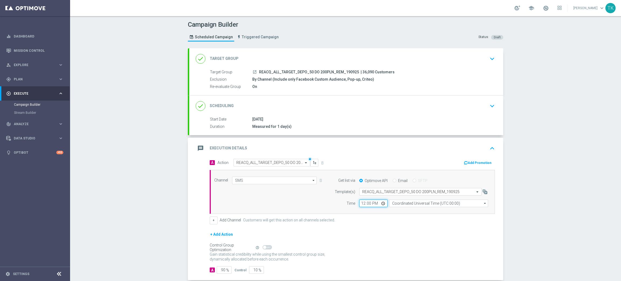
click at [360, 204] on input "12:00" at bounding box center [373, 203] width 28 height 8
click at [359, 204] on input "18:00" at bounding box center [373, 203] width 28 height 8
type input "17:00"
click at [394, 205] on input "Coordinated Universal Time (UTC 00:00)" at bounding box center [438, 203] width 99 height 8
click at [397, 208] on div "Central European Time ([GEOGRAPHIC_DATA]) (UTC +02:00)" at bounding box center [438, 211] width 99 height 8
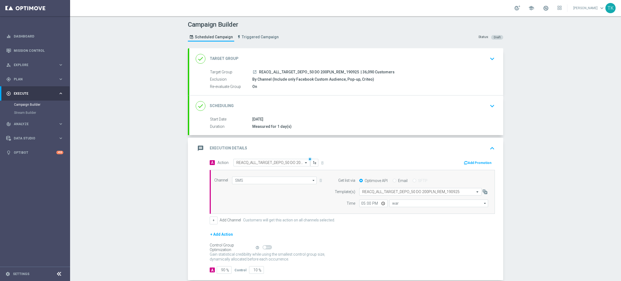
type input "Central European Time ([GEOGRAPHIC_DATA]) (UTC +02:00)"
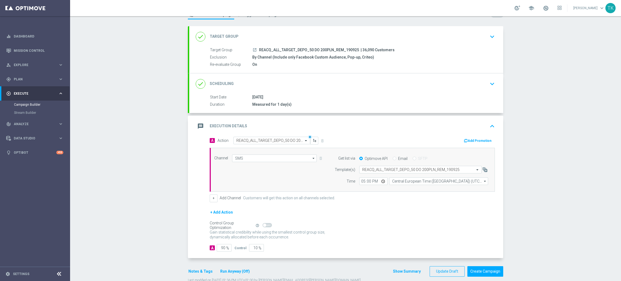
scroll to position [35, 0]
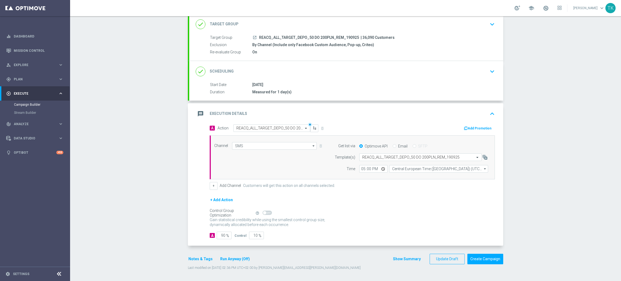
click at [405, 259] on button "Show Summary" at bounding box center [407, 259] width 28 height 6
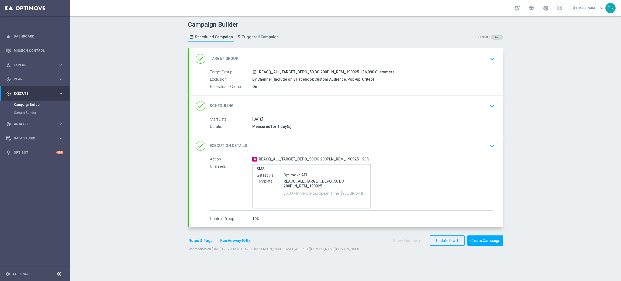
scroll to position [0, 0]
click at [304, 68] on div "done Target Group keyboard_arrow_down" at bounding box center [346, 58] width 314 height 21
click at [304, 68] on div "done Target Group keyboard_arrow_down Target Group launch REACQ_ALL_TARGET_DEPO…" at bounding box center [346, 71] width 314 height 47
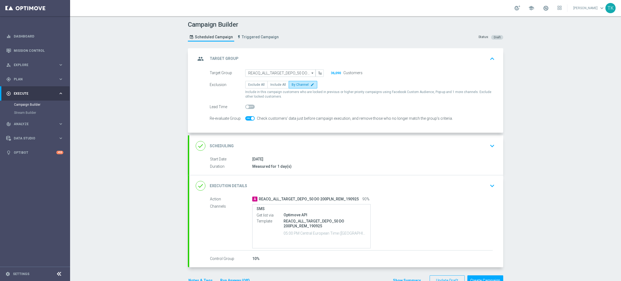
click at [304, 59] on div "group Target Group keyboard_arrow_up" at bounding box center [346, 59] width 301 height 10
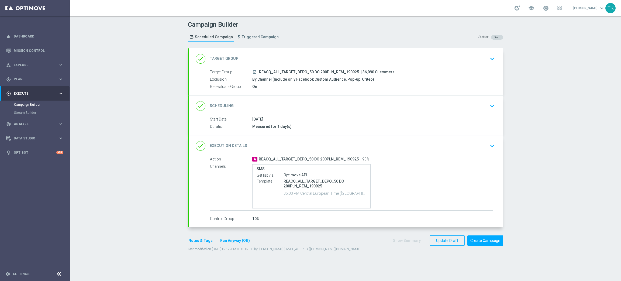
click at [293, 72] on span "REACQ_ALL_TARGET_DEPO_50 DO 200PLN_REM_190925" at bounding box center [309, 72] width 100 height 5
click at [291, 70] on span "REACQ_ALL_TARGET_DEPO_50 DO 200PLN_REM_190925" at bounding box center [309, 72] width 100 height 5
copy div "REACQ_ALL_TARGET_DEPO_50 DO 200PLN_REM_190925"
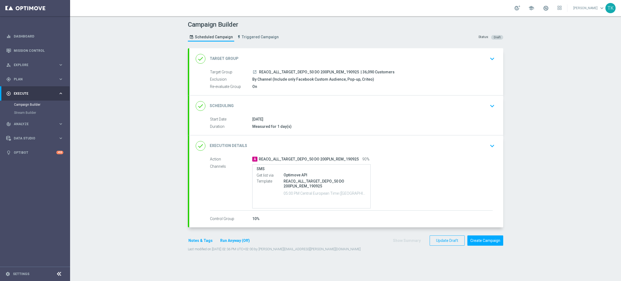
click at [304, 34] on div "Campaign Builder Scheduled Campaign Triggered Campaign Status: Draft" at bounding box center [345, 31] width 323 height 25
click at [355, 103] on div "done Scheduling keyboard_arrow_down" at bounding box center [346, 106] width 301 height 10
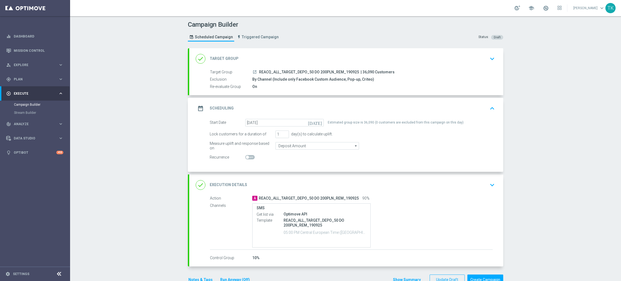
click at [347, 106] on div "date_range Scheduling keyboard_arrow_up" at bounding box center [346, 108] width 301 height 10
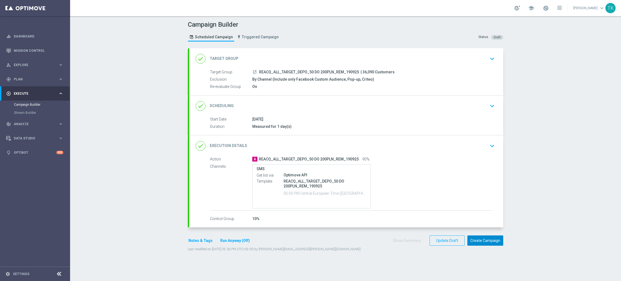
click at [475, 243] on button "Create Campaign" at bounding box center [485, 240] width 36 height 11
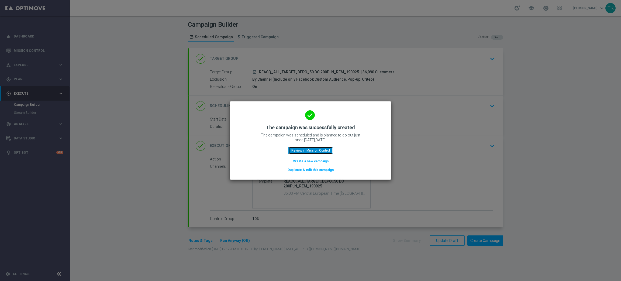
click at [316, 153] on button "Review in Mission Control" at bounding box center [310, 151] width 44 height 8
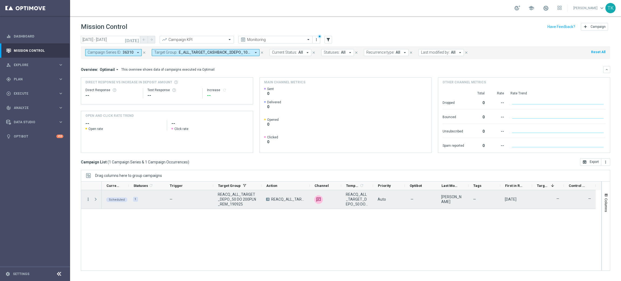
click at [87, 199] on icon "more_vert" at bounding box center [88, 199] width 5 height 5
click at [107, 243] on div "Edit" at bounding box center [124, 243] width 50 height 4
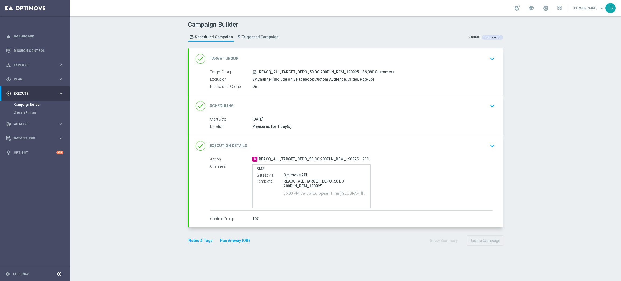
click at [193, 237] on button "Notes & Tags" at bounding box center [200, 240] width 25 height 7
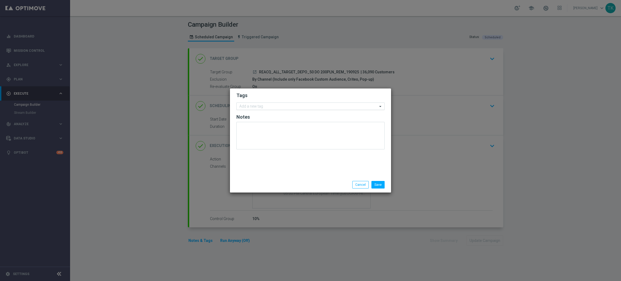
click at [250, 106] on input "text" at bounding box center [308, 106] width 138 height 5
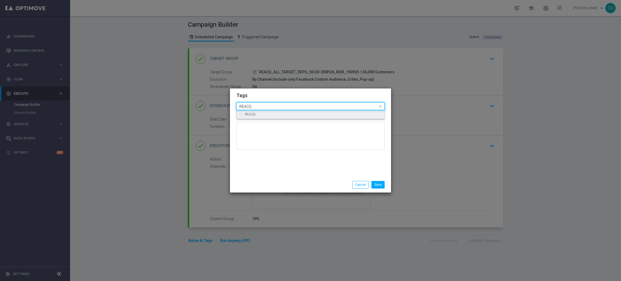
click at [253, 115] on label "REACQ" at bounding box center [250, 114] width 11 height 3
click at [253, 106] on input "REACQ" at bounding box center [308, 106] width 138 height 5
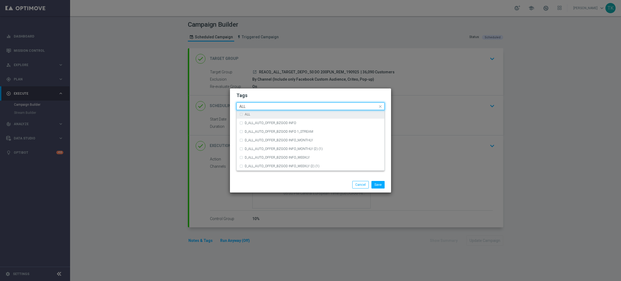
click at [253, 111] on div "ALL" at bounding box center [310, 114] width 142 height 9
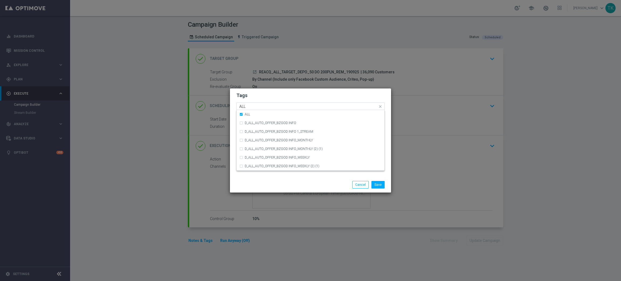
click at [253, 107] on input "ALL" at bounding box center [308, 106] width 138 height 5
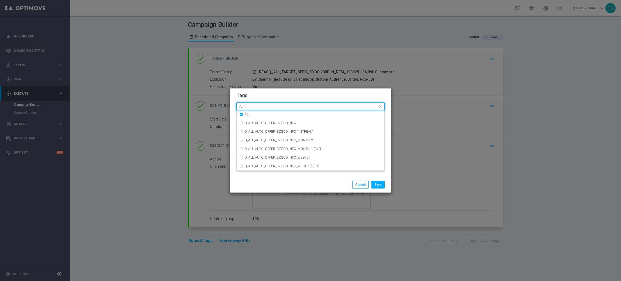
click at [253, 107] on input "ALL" at bounding box center [308, 106] width 138 height 5
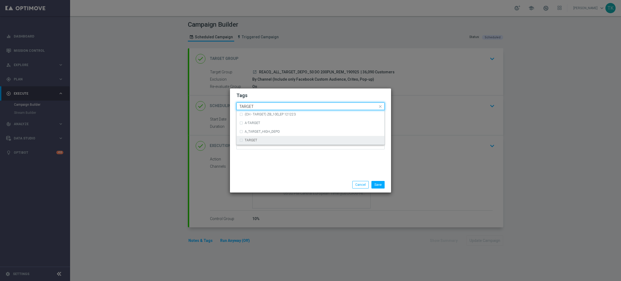
click at [253, 139] on label "TARGET" at bounding box center [251, 140] width 12 height 3
click at [254, 103] on div "Quick find × REACQ × ALL × TARGET TARGET" at bounding box center [307, 106] width 141 height 7
click at [253, 103] on div "Quick find × REACQ × ALL × TARGET TARGET" at bounding box center [307, 106] width 141 height 7
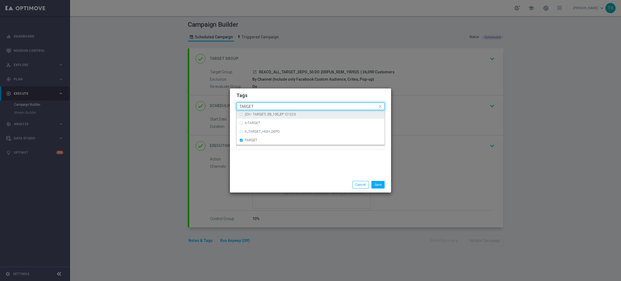
click at [243, 108] on input "TARGET" at bounding box center [308, 106] width 138 height 5
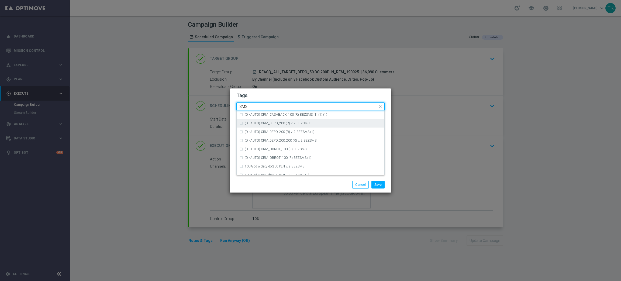
scroll to position [82, 0]
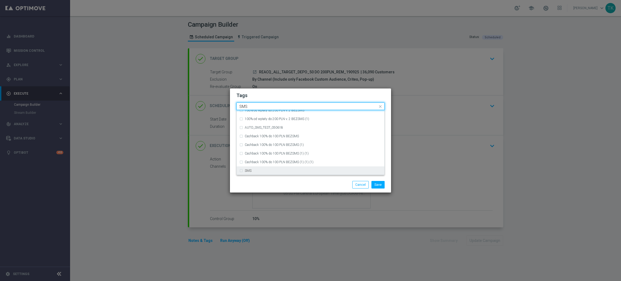
click at [248, 170] on label "SMS" at bounding box center [248, 170] width 7 height 3
type input "SMS"
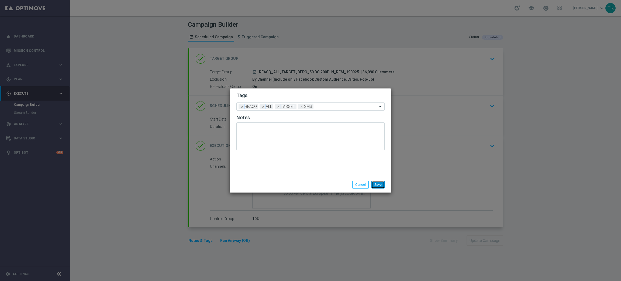
click at [379, 183] on button "Save" at bounding box center [377, 185] width 13 height 8
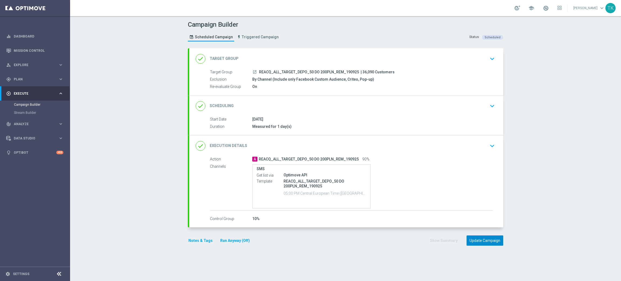
click at [486, 242] on button "Update Campaign" at bounding box center [485, 240] width 37 height 11
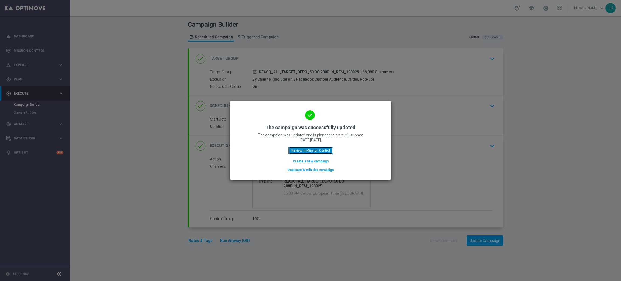
click at [306, 149] on button "Review in Mission Control" at bounding box center [310, 151] width 44 height 8
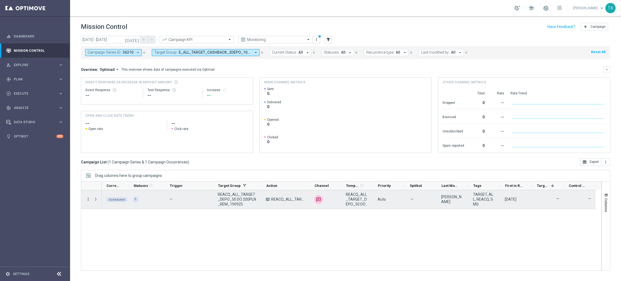
click at [87, 199] on icon "more_vert" at bounding box center [88, 199] width 5 height 5
click at [111, 240] on div "edit Edit" at bounding box center [121, 243] width 61 height 8
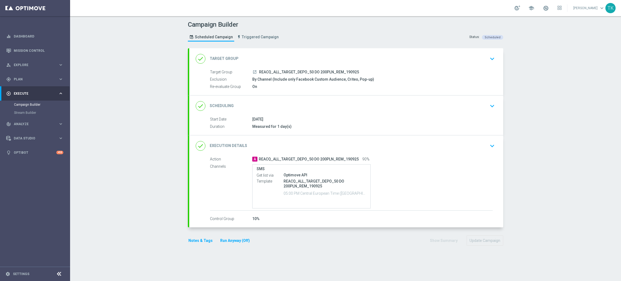
click at [394, 148] on div "done Execution Details keyboard_arrow_down" at bounding box center [346, 146] width 301 height 10
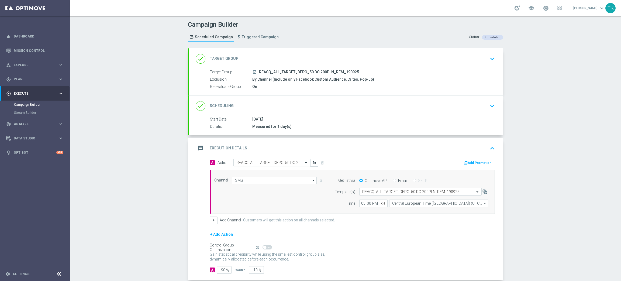
click at [387, 150] on div "message Execution Details keyboard_arrow_up" at bounding box center [346, 148] width 301 height 10
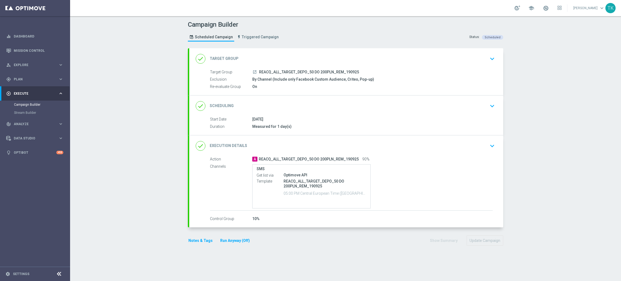
click at [197, 240] on button "Notes & Tags" at bounding box center [200, 240] width 25 height 7
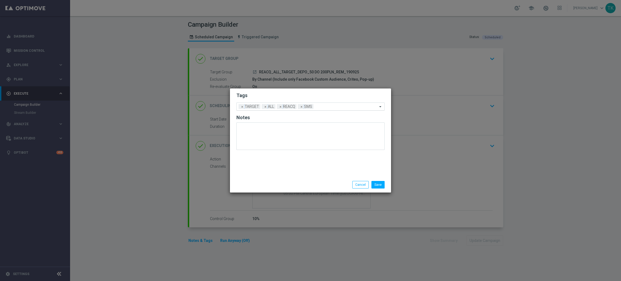
click at [325, 109] on div at bounding box center [346, 107] width 63 height 5
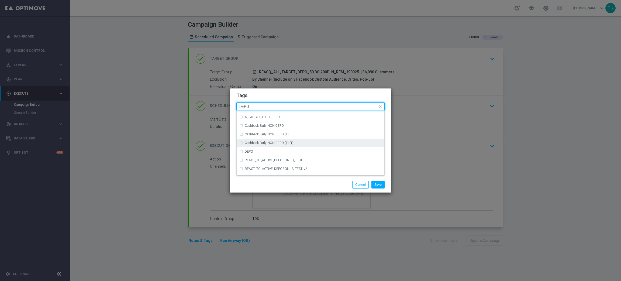
scroll to position [199, 0]
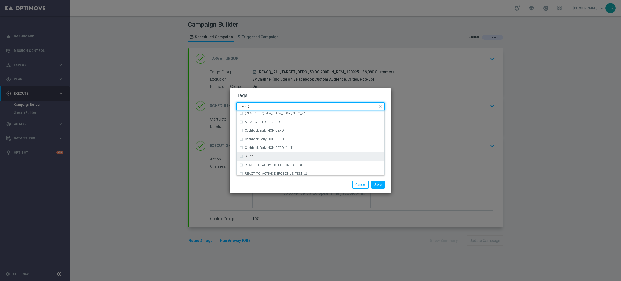
click at [251, 156] on label "DEPO" at bounding box center [249, 156] width 8 height 3
type input "DEPO"
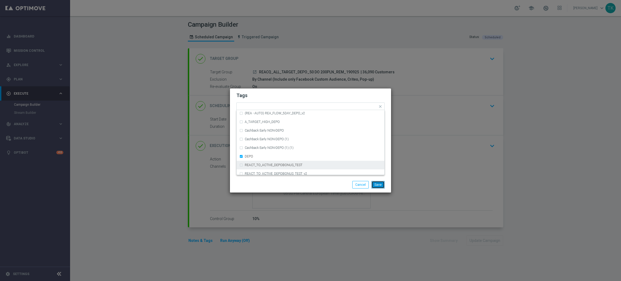
click at [376, 184] on button "Save" at bounding box center [377, 185] width 13 height 8
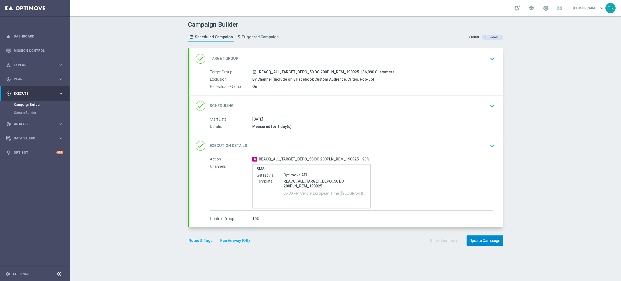
click at [485, 245] on button "Update Campaign" at bounding box center [485, 240] width 37 height 11
